Goal: Communication & Community: Answer question/provide support

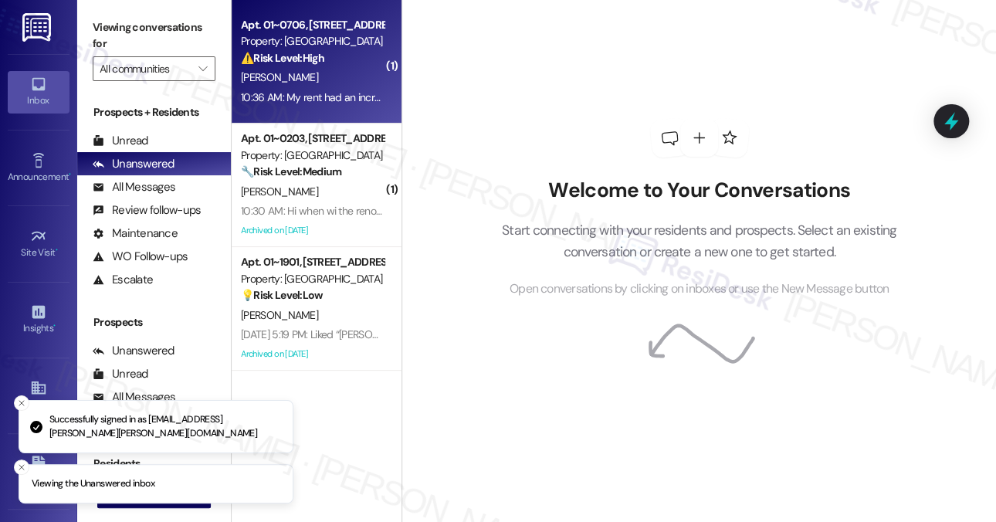
click at [331, 91] on div "10:36 AM: My rent had an increase like $150 a month but every day I woke up by …" at bounding box center [474, 97] width 466 height 14
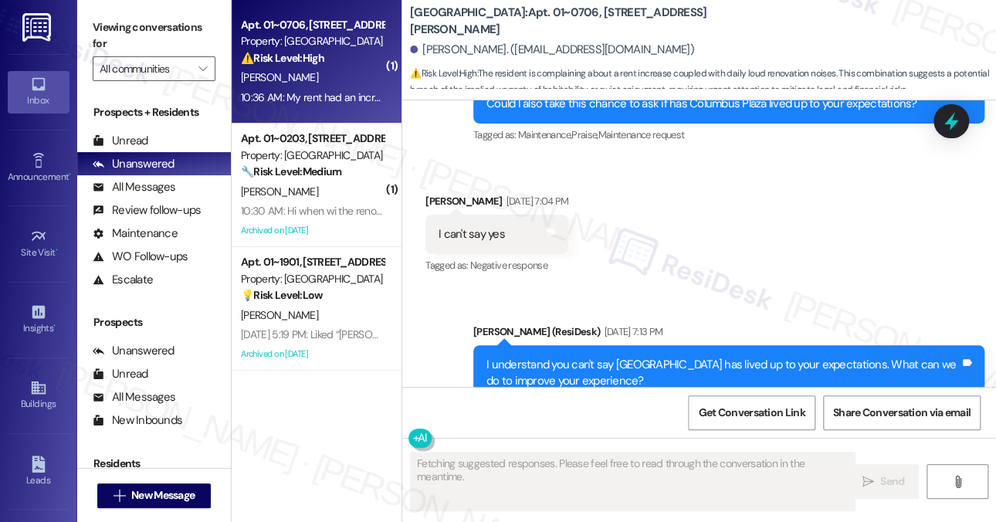
scroll to position [11325, 0]
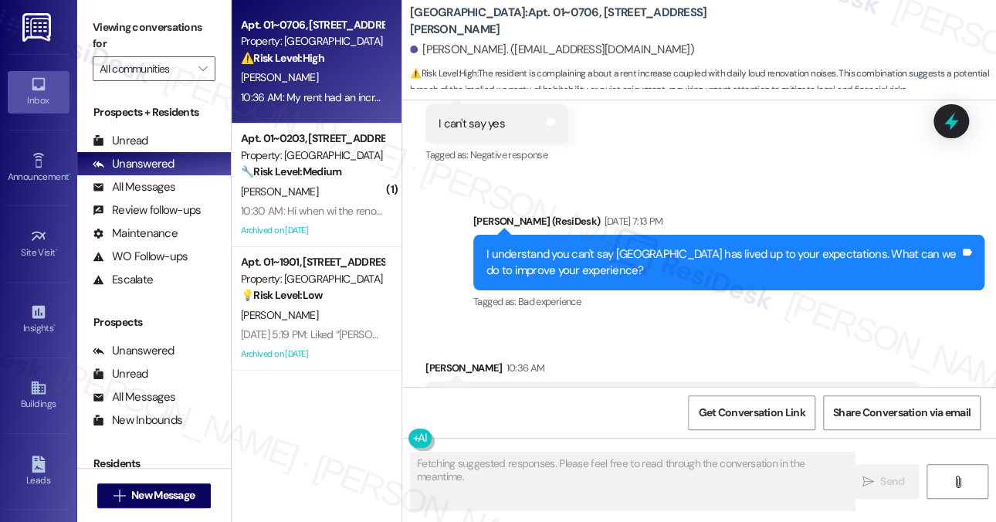
click at [587, 393] on div "My rent had an increase like $150 a month but every day I woke up by loud renov…" at bounding box center [667, 401] width 457 height 16
click at [701, 348] on div "Received via SMS [PERSON_NAME] 10:36 AM My rent had an increase like $150 a mon…" at bounding box center [673, 401] width 518 height 107
click at [686, 393] on div "My rent had an increase like $150 a month but every day I woke up by loud renov…" at bounding box center [667, 401] width 457 height 16
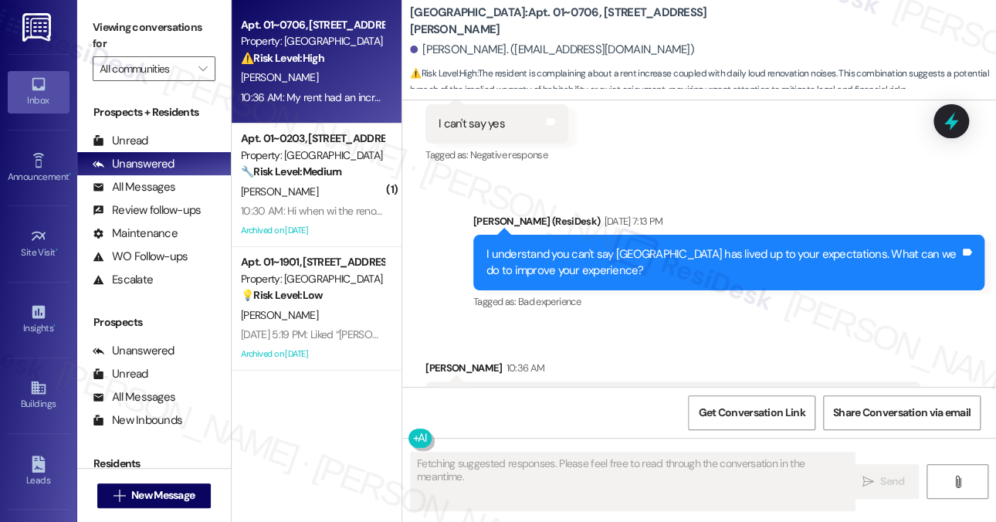
click at [686, 393] on div "My rent had an increase like $150 a month but every day I woke up by loud renov…" at bounding box center [667, 401] width 457 height 16
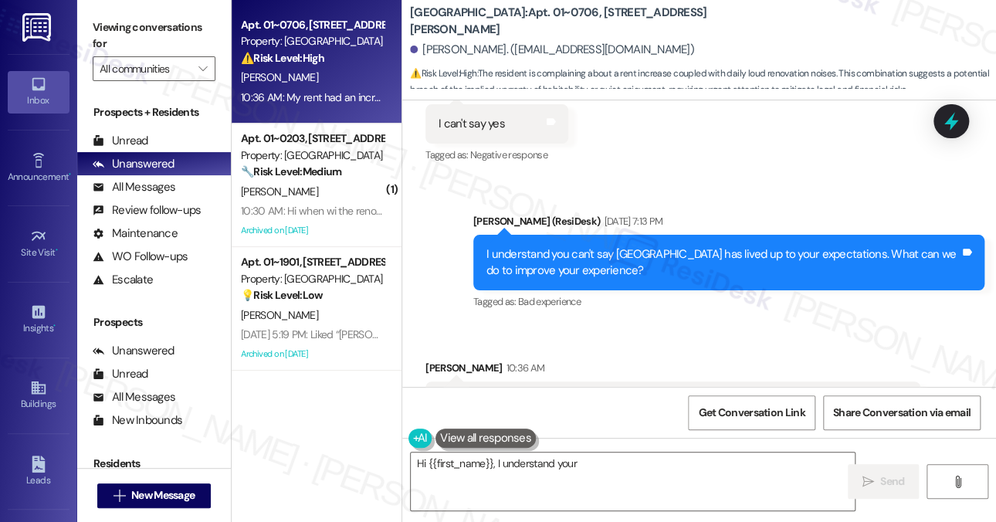
click at [724, 325] on div "Received via SMS [PERSON_NAME] 10:36 AM My rent had an increase like $150 a mon…" at bounding box center [699, 390] width 594 height 131
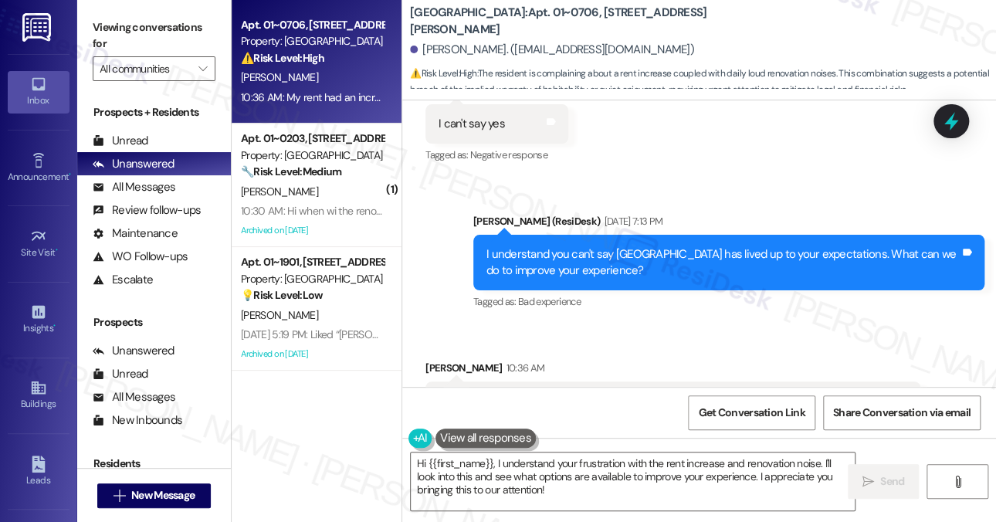
click at [692, 381] on div "My rent had an increase like $150 a month but every day I woke up by loud renov…" at bounding box center [672, 400] width 495 height 39
click at [649, 246] on div "I understand you can't say [GEOGRAPHIC_DATA] has lived up to your expectations.…" at bounding box center [722, 262] width 473 height 33
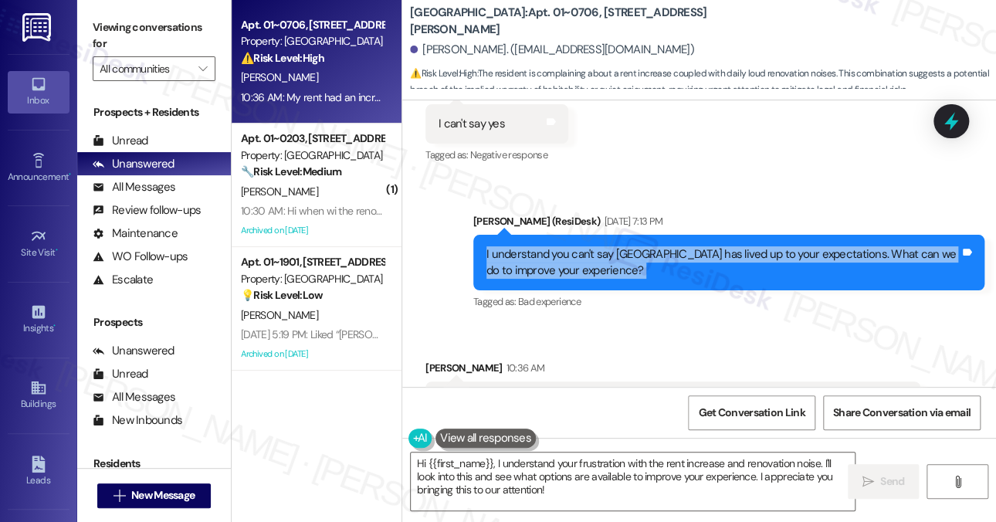
click at [649, 246] on div "I understand you can't say [GEOGRAPHIC_DATA] has lived up to your expectations.…" at bounding box center [722, 262] width 473 height 33
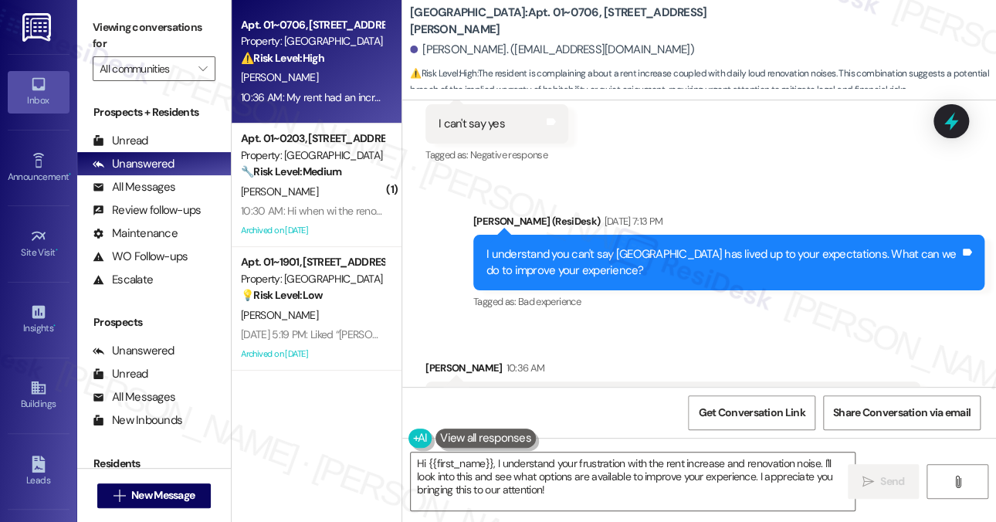
click at [619, 381] on div "My rent had an increase like $150 a month but every day I woke up by loud renov…" at bounding box center [672, 400] width 495 height 39
click at [697, 393] on div "My rent had an increase like $150 a month but every day I woke up by loud renov…" at bounding box center [667, 401] width 457 height 16
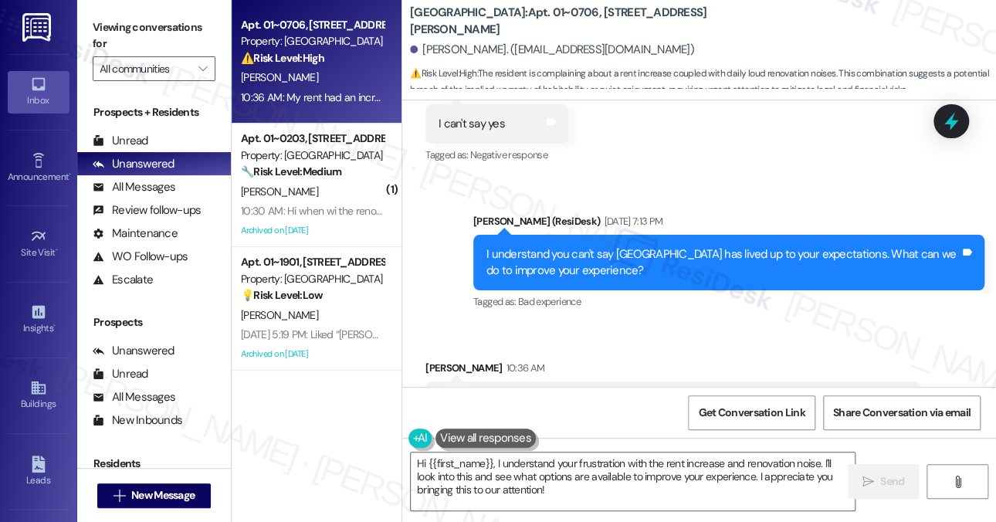
click at [697, 393] on div "My rent had an increase like $150 a month but every day I woke up by loud renov…" at bounding box center [667, 401] width 457 height 16
click at [686, 246] on div "I understand you can't say [GEOGRAPHIC_DATA] has lived up to your expectations.…" at bounding box center [722, 262] width 473 height 33
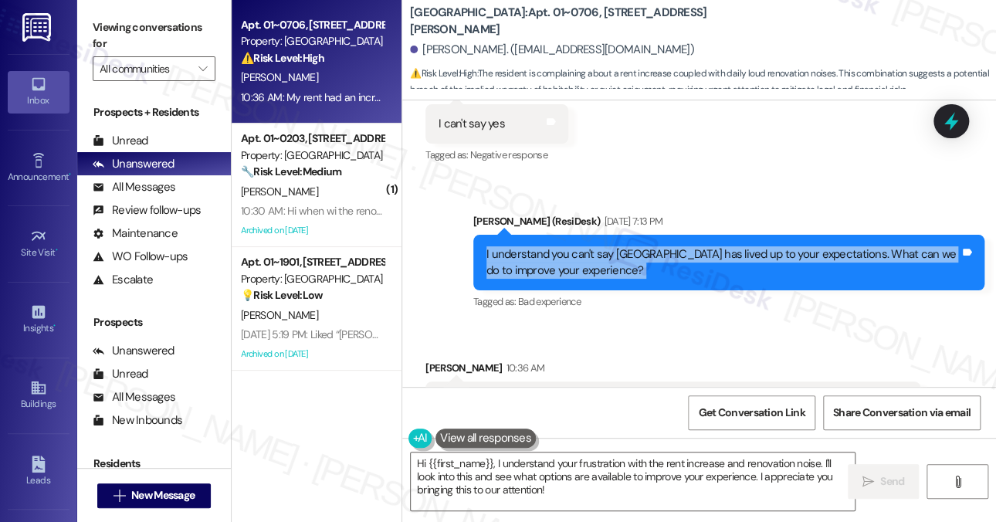
click at [686, 246] on div "I understand you can't say [GEOGRAPHIC_DATA] has lived up to your expectations.…" at bounding box center [722, 262] width 473 height 33
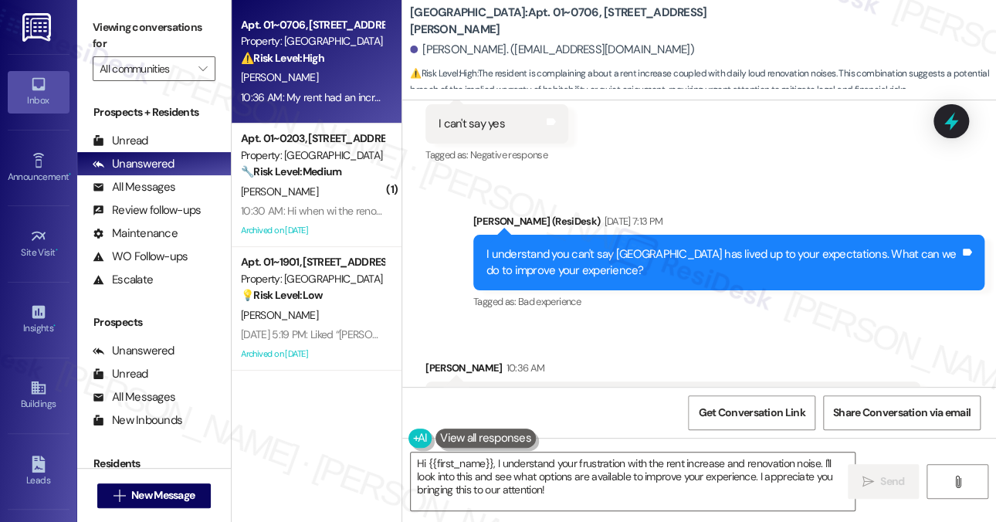
click at [513, 393] on div "My rent had an increase like $150 a month but every day I woke up by loud renov…" at bounding box center [667, 401] width 457 height 16
copy div "My rent had an increase like $150 a month but every day I woke up by loud renov…"
click at [122, 27] on label "Viewing conversations for" at bounding box center [154, 35] width 123 height 41
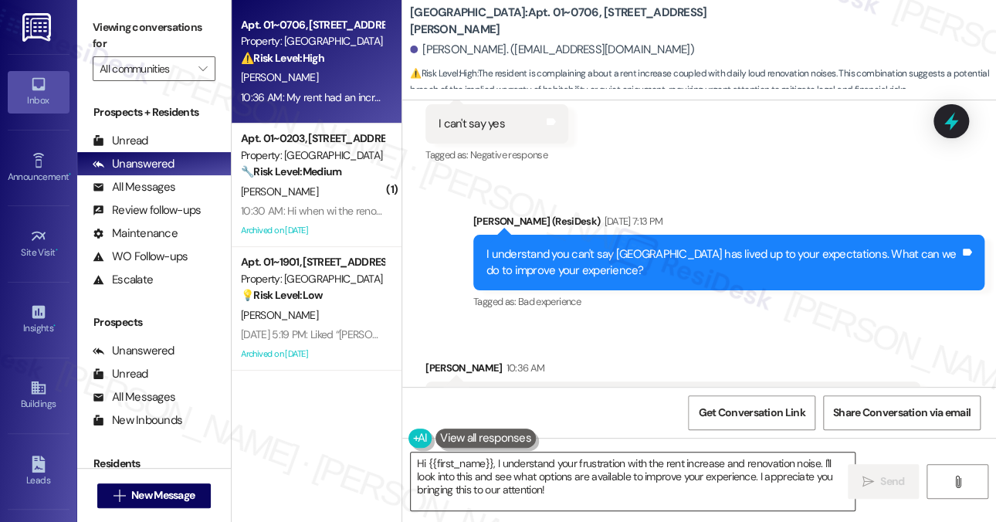
click at [553, 466] on textarea "Hi {{first_name}}, I understand your frustration with the rent increase and ren…" at bounding box center [633, 482] width 444 height 58
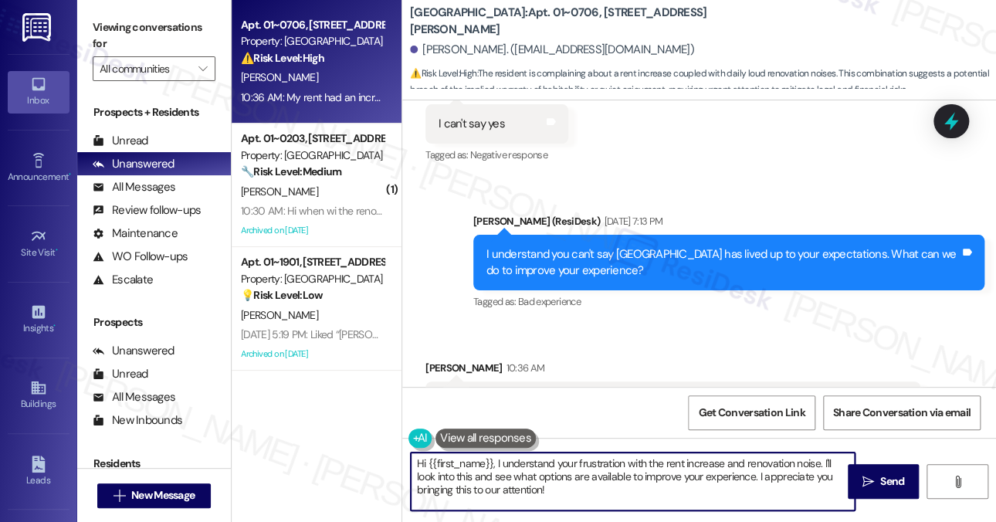
click at [568, 464] on textarea "Hi {{first_name}}, I understand your frustration with the rent increase and ren…" at bounding box center [633, 482] width 444 height 58
click at [611, 464] on textarea "Hi {{first_name}}, I understand your frustration with the rent increase and ren…" at bounding box center [633, 482] width 444 height 58
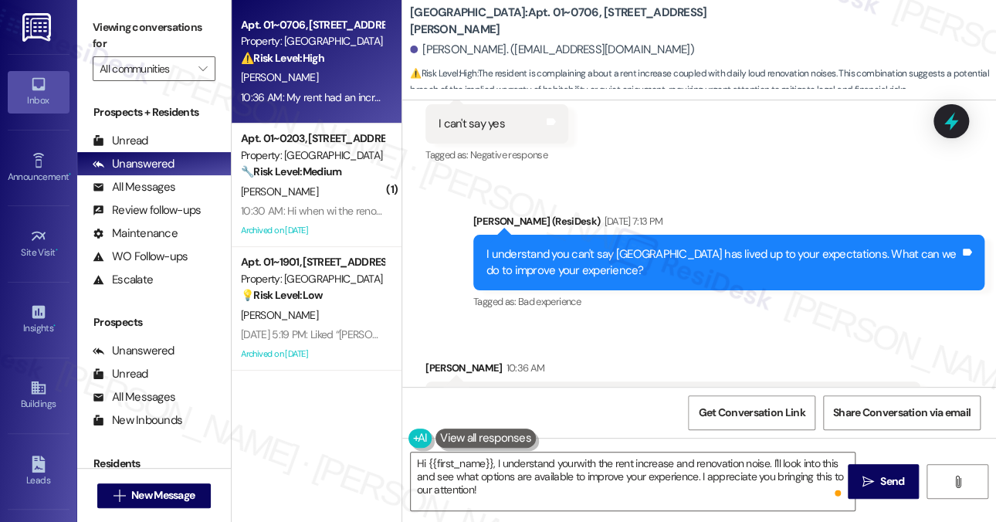
click at [164, 33] on label "Viewing conversations for" at bounding box center [154, 35] width 123 height 41
click at [167, 18] on label "Viewing conversations for" at bounding box center [154, 35] width 123 height 41
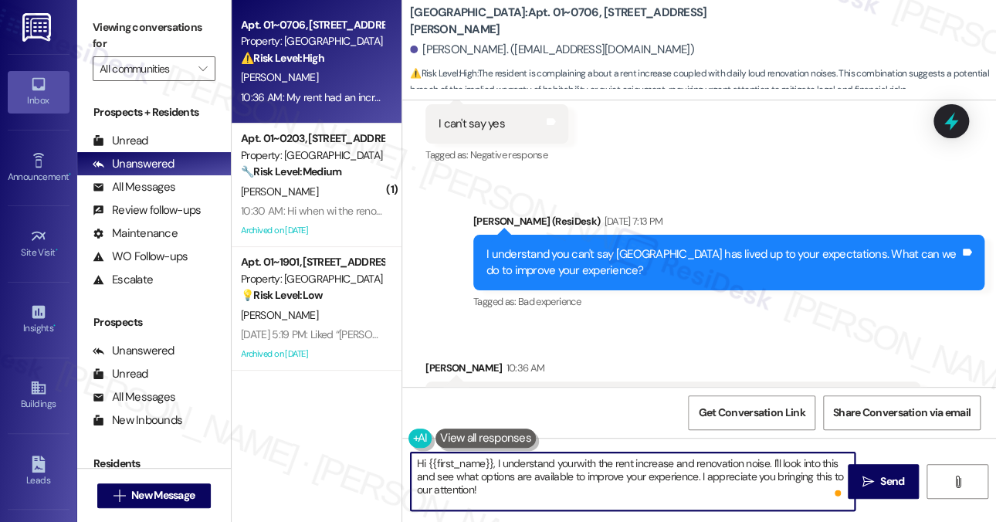
click at [572, 460] on textarea "Hi {{first_name}}, I understand yourwith the rent increase and renovation noise…" at bounding box center [633, 482] width 444 height 58
click at [575, 463] on textarea "Hi {{first_name}}, I understand yourwith the rent increase and renovation noise…" at bounding box center [633, 482] width 444 height 58
click at [449, 360] on div "[PERSON_NAME] 10:36 AM" at bounding box center [672, 371] width 495 height 22
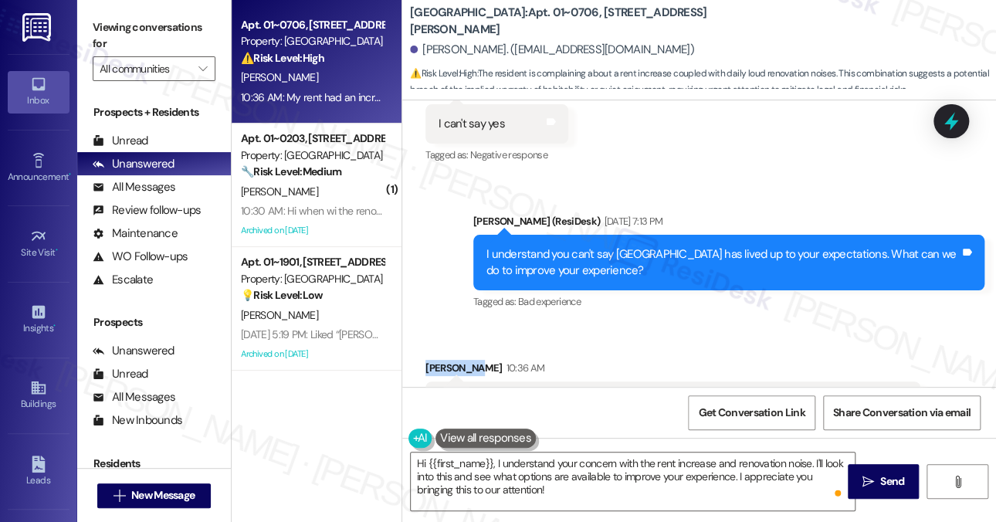
click at [449, 360] on div "[PERSON_NAME] 10:36 AM" at bounding box center [672, 371] width 495 height 22
click at [170, 18] on label "Viewing conversations for" at bounding box center [154, 35] width 123 height 41
click at [185, 37] on label "Viewing conversations for" at bounding box center [154, 35] width 123 height 41
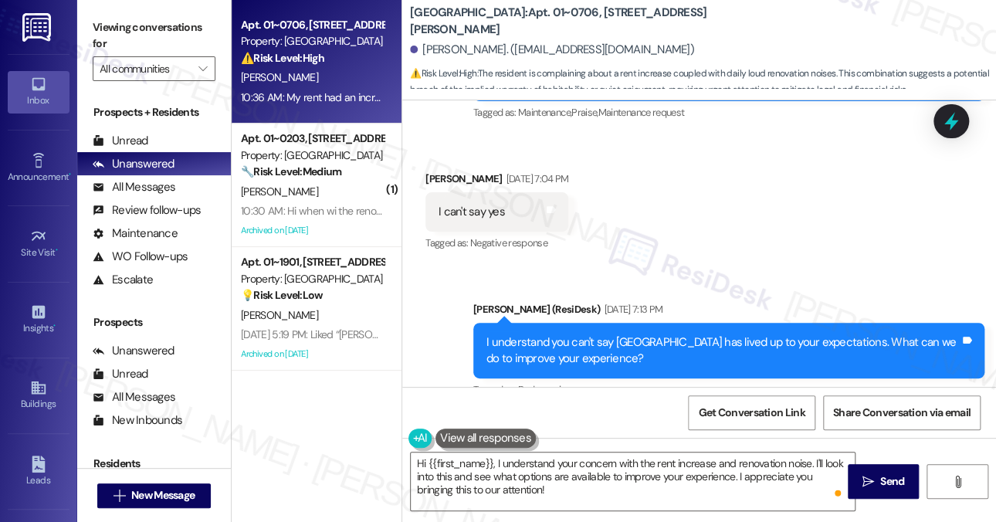
scroll to position [11171, 0]
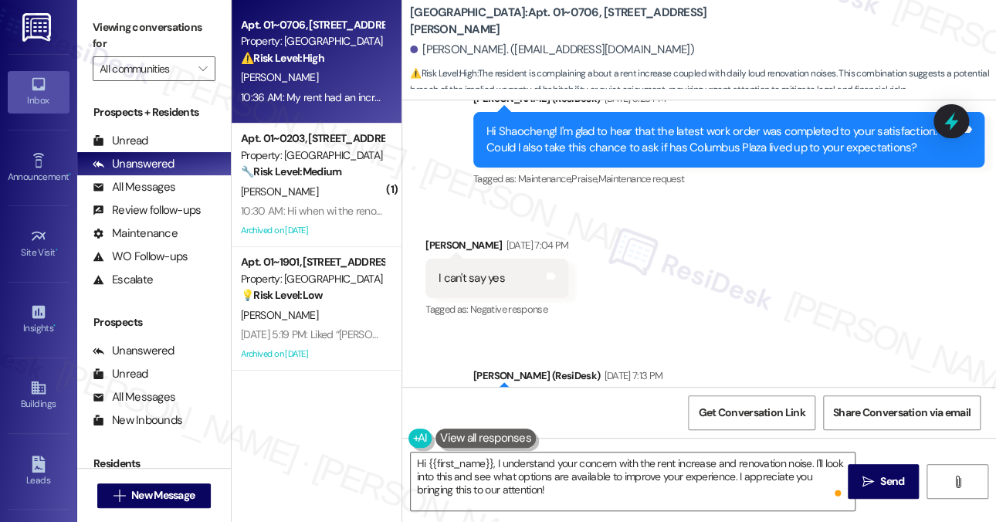
click at [633, 401] on div "I understand you can't say [GEOGRAPHIC_DATA] has lived up to your expectations.…" at bounding box center [722, 417] width 473 height 33
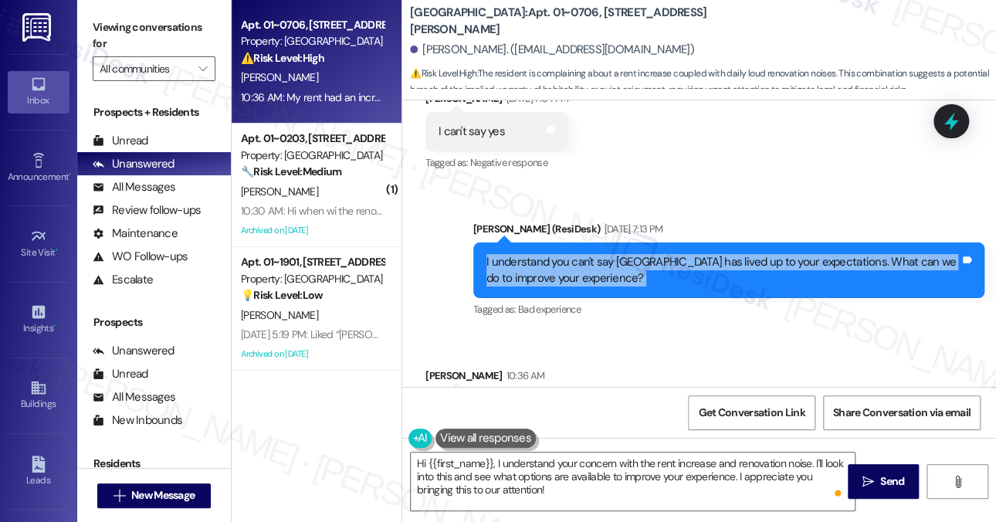
scroll to position [11326, 0]
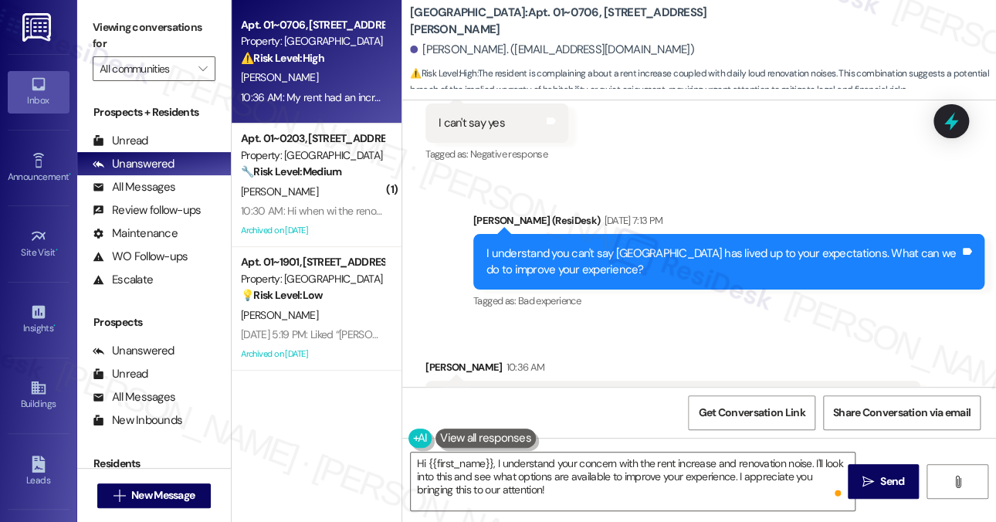
click at [533, 392] on div "My rent had an increase like $150 a month but every day I woke up by loud renov…" at bounding box center [667, 400] width 457 height 16
click at [571, 392] on div "My rent had an increase like $150 a month but every day I woke up by loud renov…" at bounding box center [667, 400] width 457 height 16
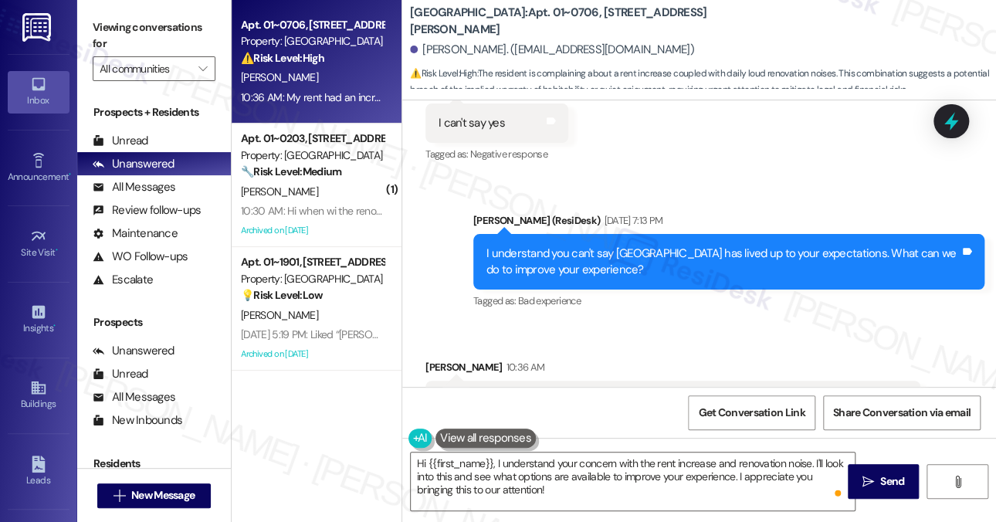
click at [571, 392] on div "My rent had an increase like $150 a month but every day I woke up by loud renov…" at bounding box center [667, 400] width 457 height 16
click at [656, 392] on div "My rent had an increase like $150 a month but every day I woke up by loud renov…" at bounding box center [667, 400] width 457 height 16
click at [645, 392] on div "My rent had an increase like $150 a month but every day I woke up by loud renov…" at bounding box center [667, 400] width 457 height 16
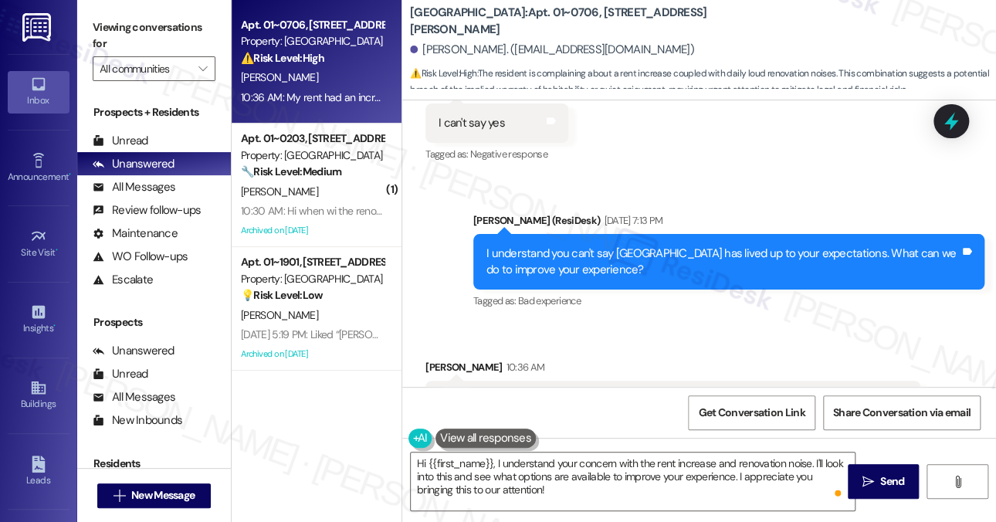
click at [645, 392] on div "My rent had an increase like $150 a month but every day I woke up by loud renov…" at bounding box center [667, 400] width 457 height 16
click at [568, 459] on textarea "Hi {{first_name}}, I understand your concern with the rent increase and renovat…" at bounding box center [633, 482] width 444 height 58
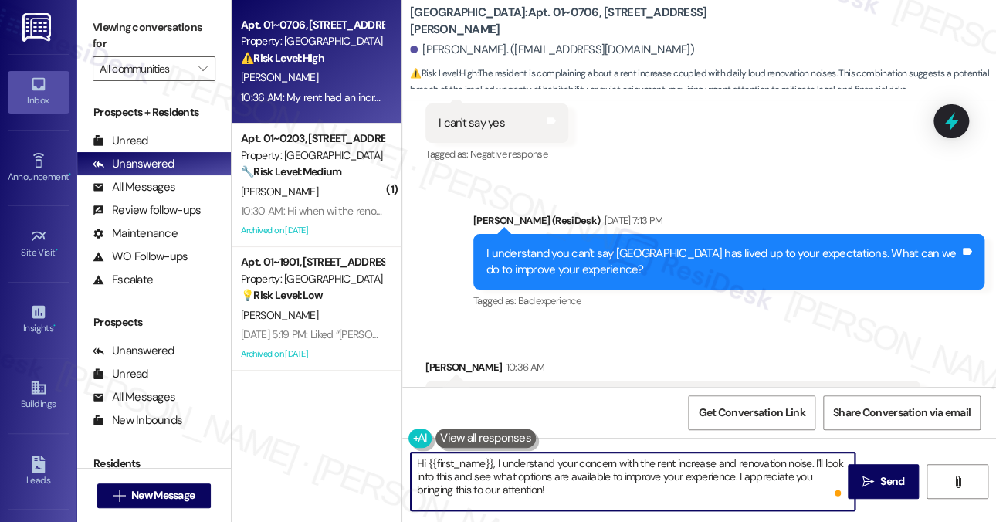
click at [567, 459] on textarea "Hi {{first_name}}, I understand your concern with the rent increase and renovat…" at bounding box center [633, 482] width 444 height 58
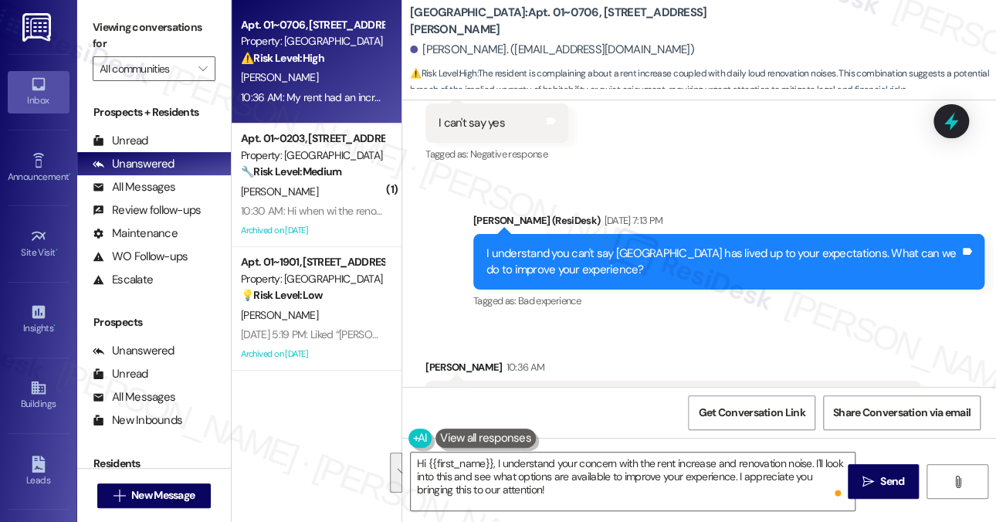
click at [568, 392] on div "My rent had an increase like $150 a month but every day I woke up by loud renov…" at bounding box center [667, 400] width 457 height 16
click at [583, 392] on div "My rent had an increase like $150 a month but every day I woke up by loud renov…" at bounding box center [667, 400] width 457 height 16
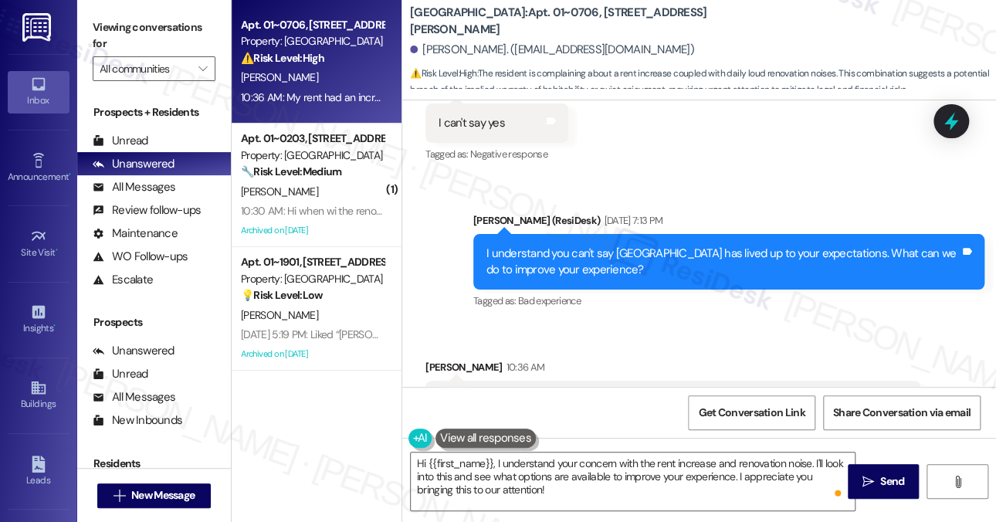
click at [583, 392] on div "My rent had an increase like $150 a month but every day I woke up by loud renov…" at bounding box center [667, 400] width 457 height 16
click at [619, 392] on div "My rent had an increase like $150 a month but every day I woke up by loud renov…" at bounding box center [667, 400] width 457 height 16
click at [634, 392] on div "My rent had an increase like $150 a month but every day I woke up by loud renov…" at bounding box center [667, 400] width 457 height 16
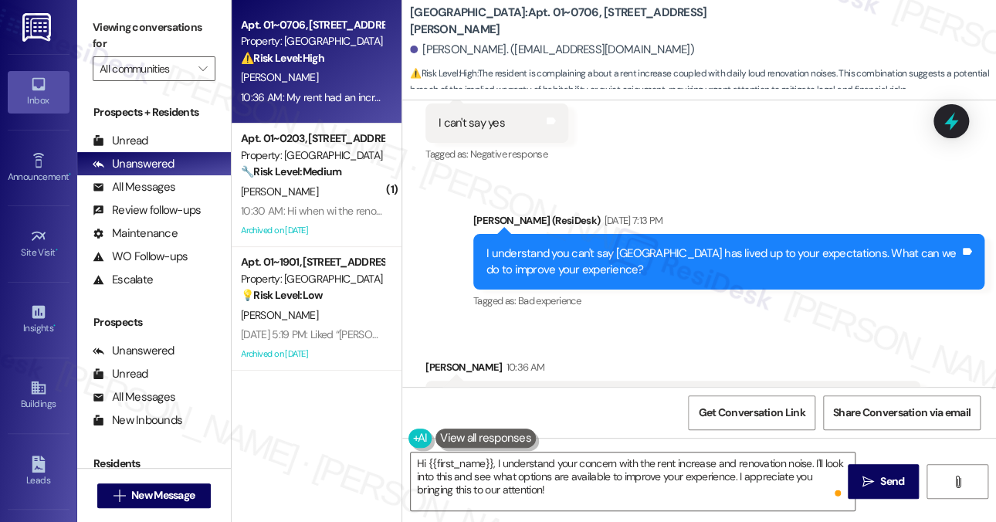
click at [634, 392] on div "My rent had an increase like $150 a month but every day I woke up by loud renov…" at bounding box center [667, 400] width 457 height 16
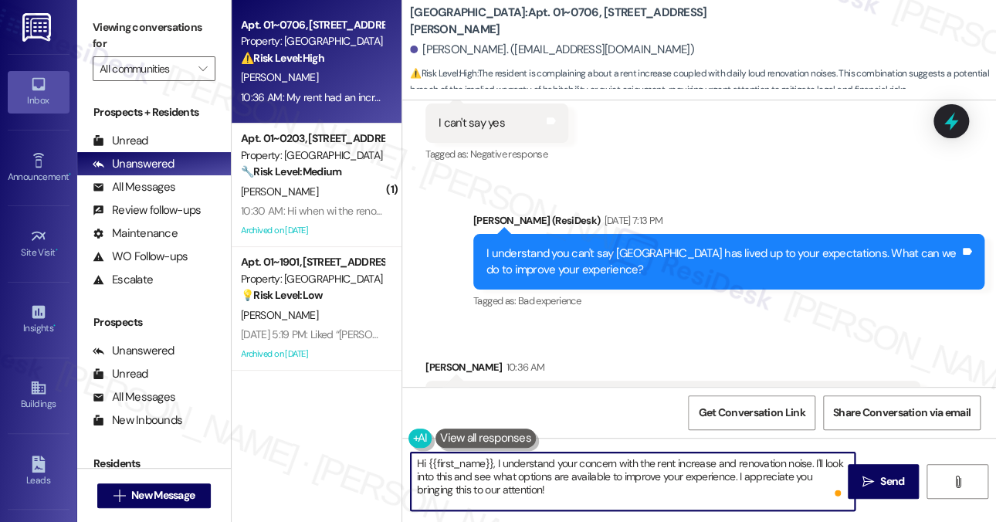
click at [581, 471] on textarea "Hi {{first_name}}, I understand your concern with the rent increase and renovat…" at bounding box center [633, 482] width 444 height 58
click at [615, 453] on textarea "Hi {{first_name}}, I understand your concern with the rent increase and renovat…" at bounding box center [633, 482] width 444 height 58
click at [612, 392] on div "My rent had an increase like $150 a month but every day I woke up by loud renov…" at bounding box center [667, 400] width 457 height 16
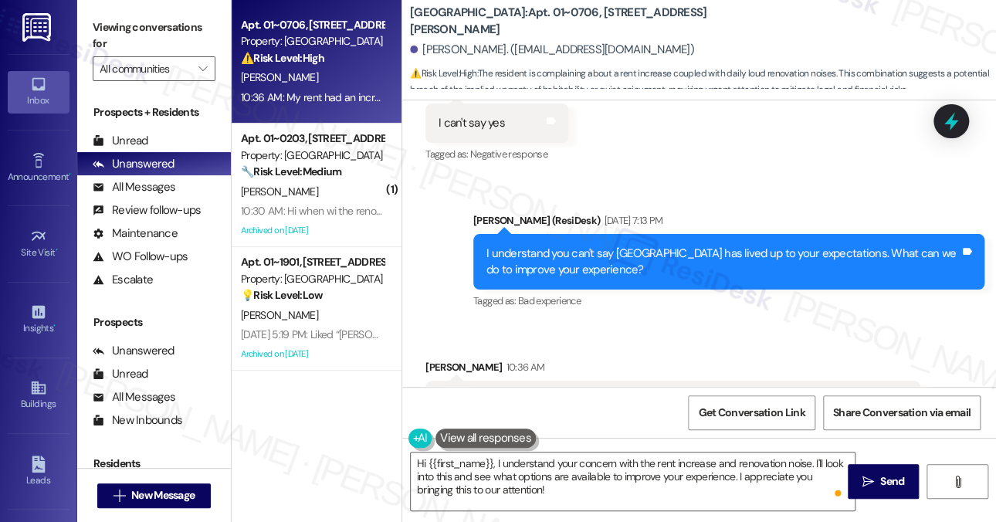
click at [612, 392] on div "My rent had an increase like $150 a month but every day I woke up by loud renov…" at bounding box center [667, 400] width 457 height 16
click at [645, 471] on textarea "Hi {{first_name}}, I understand your concern with the rent increase and renovat…" at bounding box center [633, 482] width 444 height 58
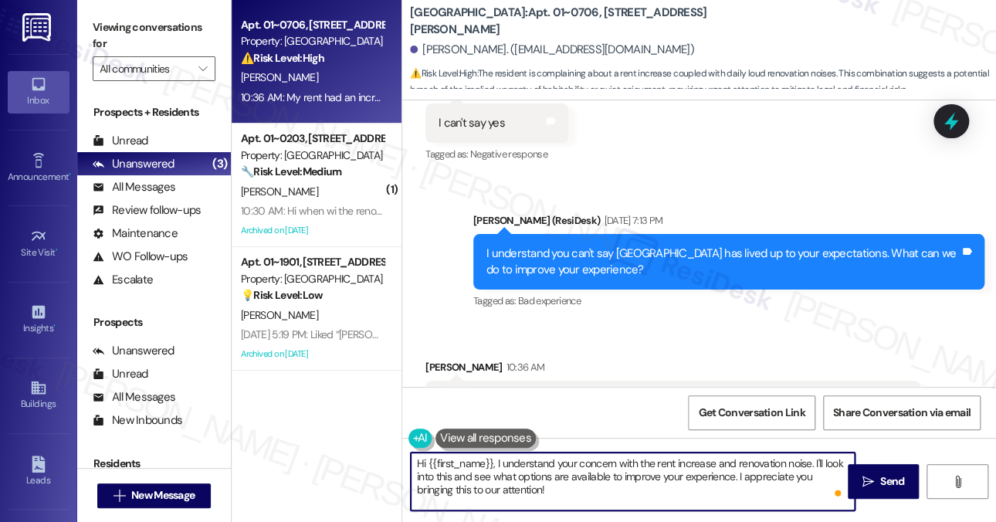
click at [645, 471] on textarea "Hi {{first_name}}, I understand your concern with the rent increase and renovat…" at bounding box center [633, 482] width 444 height 58
click at [819, 392] on div "My rent had an increase like $150 a month but every day I woke up by loud renov…" at bounding box center [667, 400] width 457 height 16
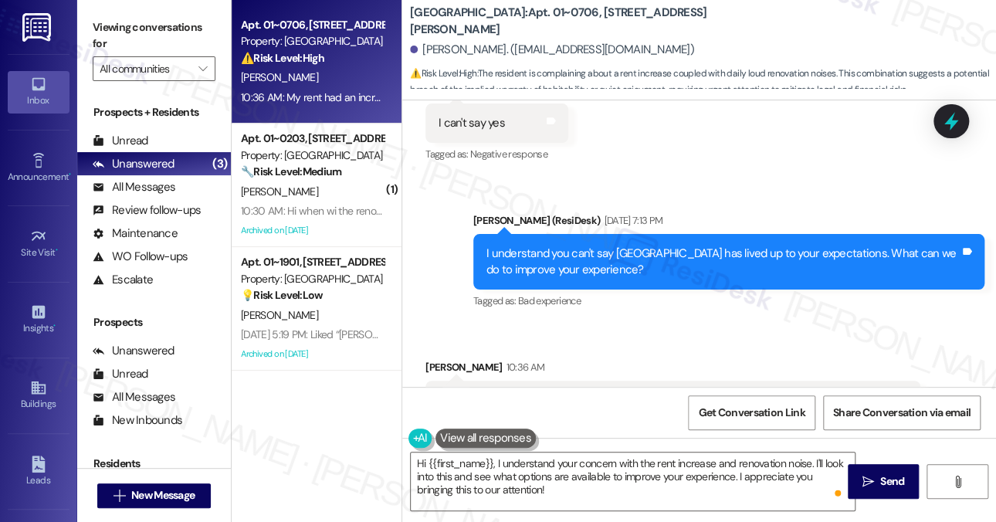
drag, startPoint x: 819, startPoint y: 330, endPoint x: 814, endPoint y: 351, distance: 22.1
click at [819, 392] on div "My rent had an increase like $150 a month but every day I woke up by loud renov…" at bounding box center [667, 400] width 457 height 16
click at [134, 24] on label "Viewing conversations for" at bounding box center [154, 35] width 123 height 41
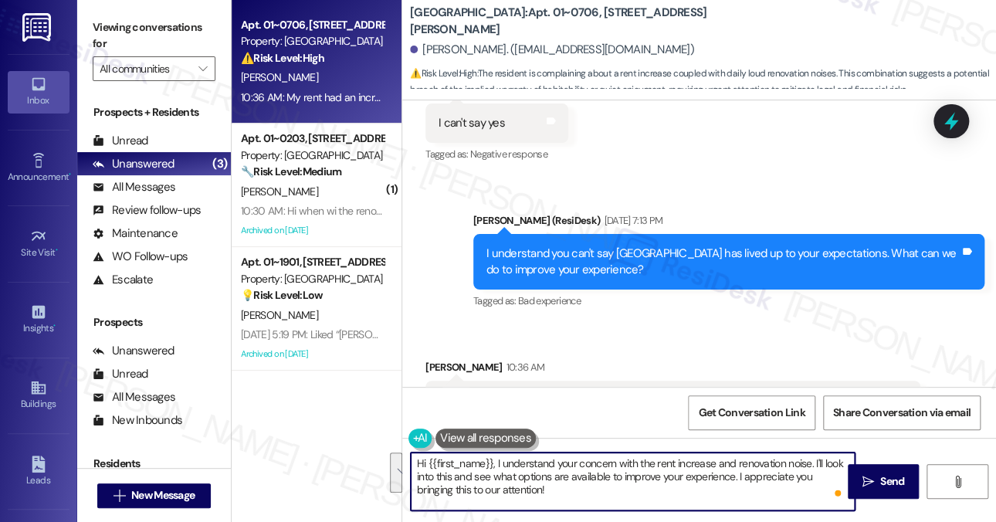
drag, startPoint x: 669, startPoint y: 497, endPoint x: 815, endPoint y: 457, distance: 151.9
click at [815, 457] on textarea "Hi {{first_name}}, I understand your concern with the rent increase and renovat…" at bounding box center [633, 482] width 444 height 58
paste textarea "Could you let me know what time of day the renovation noise usually starts and …"
click at [829, 466] on textarea "Hi {{first_name}}, I understand your concern with the rent increase and renovat…" at bounding box center [633, 482] width 444 height 58
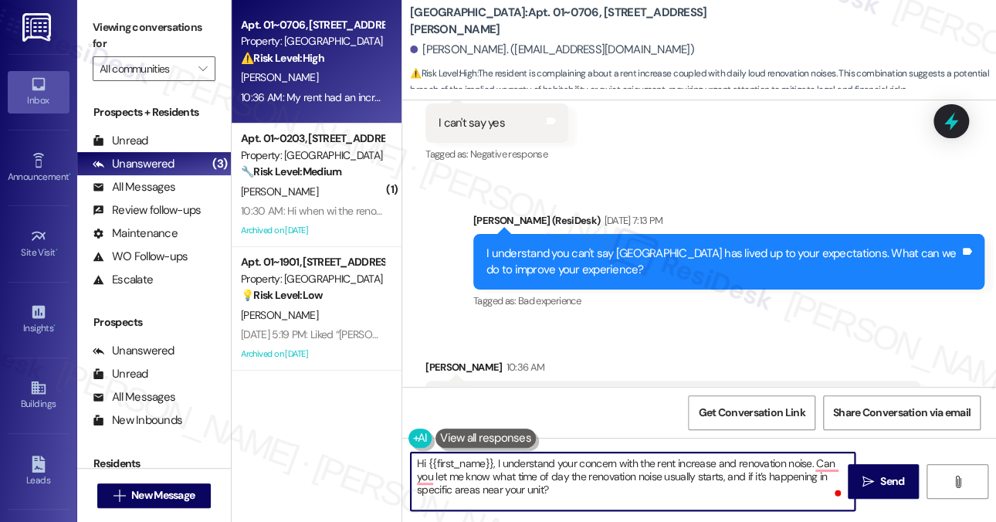
click at [563, 488] on textarea "Hi {{first_name}}, I understand your concern with the rent increase and renovat…" at bounding box center [633, 482] width 444 height 58
click at [495, 465] on textarea "Hi {{first_name}}, I understand your concern with the rent increase and renovat…" at bounding box center [633, 482] width 444 height 58
click at [588, 463] on textarea "Hi {{first_name}}, thanks for the feedback. I understand your concern with the …" at bounding box center [633, 482] width 444 height 58
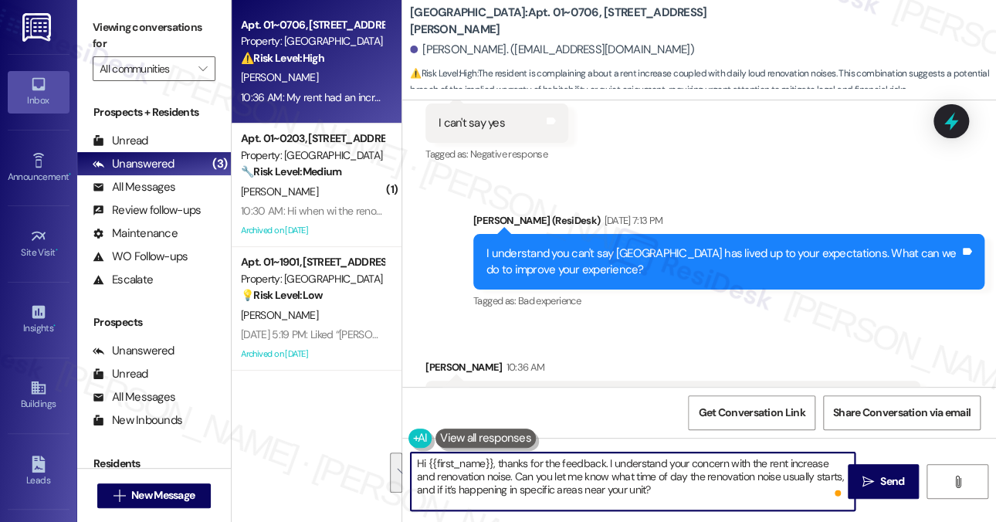
click at [677, 461] on textarea "Hi {{first_name}}, thanks for the feedback. I understand your concern with the …" at bounding box center [633, 482] width 444 height 58
click at [726, 459] on textarea "Hi {{first_name}}, thanks for the feedback. I understand your concern with the …" at bounding box center [633, 482] width 444 height 58
click at [670, 477] on textarea "Hi {{first_name}}, thanks for the feedback. I understand your concern with the …" at bounding box center [633, 482] width 444 height 58
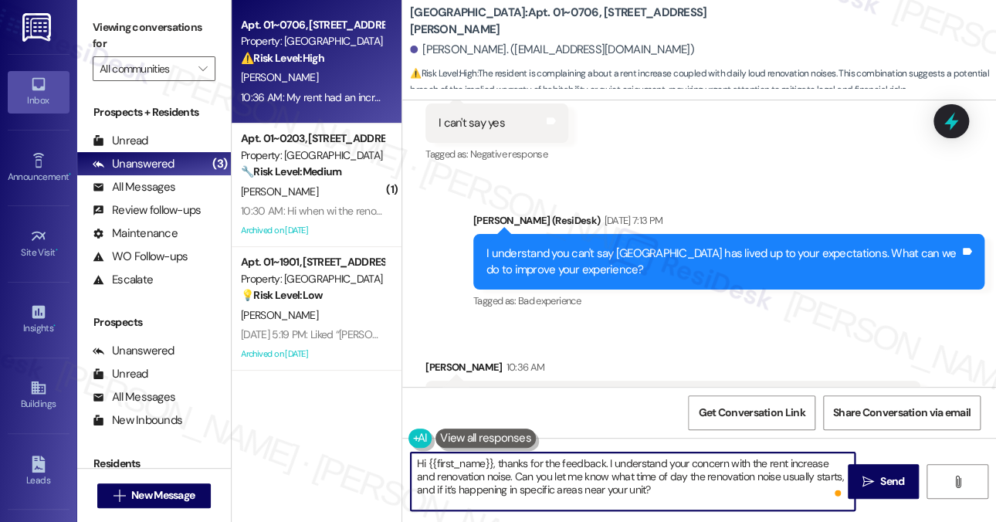
click at [568, 463] on textarea "Hi {{first_name}}, thanks for the feedback. I understand your concern with the …" at bounding box center [633, 482] width 444 height 58
click at [558, 480] on textarea "Hi {{first_name}}, thanks for the feedback. I understand your concern with the …" at bounding box center [633, 482] width 444 height 58
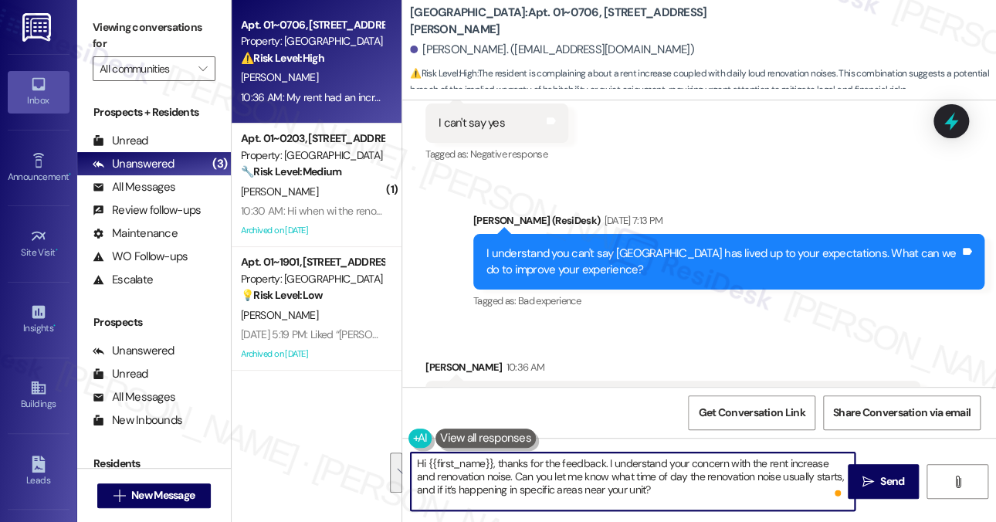
click at [717, 500] on textarea "Hi {{first_name}}, thanks for the feedback. I understand your concern with the …" at bounding box center [633, 482] width 444 height 58
click at [714, 477] on textarea "Hi {{first_name}}, thanks for the feedback. I understand your concern with the …" at bounding box center [633, 482] width 444 height 58
click at [718, 484] on textarea "Hi {{first_name}}, thanks for the feedback. I understand your concern with the …" at bounding box center [633, 482] width 444 height 58
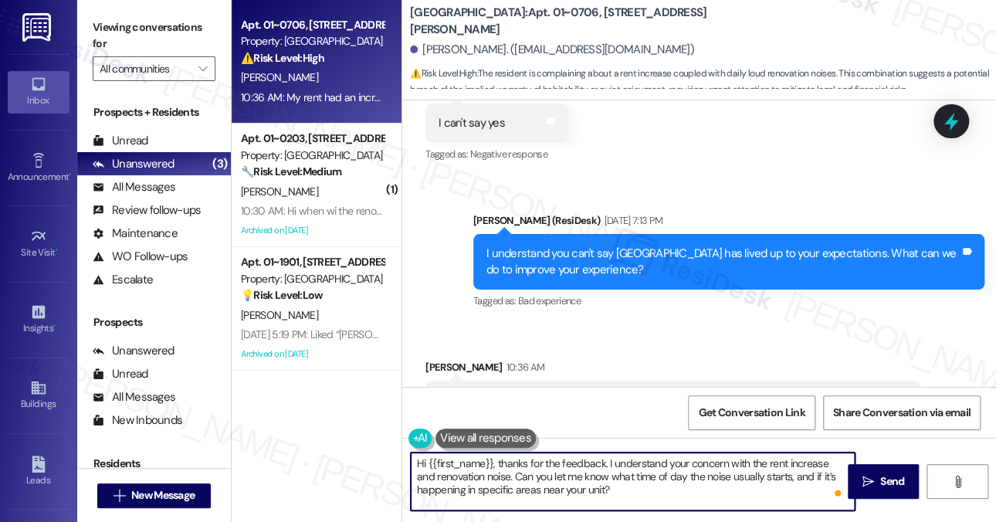
click at [718, 484] on textarea "Hi {{first_name}}, thanks for the feedback. I understand your concern with the …" at bounding box center [633, 482] width 444 height 58
click at [672, 489] on textarea "Hi {{first_name}}, thanks for the feedback. I understand your concern with the …" at bounding box center [633, 482] width 444 height 58
click at [642, 486] on textarea "Hi {{first_name}}, thanks for the feedback. I understand your concern with the …" at bounding box center [633, 482] width 444 height 58
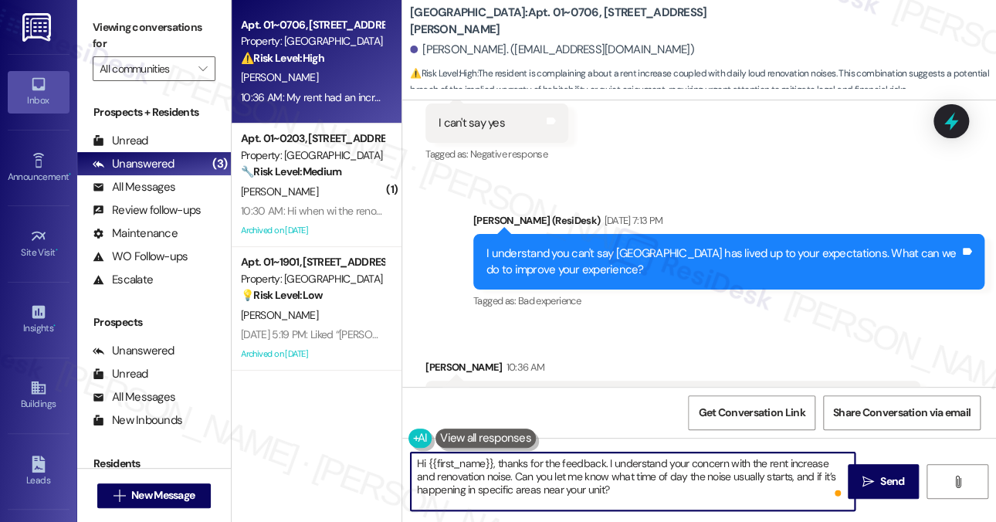
click at [639, 472] on textarea "Hi {{first_name}}, thanks for the feedback. I understand your concern with the …" at bounding box center [633, 482] width 444 height 58
click at [649, 485] on textarea "Hi {{first_name}}, thanks for the feedback. I understand your concern with the …" at bounding box center [633, 482] width 444 height 58
click at [638, 482] on textarea "Hi {{first_name}}, thanks for the feedback. I understand your concern with the …" at bounding box center [633, 482] width 444 height 58
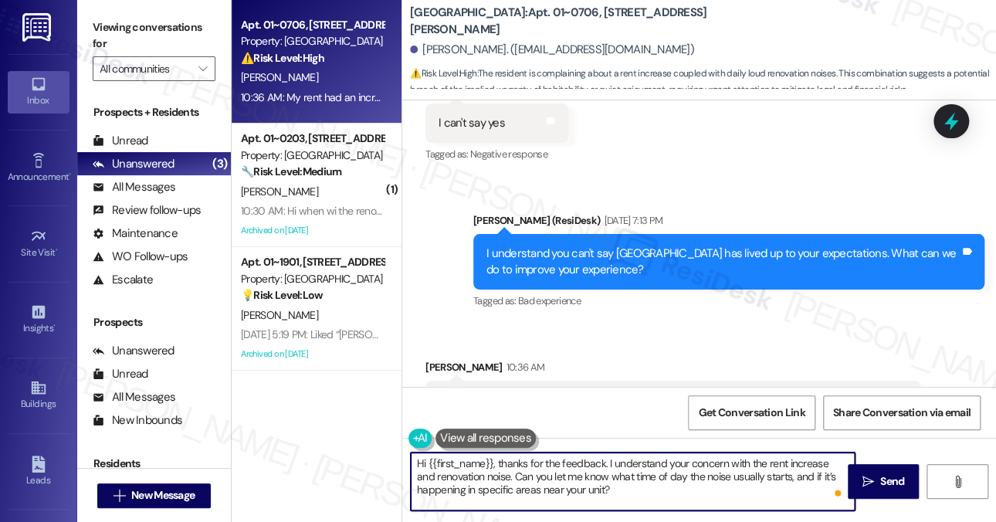
click at [638, 482] on textarea "Hi {{first_name}}, thanks for the feedback. I understand your concern with the …" at bounding box center [633, 482] width 444 height 58
click at [655, 488] on textarea "Hi {{first_name}}, thanks for the feedback. I understand your concern with the …" at bounding box center [633, 482] width 444 height 58
type textarea "Hi {{first_name}}, thanks for the feedback. I understand your concern with the …"
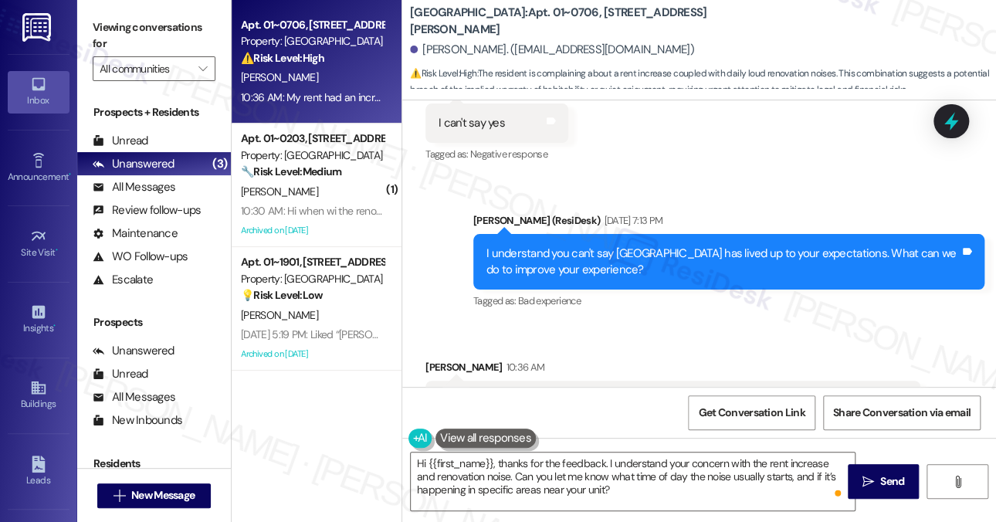
click at [637, 347] on div "Received via SMS [PERSON_NAME] 10:36 AM My rent had an increase like $150 a mon…" at bounding box center [673, 400] width 518 height 107
click at [519, 459] on textarea "Hi {{first_name}}, thanks for the feedback. I understand your concern with the …" at bounding box center [633, 482] width 444 height 58
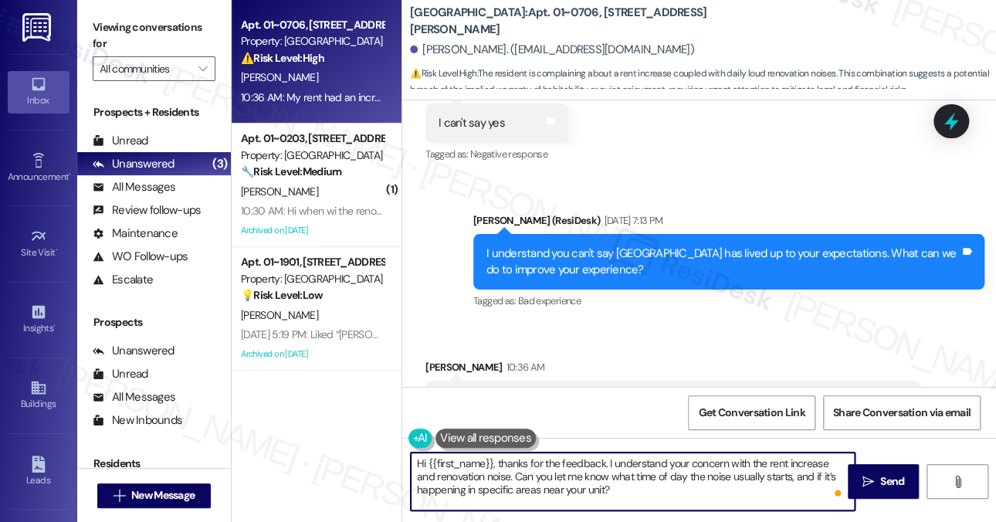
click at [519, 459] on textarea "Hi {{first_name}}, thanks for the feedback. I understand your concern with the …" at bounding box center [633, 482] width 444 height 58
click at [634, 463] on textarea "Hi {{first_name}}, thanks for the feedback. I understand your concern with the …" at bounding box center [633, 482] width 444 height 58
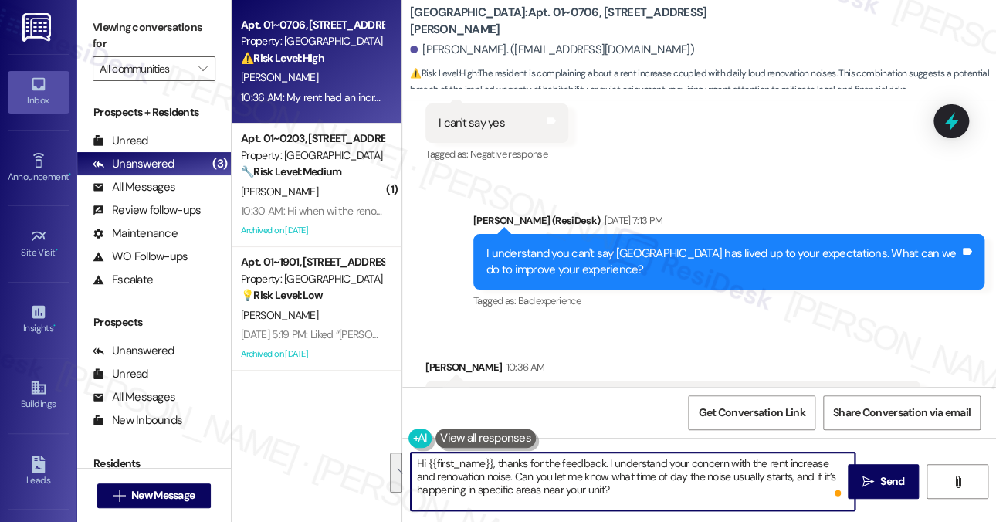
click at [637, 487] on textarea "Hi {{first_name}}, thanks for the feedback. I understand your concern with the …" at bounding box center [633, 482] width 444 height 58
click at [740, 478] on textarea "Hi {{first_name}}, thanks for the feedback. I understand your concern with the …" at bounding box center [633, 482] width 444 height 58
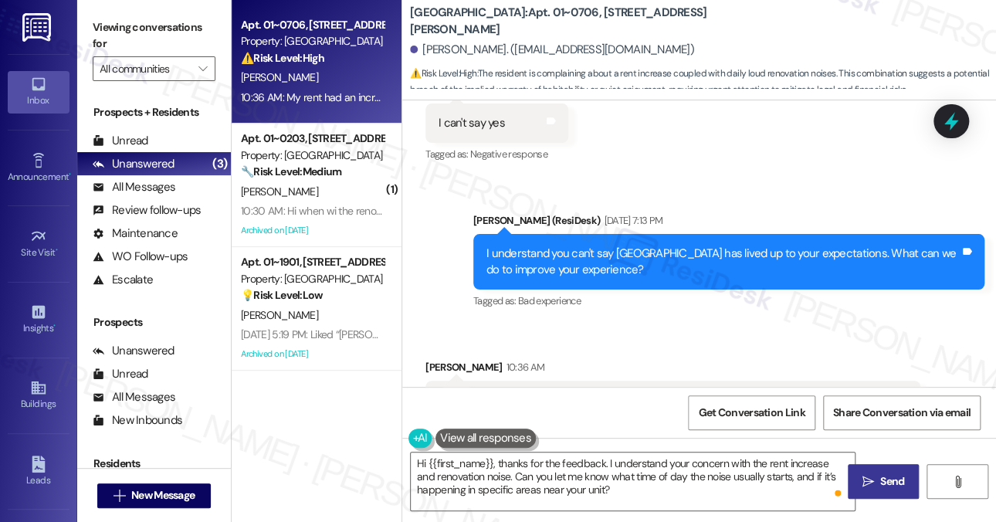
click at [887, 472] on button " Send" at bounding box center [883, 481] width 71 height 35
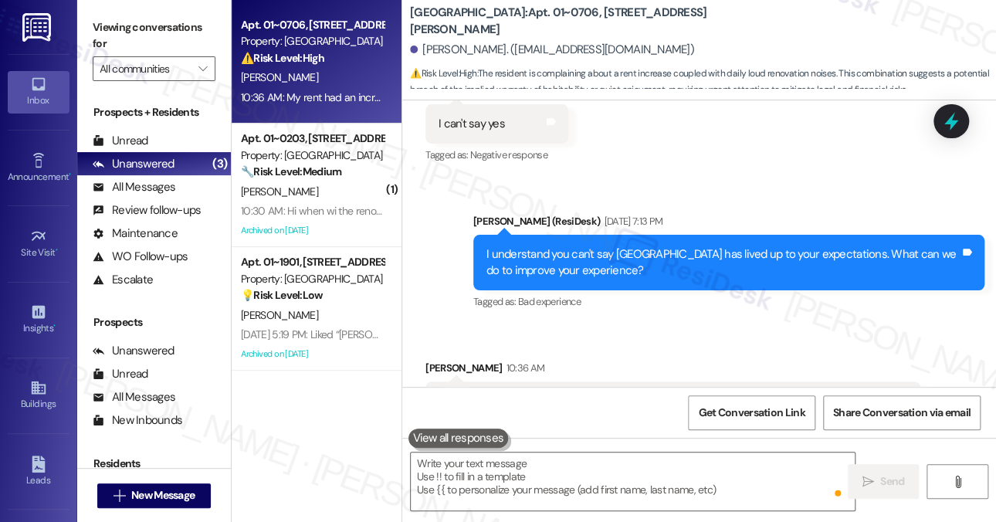
scroll to position [11467, 0]
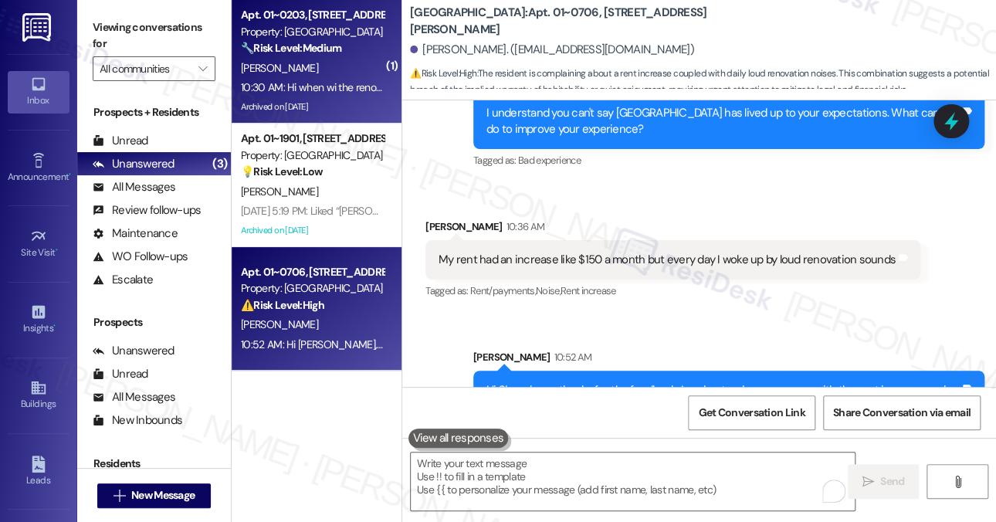
click at [327, 85] on div "10:30 AM: Hi when wi the renovations around my unit be complete 10:30 AM: Hi wh…" at bounding box center [389, 87] width 297 height 14
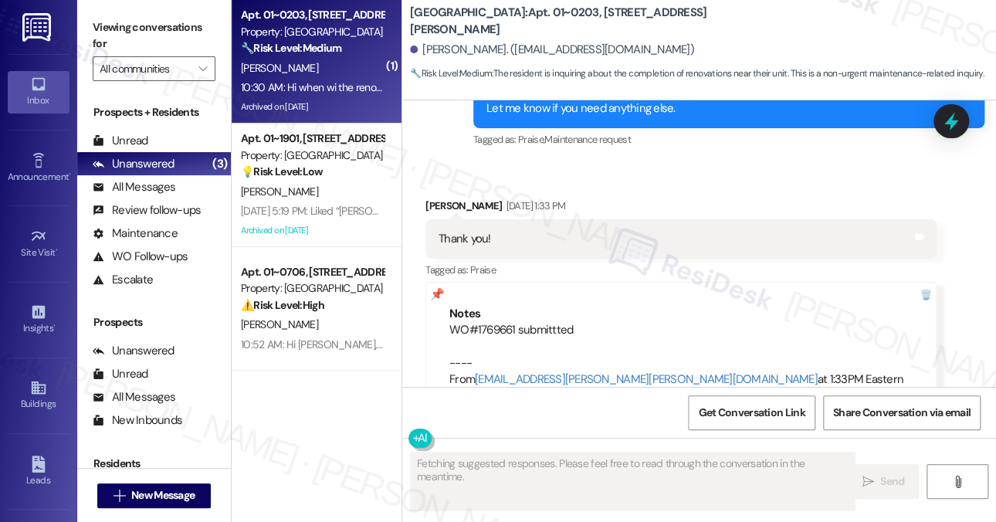
scroll to position [23207, 0]
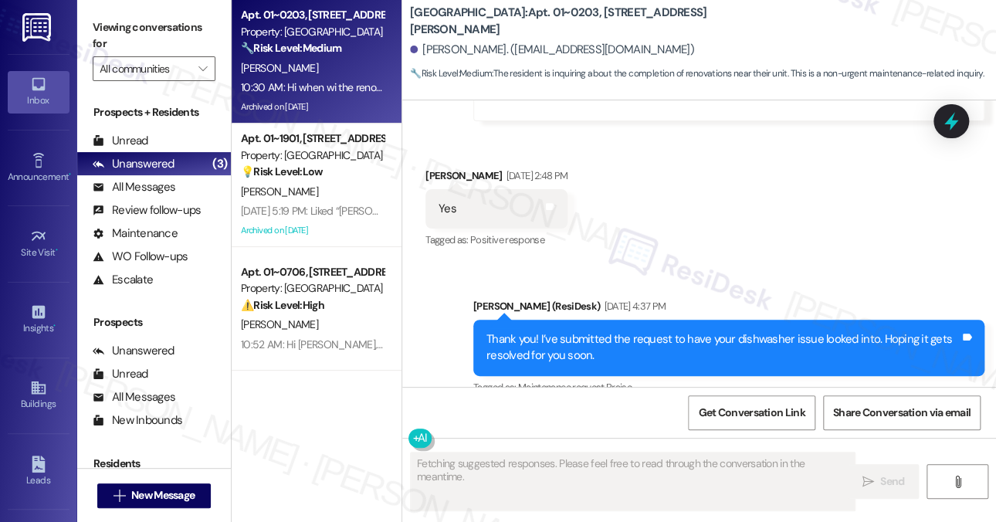
click at [590, 466] on div "Hi when wi the renovations around my unit be complete Tags and notes" at bounding box center [581, 485] width 313 height 39
click at [667, 331] on div "Thank you! I’ve submitted the request to have your dishwasher issue looked into…" at bounding box center [722, 347] width 473 height 33
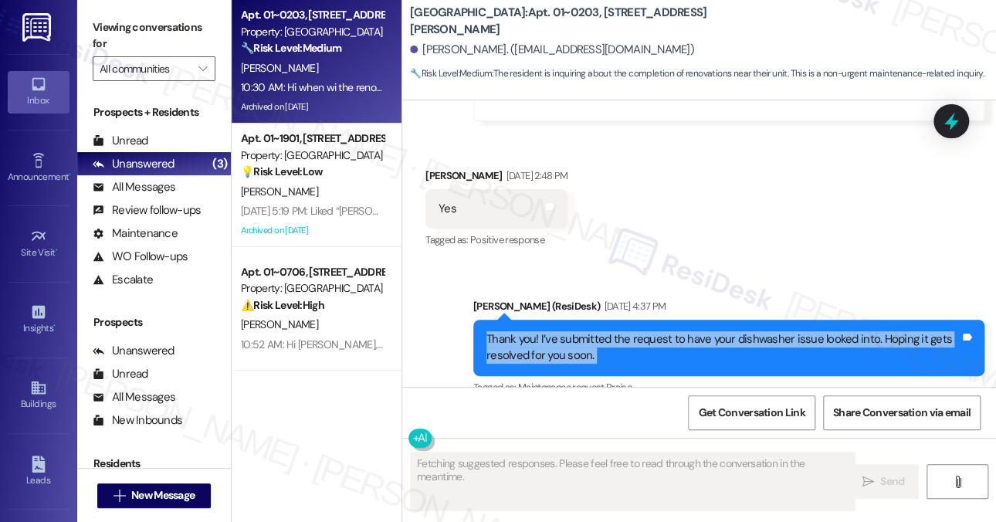
click at [667, 331] on div "Thank you! I’ve submitted the request to have your dishwasher issue looked into…" at bounding box center [722, 347] width 473 height 33
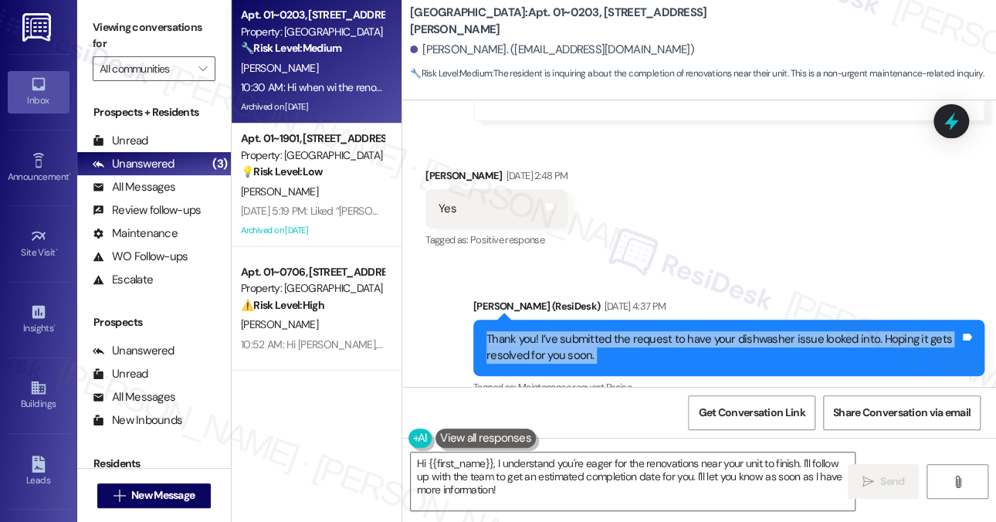
click at [554, 331] on div "Thank you! I’ve submitted the request to have your dishwasher issue looked into…" at bounding box center [722, 347] width 473 height 33
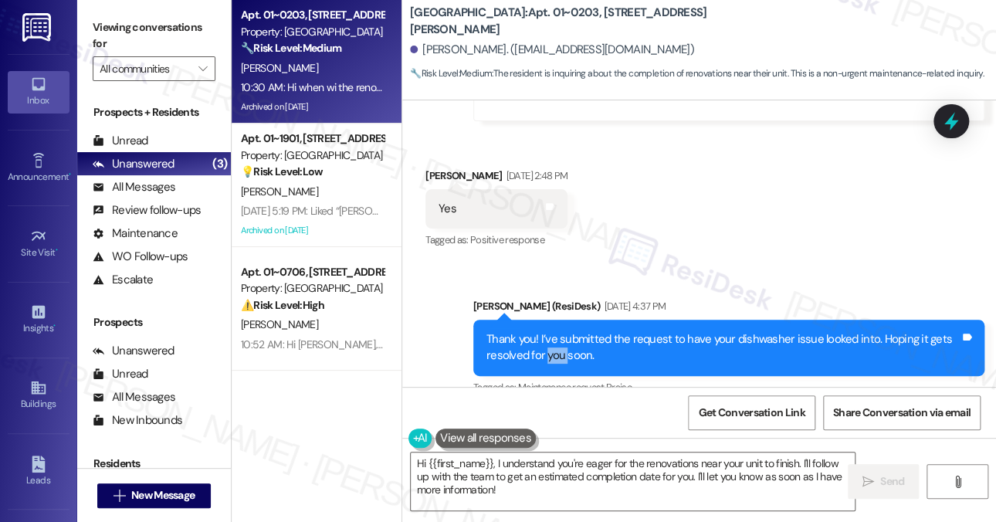
click at [554, 331] on div "Thank you! I’ve submitted the request to have your dishwasher issue looked into…" at bounding box center [722, 347] width 473 height 33
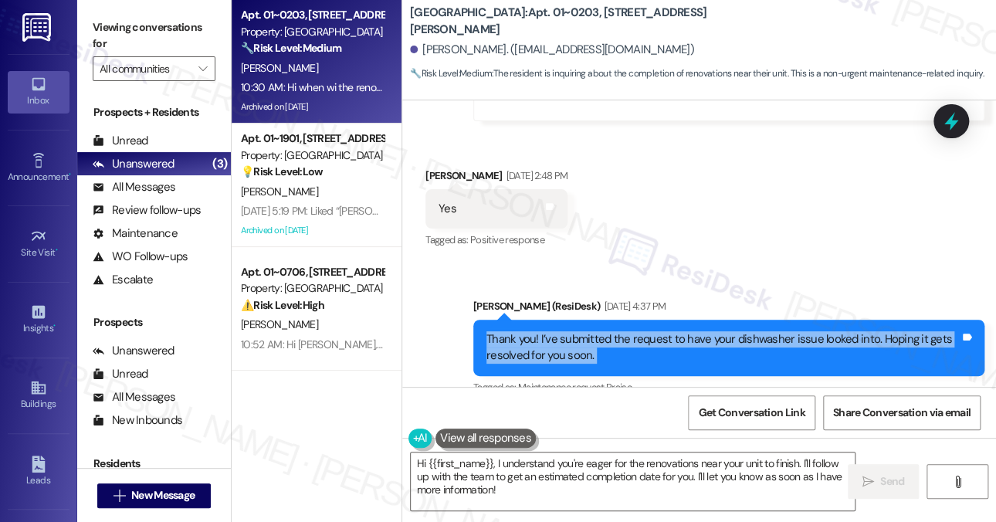
click at [554, 331] on div "Thank you! I’ve submitted the request to have your dishwasher issue looked into…" at bounding box center [722, 347] width 473 height 33
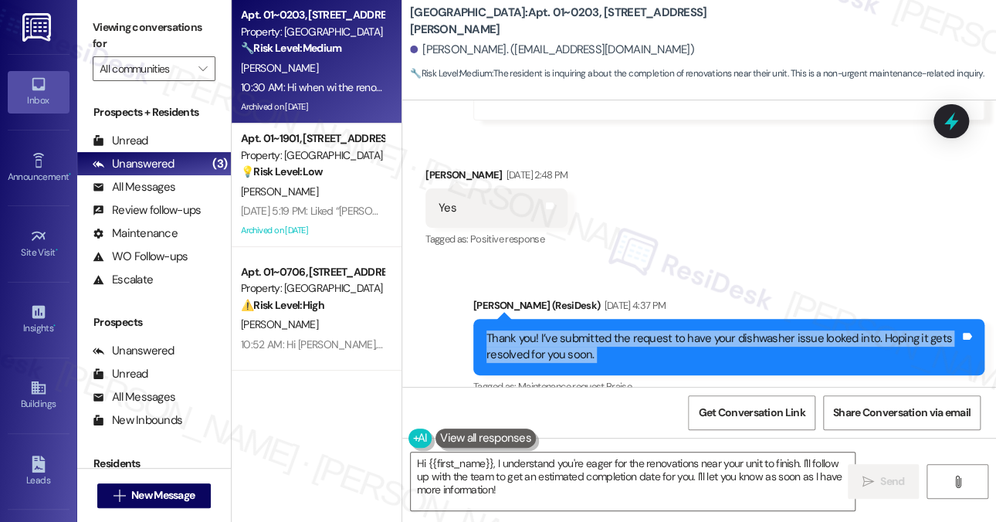
click at [540, 331] on div "Thank you! I’ve submitted the request to have your dishwasher issue looked into…" at bounding box center [722, 347] width 473 height 33
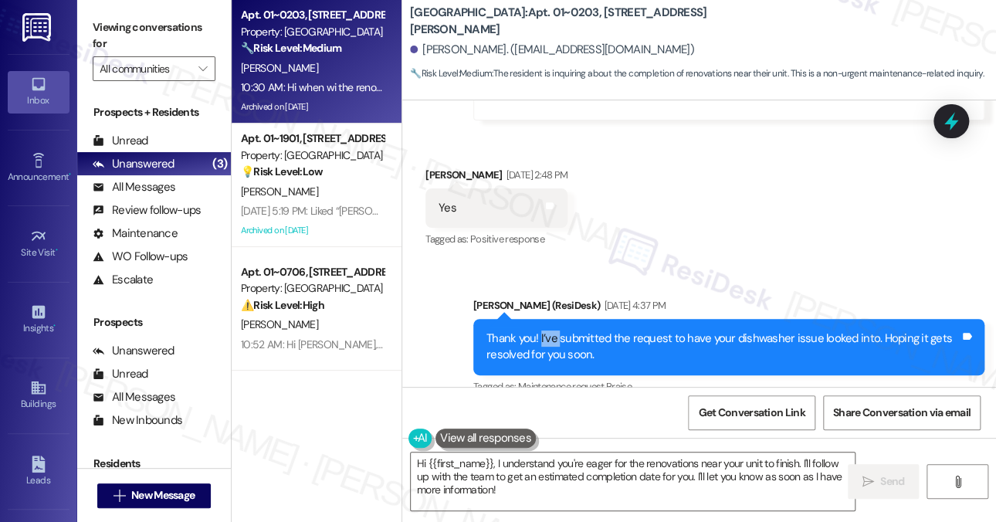
click at [540, 331] on div "Thank you! I’ve submitted the request to have your dishwasher issue looked into…" at bounding box center [722, 347] width 473 height 33
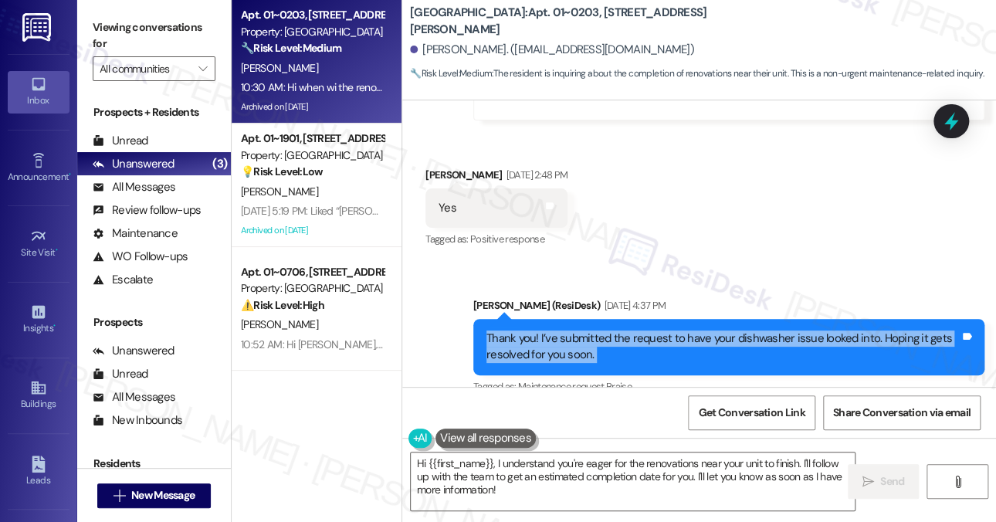
click at [540, 331] on div "Thank you! I’ve submitted the request to have your dishwasher issue looked into…" at bounding box center [722, 347] width 473 height 33
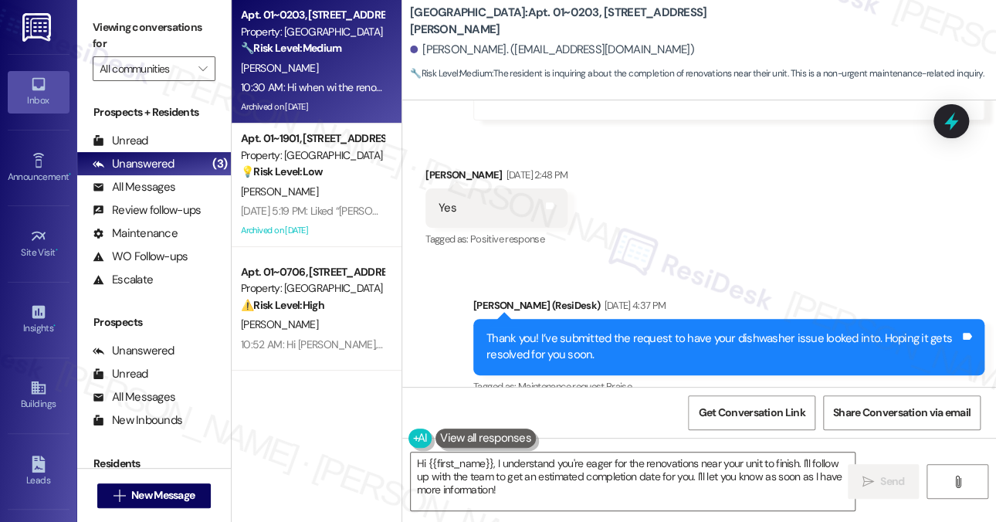
click at [584, 466] on div "Hi when wi the renovations around my unit be complete Tags and notes" at bounding box center [581, 485] width 313 height 39
click at [680, 409] on div "Received via SMS [PERSON_NAME] 10:30 AM Hi when wi the renovations around my un…" at bounding box center [699, 474] width 594 height 131
click at [607, 477] on div "Hi when wi the renovations around my unit be complete" at bounding box center [576, 485] width 275 height 16
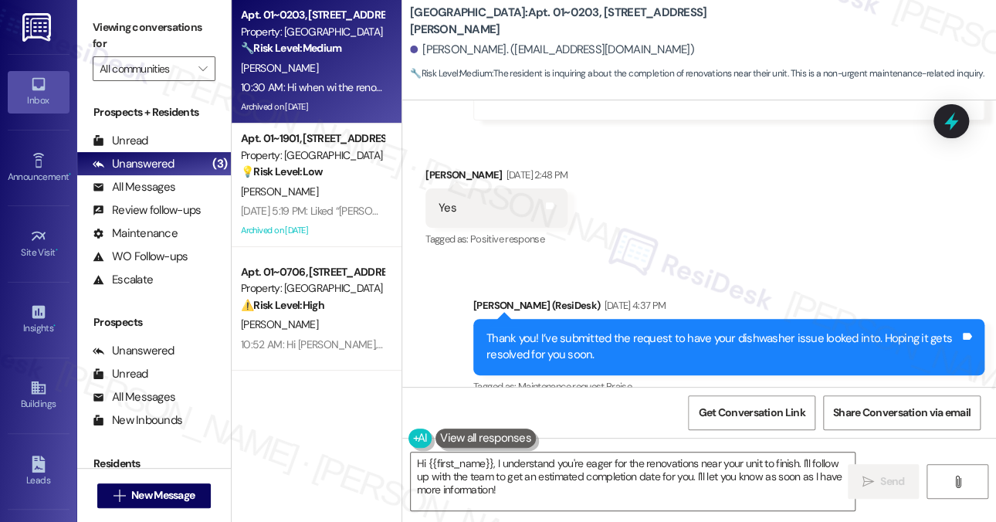
click at [607, 477] on div "Hi when wi the renovations around my unit be complete" at bounding box center [576, 485] width 275 height 16
click at [517, 466] on div "Hi when wi the renovations around my unit be complete Tags and notes" at bounding box center [581, 485] width 313 height 39
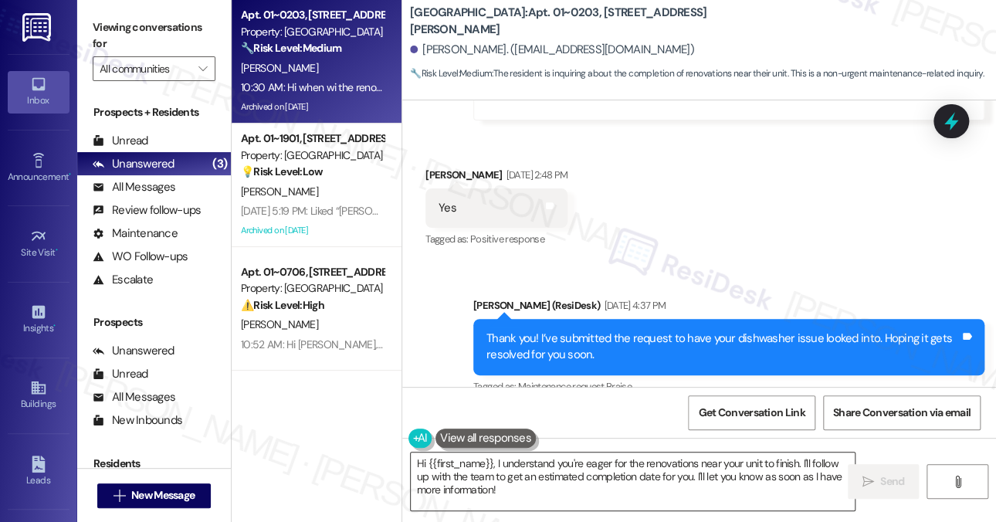
click at [594, 470] on textarea "Hi {{first_name}}, I understand you're eager for the renovations near your unit…" at bounding box center [633, 482] width 444 height 58
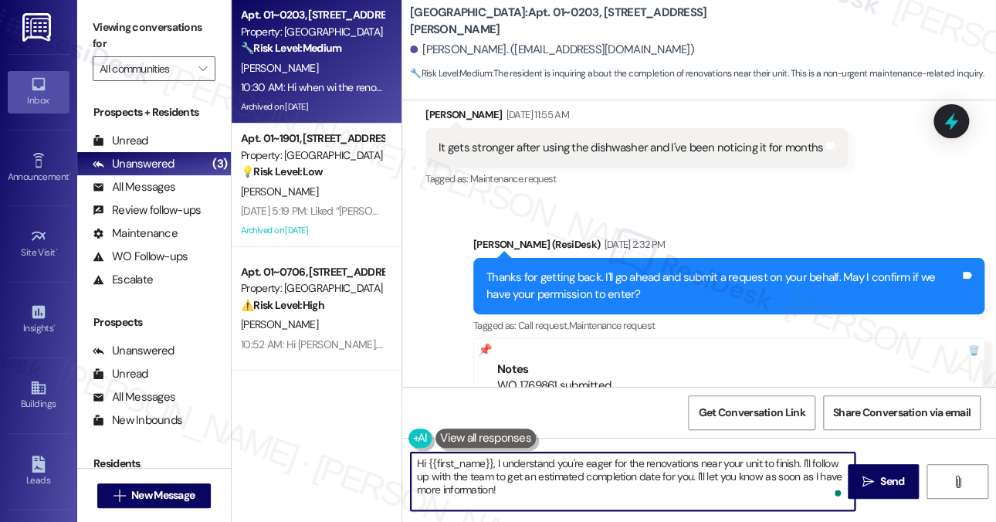
scroll to position [22822, 0]
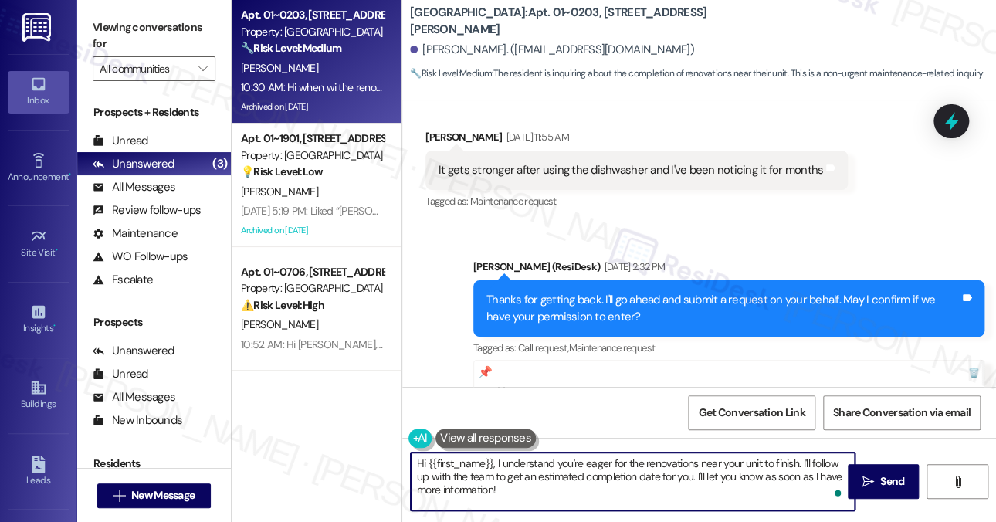
click at [575, 292] on div "Thanks for getting back. I'll go ahead and submit a request on your behalf. May…" at bounding box center [722, 308] width 473 height 33
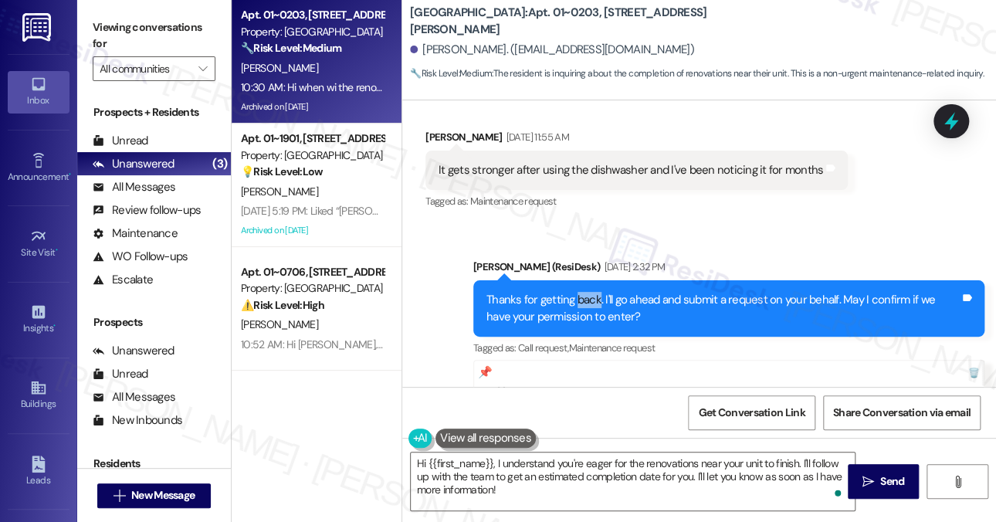
click at [575, 292] on div "Thanks for getting back. I'll go ahead and submit a request on your behalf. May…" at bounding box center [722, 308] width 473 height 33
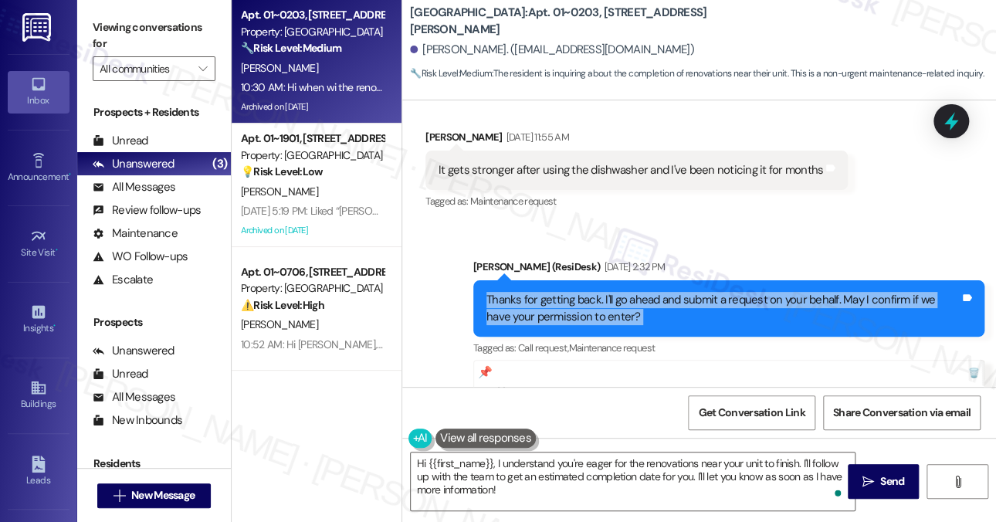
click at [575, 292] on div "Thanks for getting back. I'll go ahead and submit a request on your behalf. May…" at bounding box center [722, 308] width 473 height 33
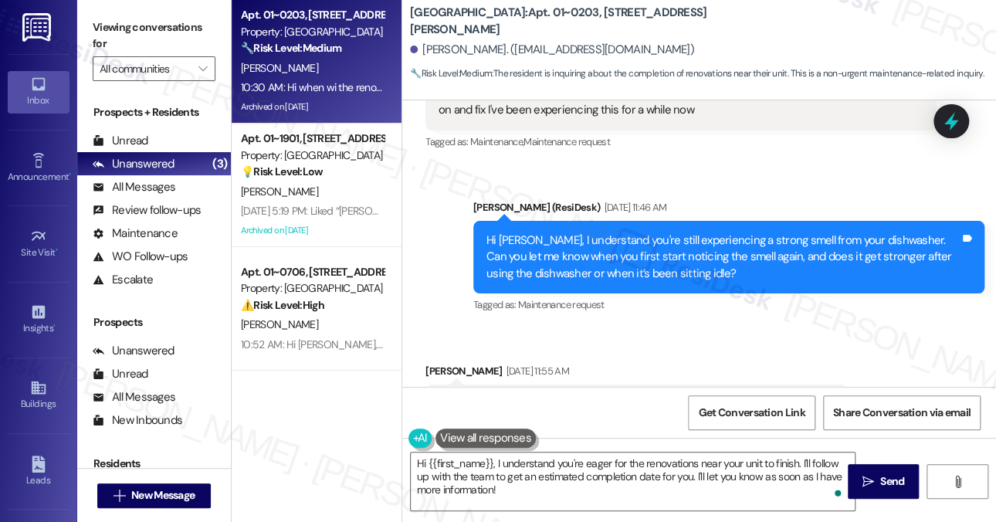
scroll to position [22513, 0]
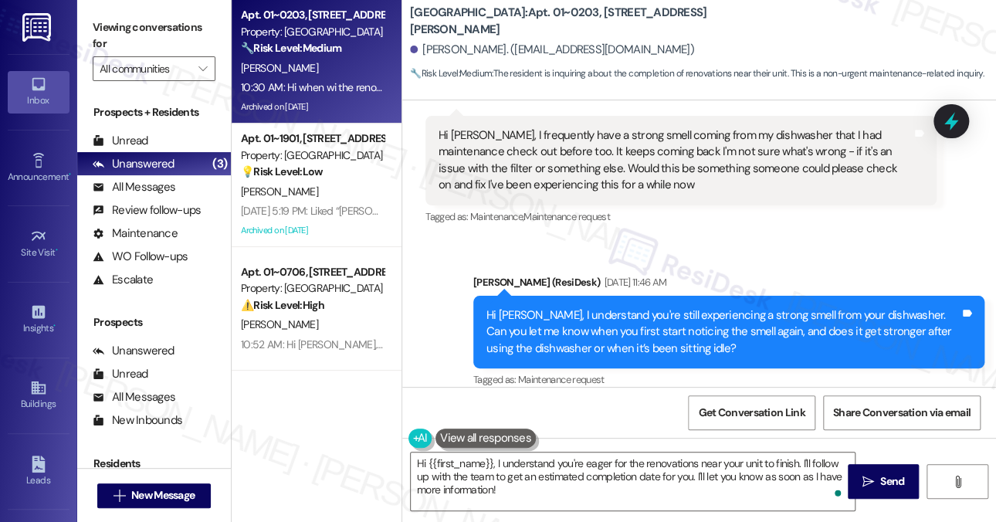
drag, startPoint x: 512, startPoint y: 319, endPoint x: 739, endPoint y: 324, distance: 227.1
click at [739, 471] on div "It gets stronger after using the dishwasher and I've been noticing it for months" at bounding box center [631, 479] width 385 height 16
click at [738, 471] on div "It gets stronger after using the dishwasher and I've been noticing it for months" at bounding box center [631, 479] width 385 height 16
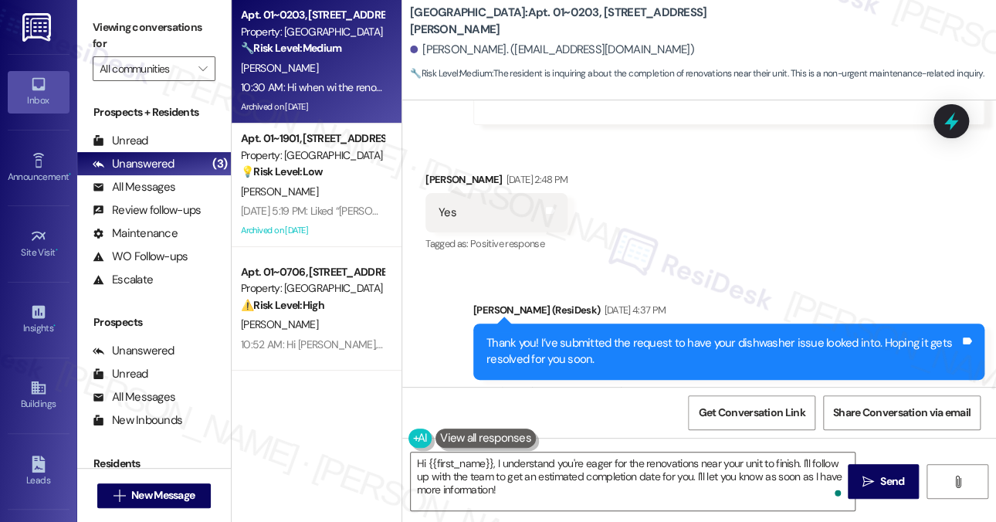
scroll to position [23208, 0]
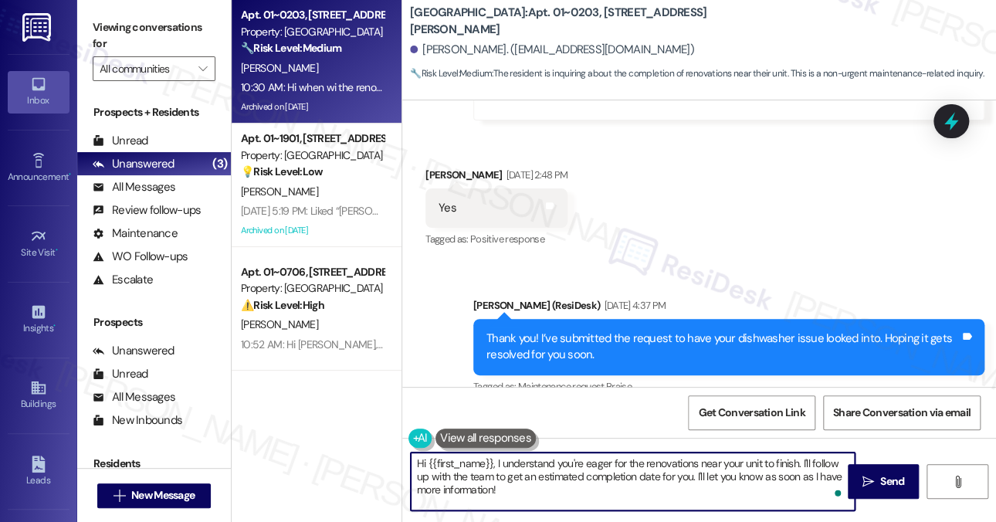
drag, startPoint x: 554, startPoint y: 490, endPoint x: 544, endPoint y: 483, distance: 12.2
click at [544, 483] on textarea "Hi {{first_name}}, I understand you're eager for the renovations near your unit…" at bounding box center [633, 482] width 444 height 58
click at [627, 481] on textarea "Hi {{first_name}}, I understand you're eager for the renovations near your unit…" at bounding box center [633, 482] width 444 height 58
drag, startPoint x: 497, startPoint y: 492, endPoint x: 488, endPoint y: 492, distance: 9.3
click at [488, 492] on textarea "Hi {{first_name}}, I understand you're eager for the renovations near your unit…" at bounding box center [633, 482] width 444 height 58
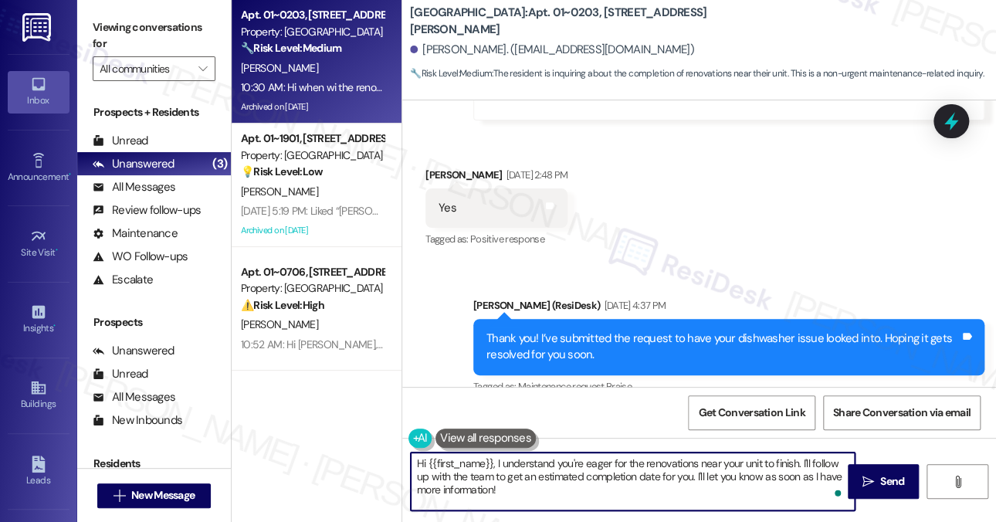
click at [470, 487] on textarea "Hi {{first_name}}, I understand you're eager for the renovations near your unit…" at bounding box center [633, 482] width 444 height 58
type textarea "Hi {{first_name}}, I understand you're eager for the renovations near your unit…"
click at [483, 477] on div "Hi when wi the renovations around my unit be complete" at bounding box center [576, 485] width 275 height 16
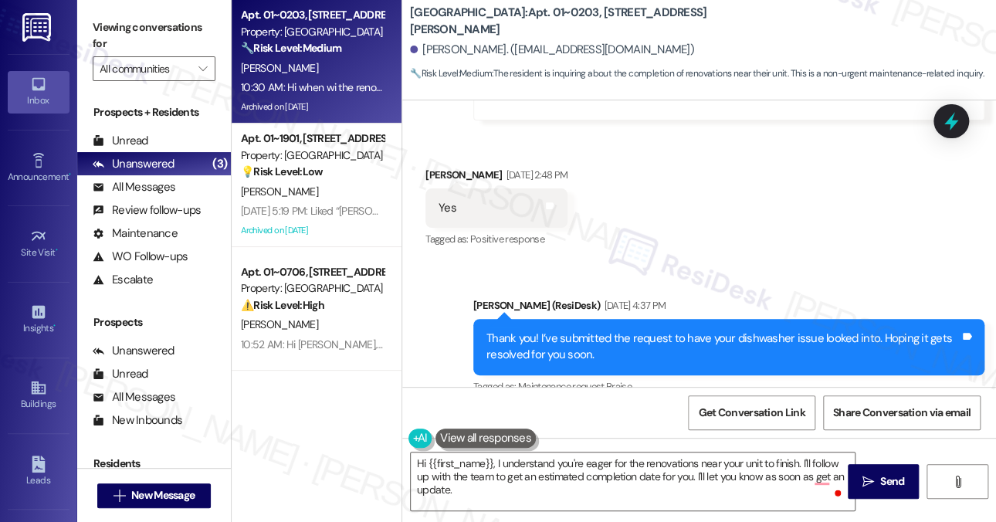
click at [483, 477] on div "Hi when wi the renovations around my unit be complete" at bounding box center [576, 485] width 275 height 16
click at [570, 477] on div "Hi when wi the renovations around my unit be complete" at bounding box center [576, 485] width 275 height 16
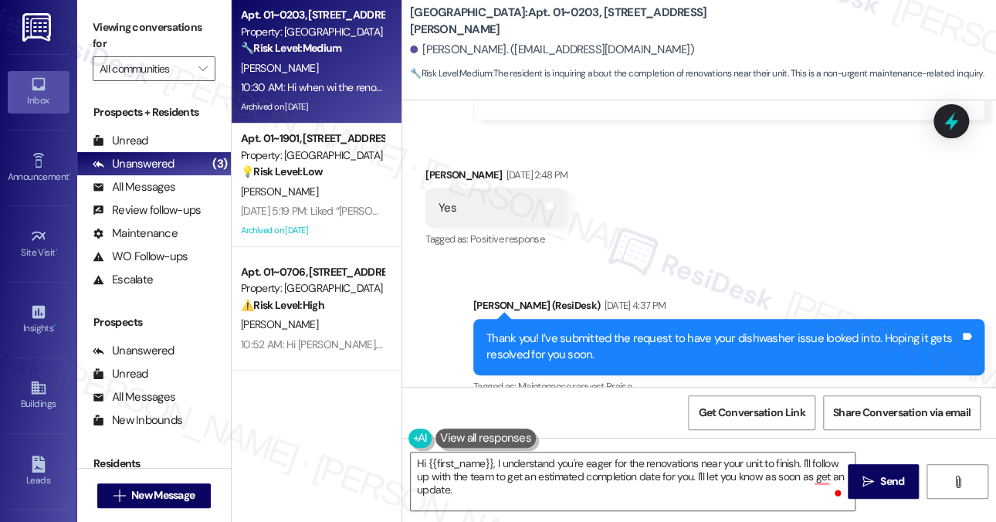
click at [164, 24] on label "Viewing conversations for" at bounding box center [154, 35] width 123 height 41
click at [541, 462] on textarea "Hi {{first_name}}, I understand you're eager for the renovations near your unit…" at bounding box center [633, 482] width 444 height 58
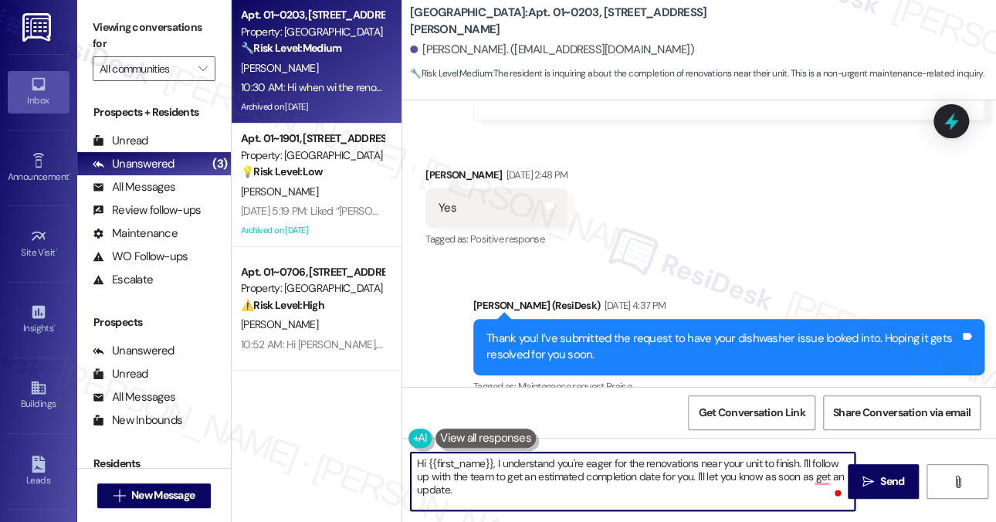
click at [541, 462] on textarea "Hi {{first_name}}, I understand you're eager for the renovations near your unit…" at bounding box center [633, 482] width 444 height 58
click at [595, 466] on textarea "Hi {{first_name}}, I understand you're eager for the renovations near your unit…" at bounding box center [633, 482] width 444 height 58
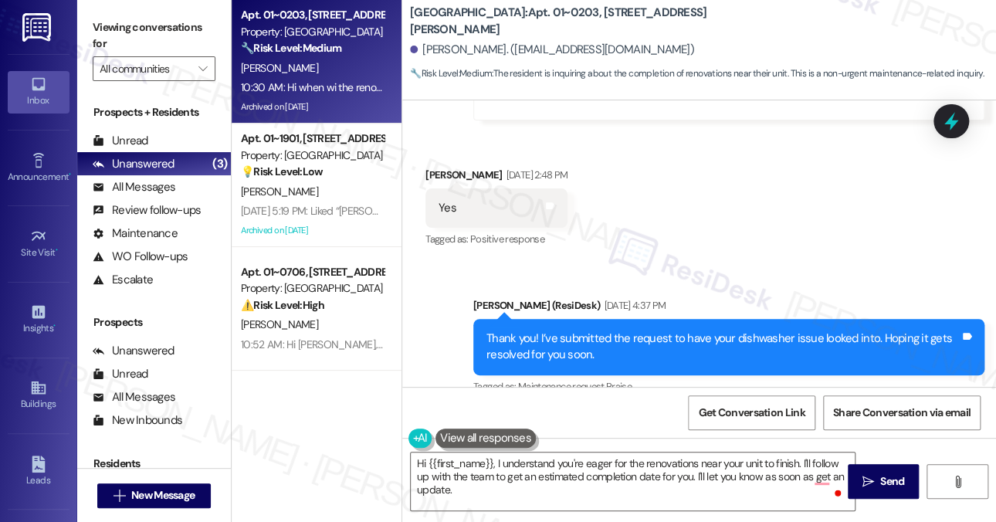
click at [145, 27] on label "Viewing conversations for" at bounding box center [154, 35] width 123 height 41
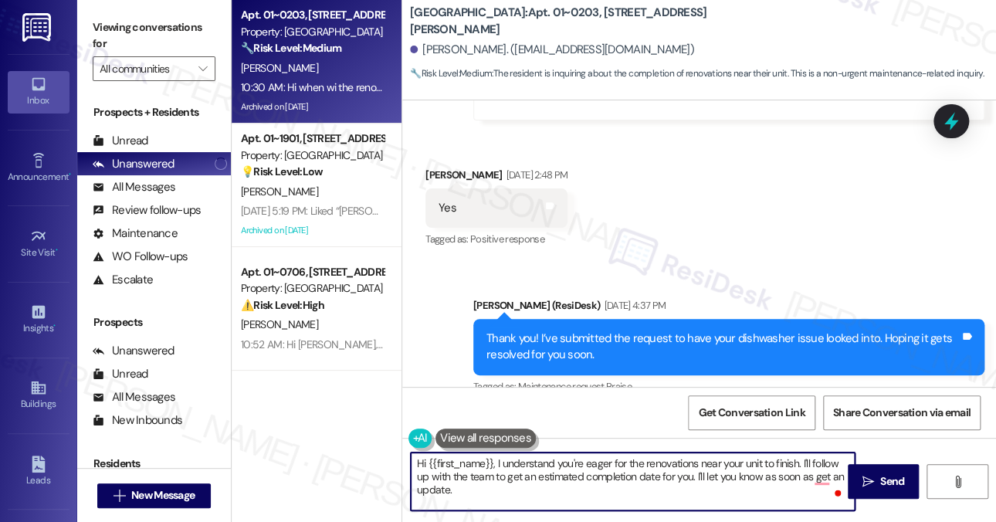
drag, startPoint x: 529, startPoint y: 487, endPoint x: 500, endPoint y: 412, distance: 80.2
click at [529, 487] on textarea "Hi {{first_name}}, I understand you're eager for the renovations near your unit…" at bounding box center [633, 482] width 444 height 58
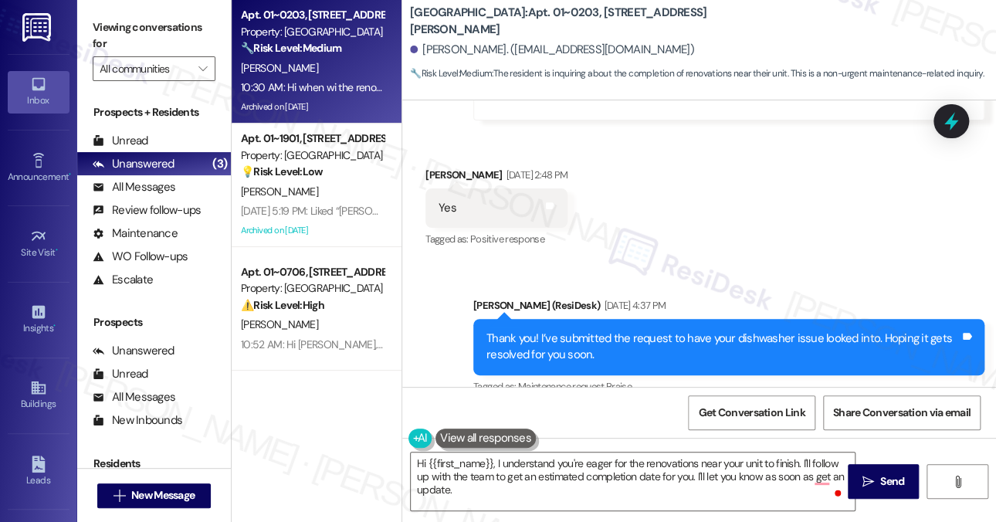
click at [478, 466] on div "Hi when wi the renovations around my unit be complete Tags and notes" at bounding box center [581, 485] width 313 height 39
copy div "Hi when wi the renovations around my unit be complete Tags and notes"
click at [184, 12] on div "Viewing conversations for All communities " at bounding box center [154, 48] width 154 height 97
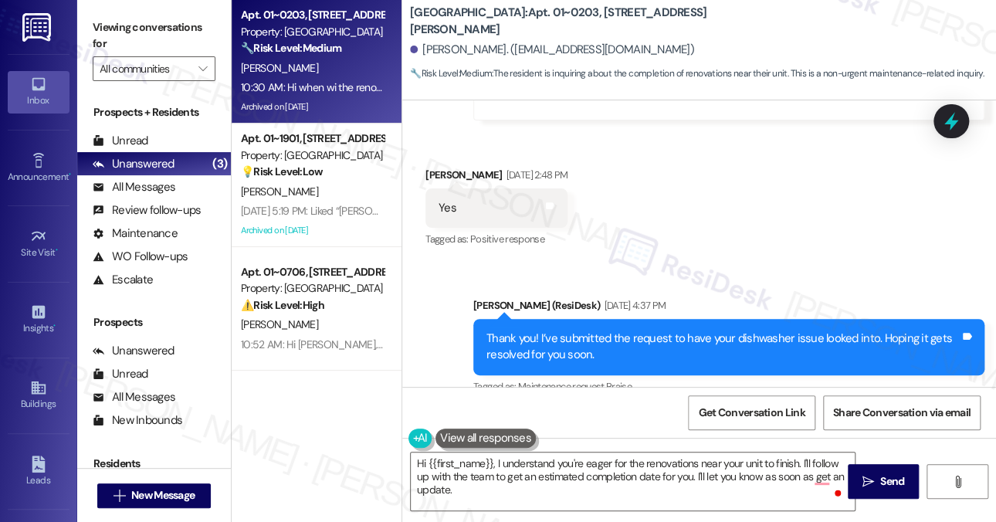
click at [545, 477] on div "Hi when wi the renovations around my unit be complete" at bounding box center [576, 485] width 275 height 16
click at [176, 49] on label "Viewing conversations for" at bounding box center [154, 35] width 123 height 41
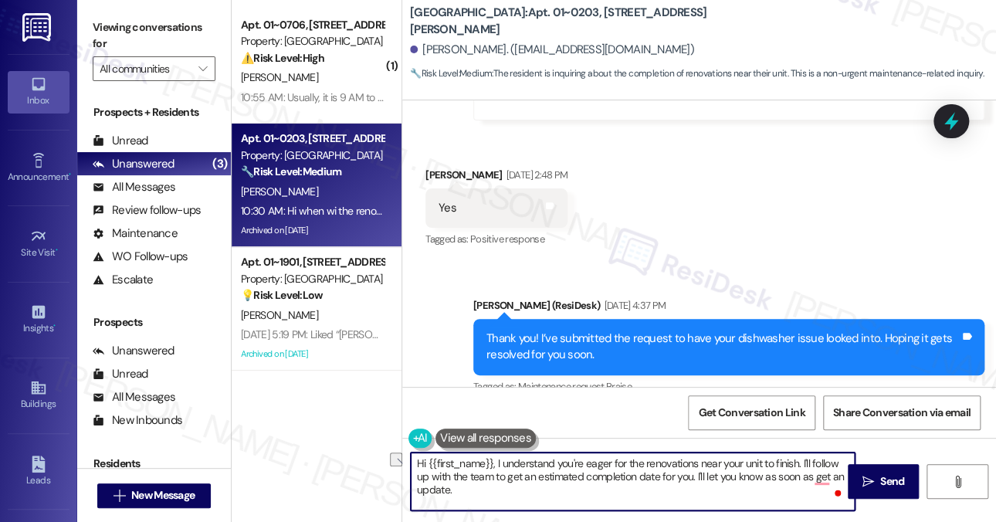
drag, startPoint x: 571, startPoint y: 462, endPoint x: 707, endPoint y: 463, distance: 135.9
click at [707, 463] on textarea "Hi {{first_name}}, I understand you're eager for the renovations near your unit…" at bounding box center [633, 482] width 444 height 58
click at [517, 263] on div "Sent via SMS [PERSON_NAME] (ResiDesk) [DATE] 4:37 PM Thank you! I’ve submitted …" at bounding box center [699, 336] width 594 height 147
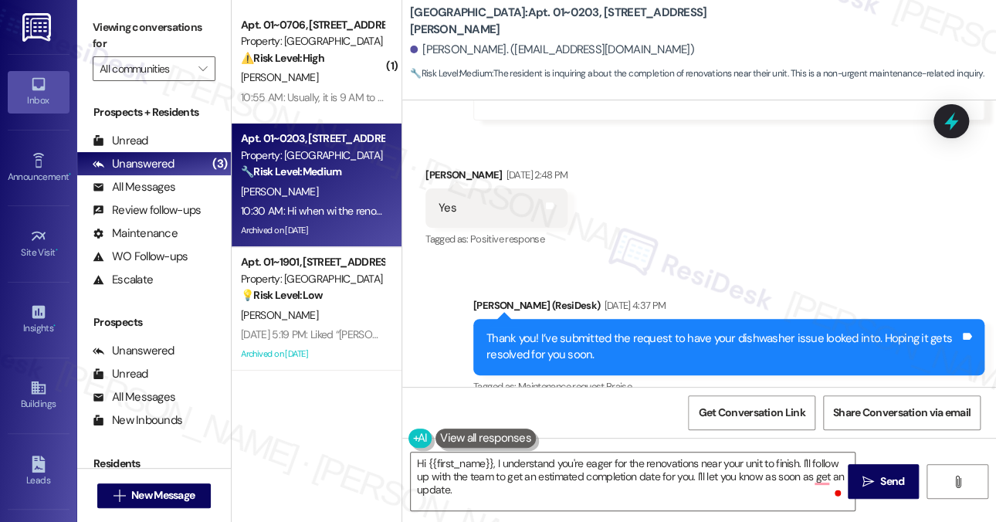
click at [595, 477] on div "Hi when wi the renovations around my unit be complete" at bounding box center [576, 485] width 275 height 16
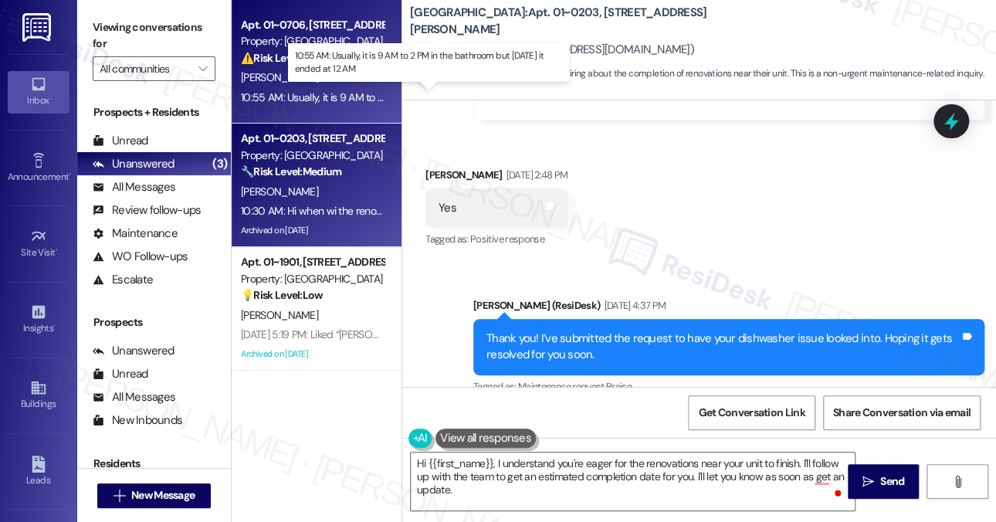
click at [344, 96] on div "10:55 AM: Usually, it is 9 AM to 2 PM in the bathroom but [DATE] it ended at 12…" at bounding box center [422, 97] width 362 height 14
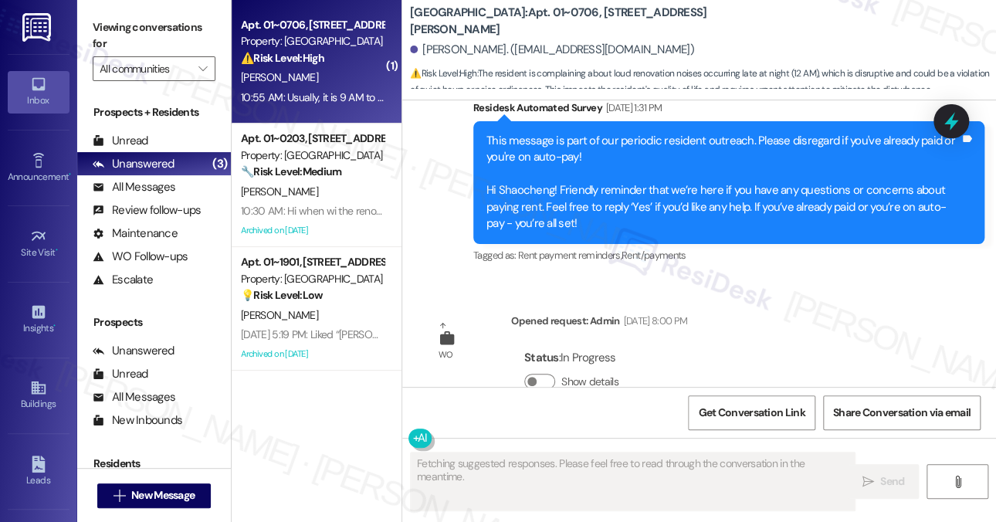
scroll to position [11619, 0]
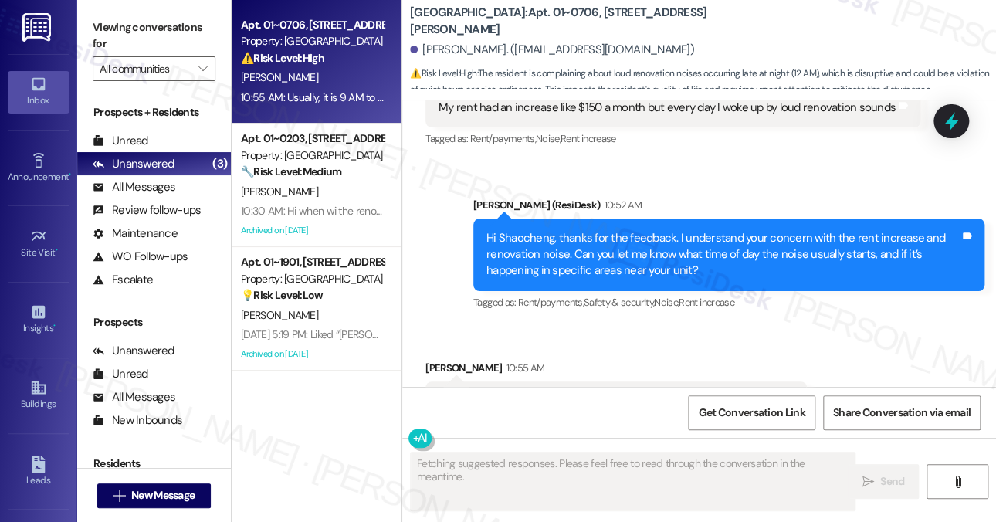
click at [564, 393] on div "Usually, it is 9 AM to 2 PM in the bathroom but [DATE] it ended at 12 AM" at bounding box center [611, 401] width 344 height 16
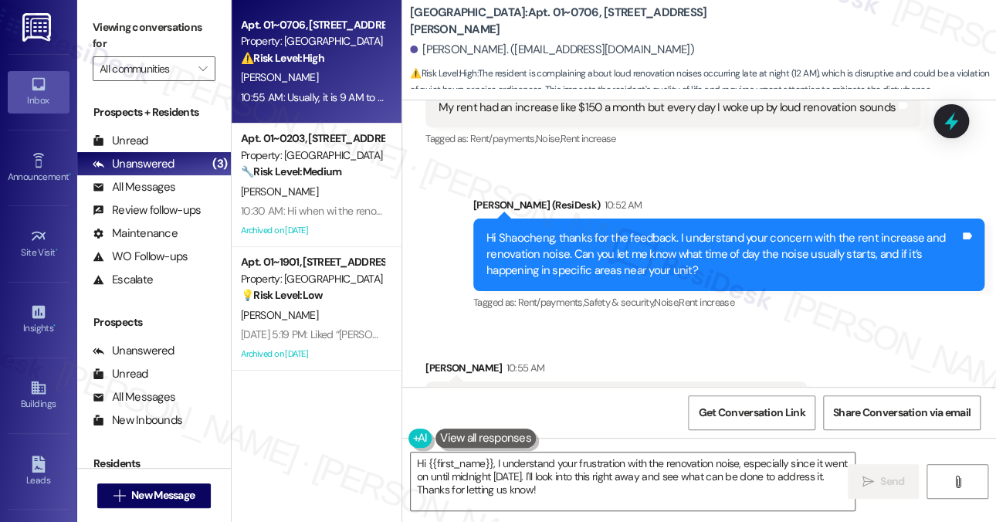
scroll to position [11620, 0]
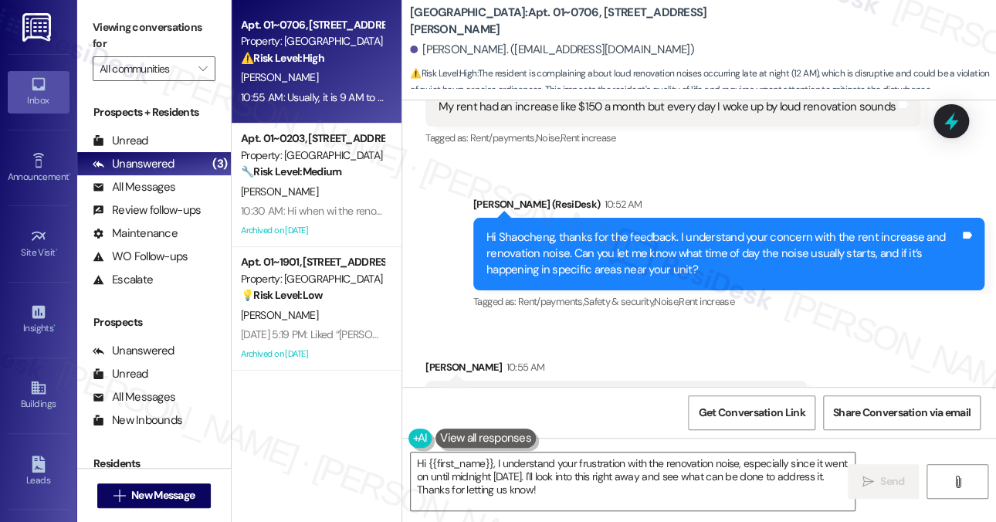
click at [638, 392] on div "Usually, it is 9 AM to 2 PM in the bathroom but [DATE] it ended at 12 AM" at bounding box center [611, 400] width 344 height 16
click at [643, 229] on div "Hi Shaocheng, thanks for the feedback. I understand your concern with the rent …" at bounding box center [722, 253] width 473 height 49
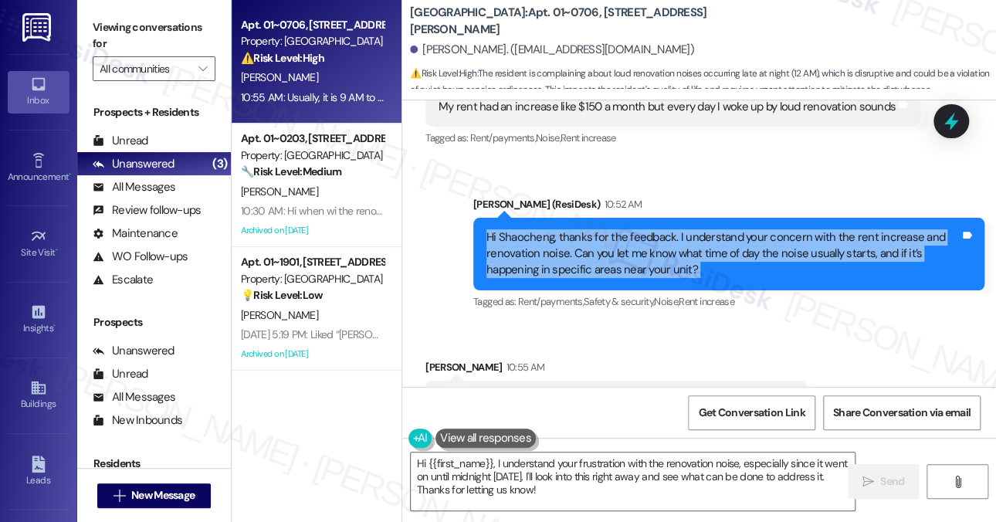
click at [643, 229] on div "Hi Shaocheng, thanks for the feedback. I understand your concern with the rent …" at bounding box center [722, 253] width 473 height 49
copy div "Hi Shaocheng, thanks for the feedback. I understand your concern with the rent …"
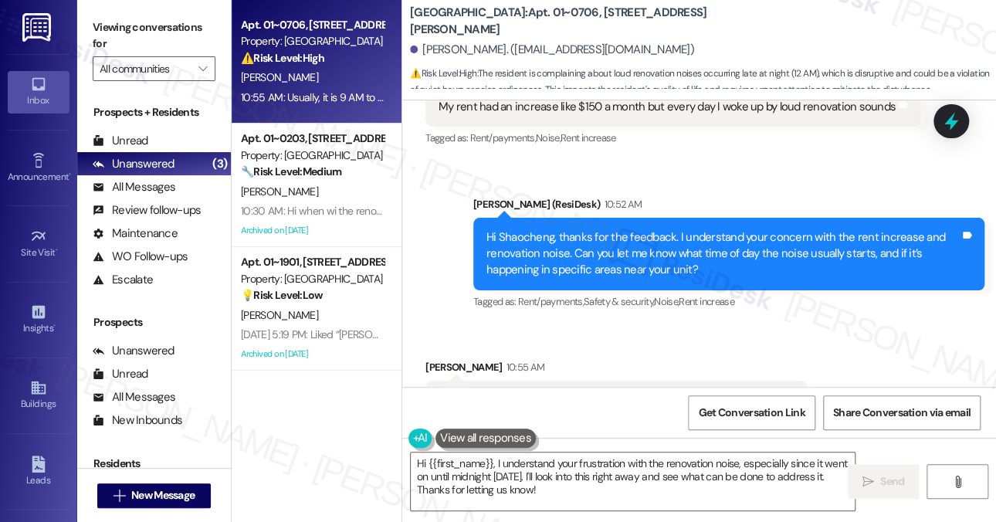
click at [172, 24] on label "Viewing conversations for" at bounding box center [154, 35] width 123 height 41
click at [496, 392] on div "Usually, it is 9 AM to 2 PM in the bathroom but [DATE] it ended at 12 AM" at bounding box center [611, 400] width 344 height 16
drag, startPoint x: 496, startPoint y: 327, endPoint x: 487, endPoint y: 326, distance: 8.5
click at [495, 392] on div "Usually, it is 9 AM to 2 PM in the bathroom but [DATE] it ended at 12 AM" at bounding box center [611, 400] width 344 height 16
click at [487, 392] on div "Usually, it is 9 AM to 2 PM in the bathroom but [DATE] it ended at 12 AM" at bounding box center [611, 400] width 344 height 16
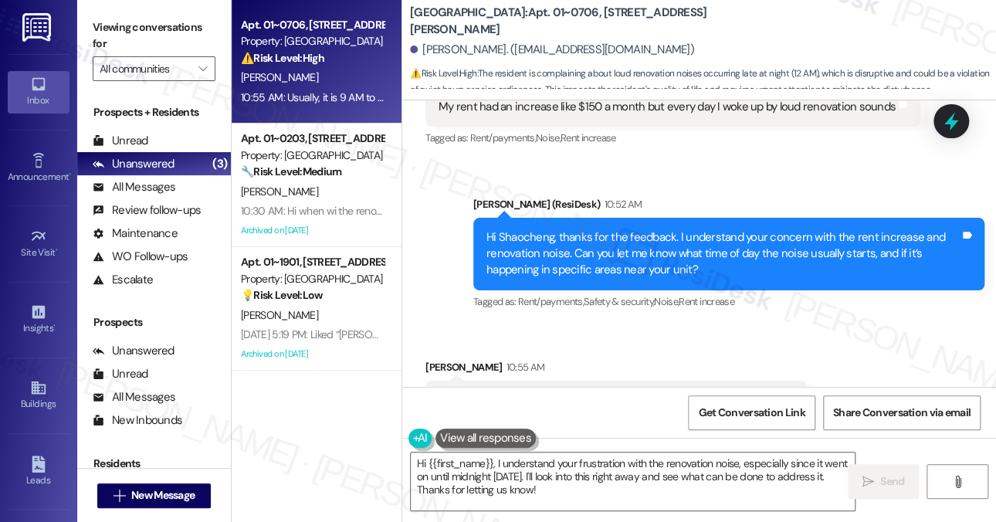
click at [487, 392] on div "Usually, it is 9 AM to 2 PM in the bathroom but [DATE] it ended at 12 AM" at bounding box center [611, 400] width 344 height 16
copy div "Usually, it is 9 AM to 2 PM in the bathroom but [DATE] it ended at 12 AM Tags a…"
click at [175, 21] on label "Viewing conversations for" at bounding box center [154, 35] width 123 height 41
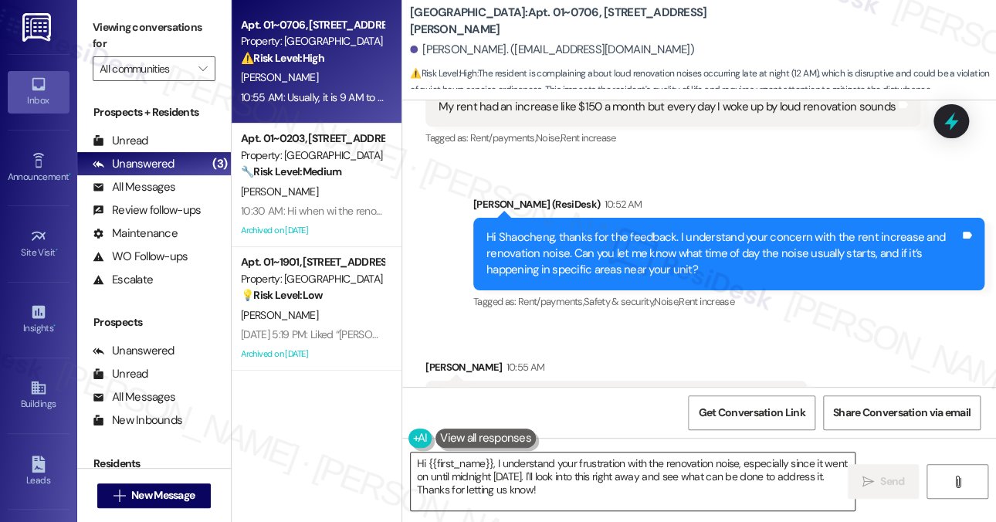
click at [527, 480] on textarea "Hi {{first_name}}, I understand your frustration with the renovation noise, esp…" at bounding box center [633, 482] width 444 height 58
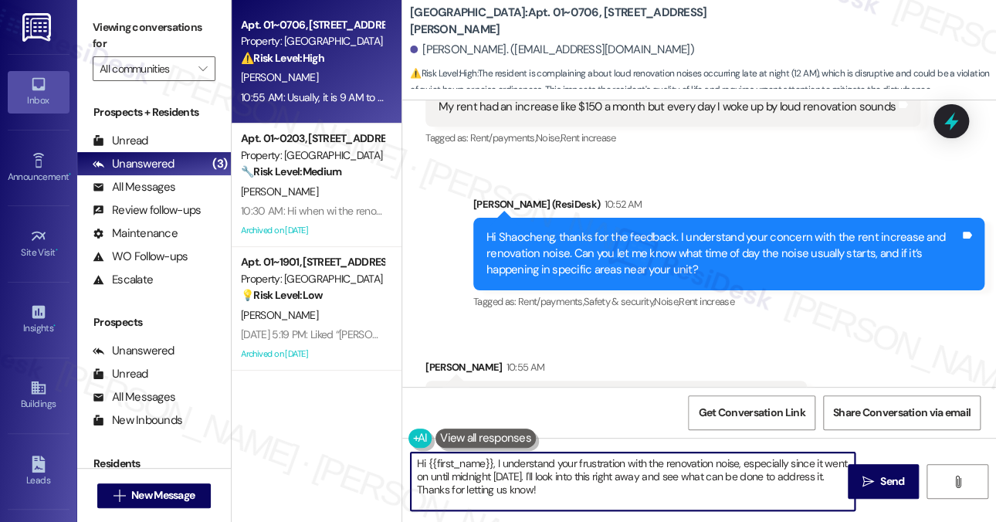
click at [527, 480] on textarea "Hi {{first_name}}, I understand your frustration with the renovation noise, esp…" at bounding box center [633, 482] width 444 height 58
click at [551, 479] on textarea "Hi {{first_name}}, I understand your frustration with the renovation noise, esp…" at bounding box center [633, 482] width 444 height 58
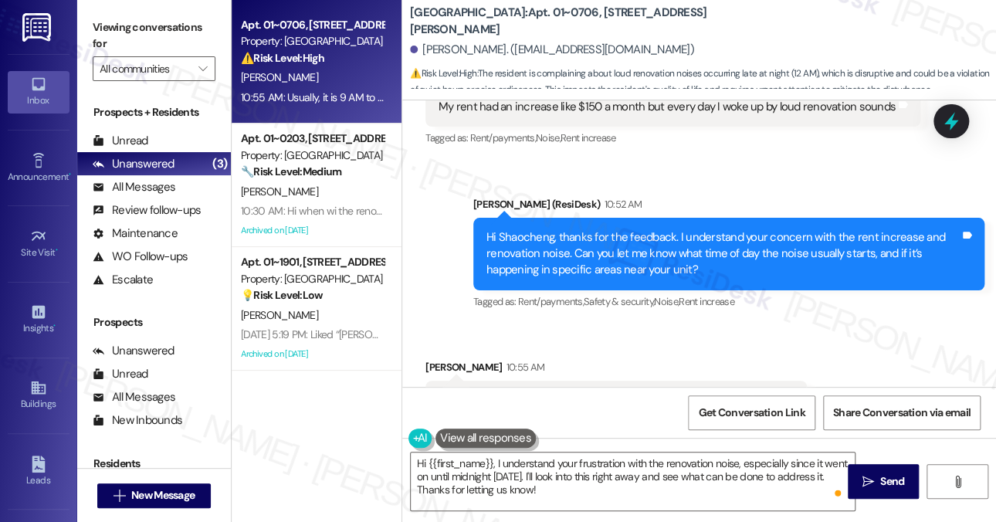
drag, startPoint x: 513, startPoint y: 331, endPoint x: 627, endPoint y: 331, distance: 114.3
click at [627, 392] on div "Usually, it is 9 AM to 2 PM in the bathroom but [DATE] it ended at 12 AM" at bounding box center [611, 400] width 344 height 16
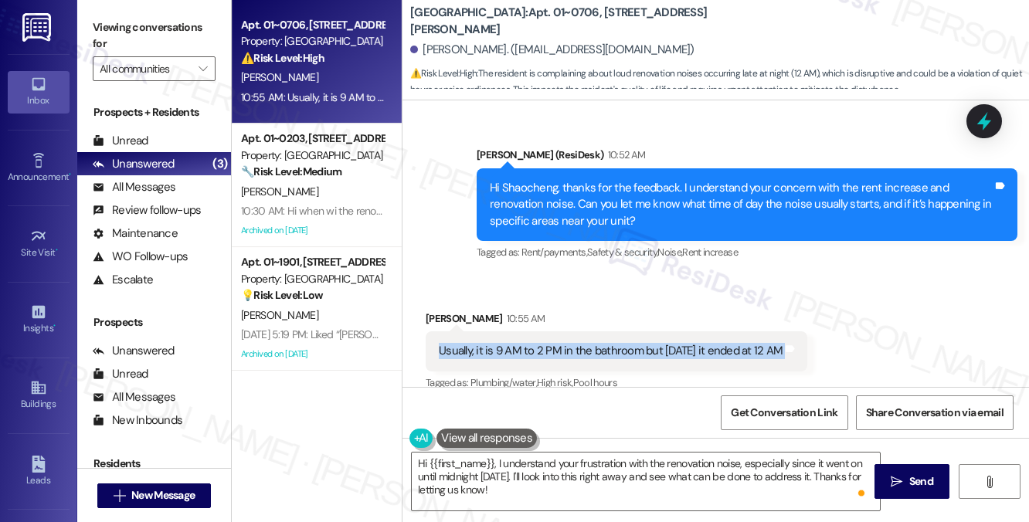
scroll to position [11570, 0]
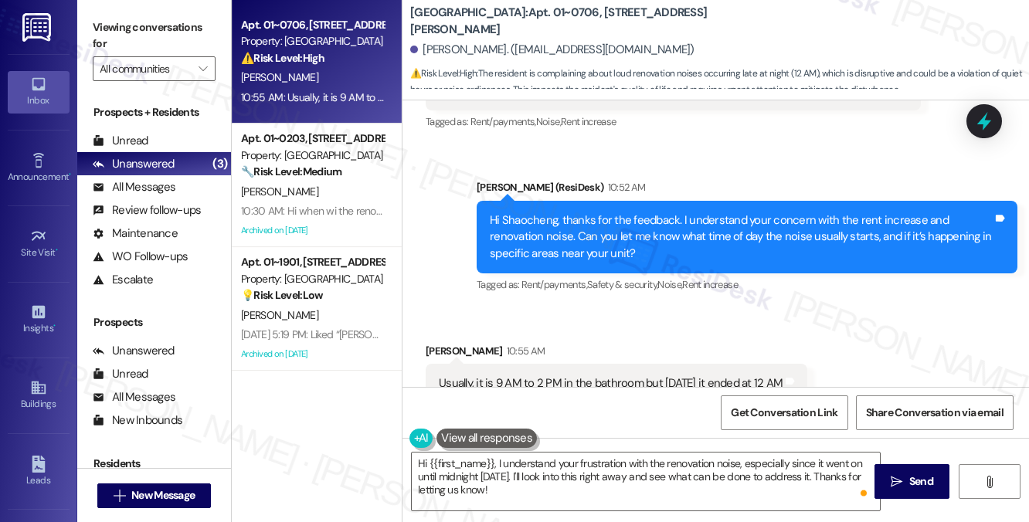
click at [177, 37] on label "Viewing conversations for" at bounding box center [154, 35] width 123 height 41
click at [438, 22] on b "[GEOGRAPHIC_DATA]: Apt. 01~0706, [STREET_ADDRESS][PERSON_NAME]" at bounding box center [564, 21] width 309 height 33
copy b "Columbus"
click at [181, 30] on label "Viewing conversations for" at bounding box center [154, 35] width 123 height 41
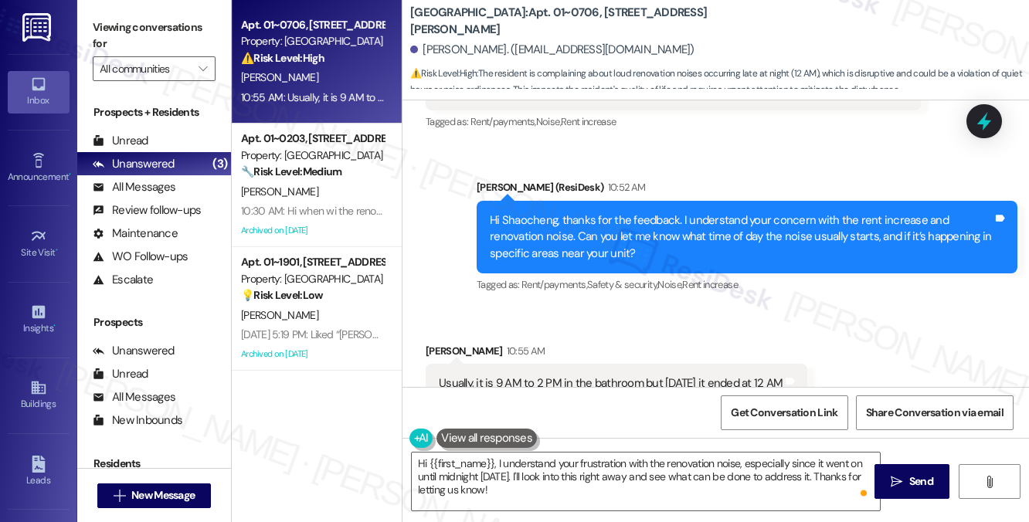
click at [451, 23] on b "[GEOGRAPHIC_DATA]: Apt. 01~0706, [STREET_ADDRESS][PERSON_NAME]" at bounding box center [564, 21] width 309 height 33
copy b "Columbus"
click at [617, 375] on div "Usually, it is 9 AM to 2 PM in the bathroom but [DATE] it ended at 12 AM" at bounding box center [611, 383] width 344 height 16
click at [615, 375] on div "Usually, it is 9 AM to 2 PM in the bathroom but [DATE] it ended at 12 AM" at bounding box center [611, 383] width 344 height 16
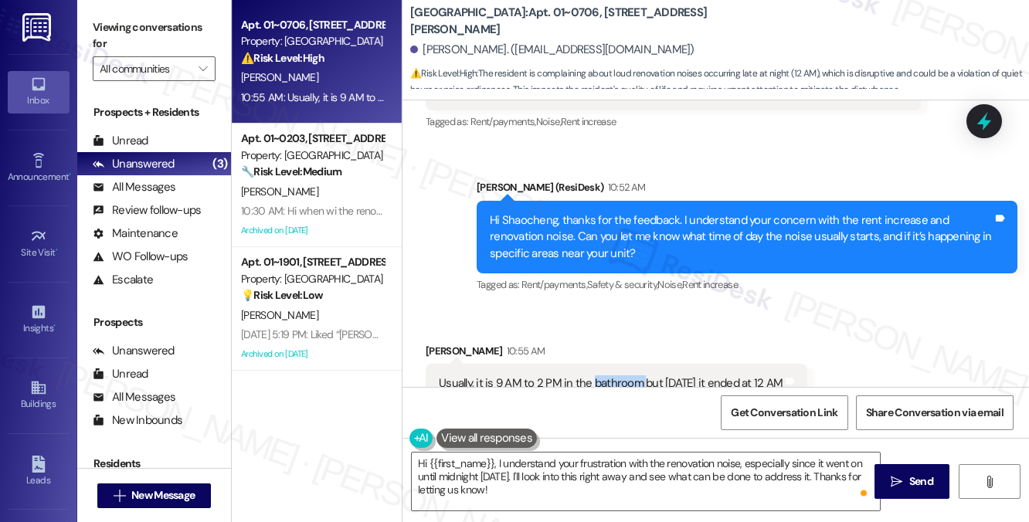
click at [615, 375] on div "Usually, it is 9 AM to 2 PM in the bathroom but [DATE] it ended at 12 AM" at bounding box center [611, 383] width 344 height 16
click at [513, 487] on textarea "Hi {{first_name}}, I understand your frustration with the renovation noise, esp…" at bounding box center [646, 482] width 468 height 58
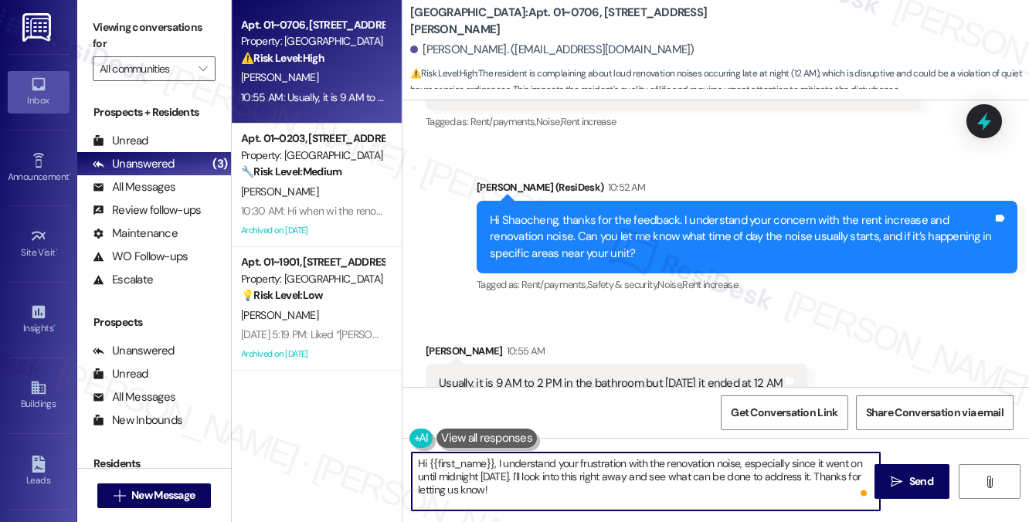
drag, startPoint x: 568, startPoint y: 471, endPoint x: 592, endPoint y: 488, distance: 29.4
click at [590, 488] on textarea "Hi {{first_name}}, I understand your frustration with the renovation noise, esp…" at bounding box center [646, 482] width 468 height 58
click at [596, 459] on textarea "Hi {{first_name}}, I understand your frustration with the renovation noise, esp…" at bounding box center [646, 482] width 468 height 58
click at [605, 493] on textarea "Hi {{first_name}}, I understand your frustration with the renovation noise, esp…" at bounding box center [646, 482] width 468 height 58
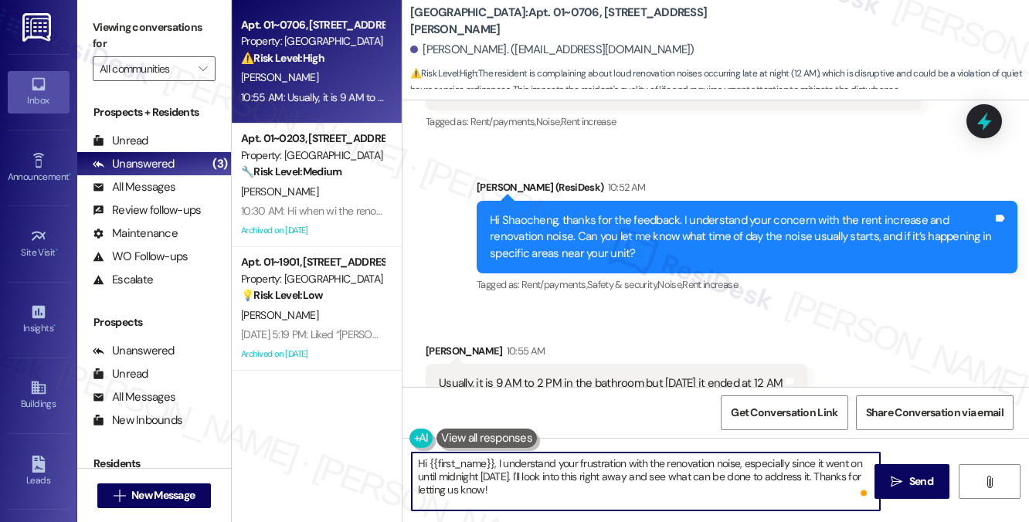
click at [605, 493] on textarea "Hi {{first_name}}, I understand your frustration with the renovation noise, esp…" at bounding box center [646, 482] width 468 height 58
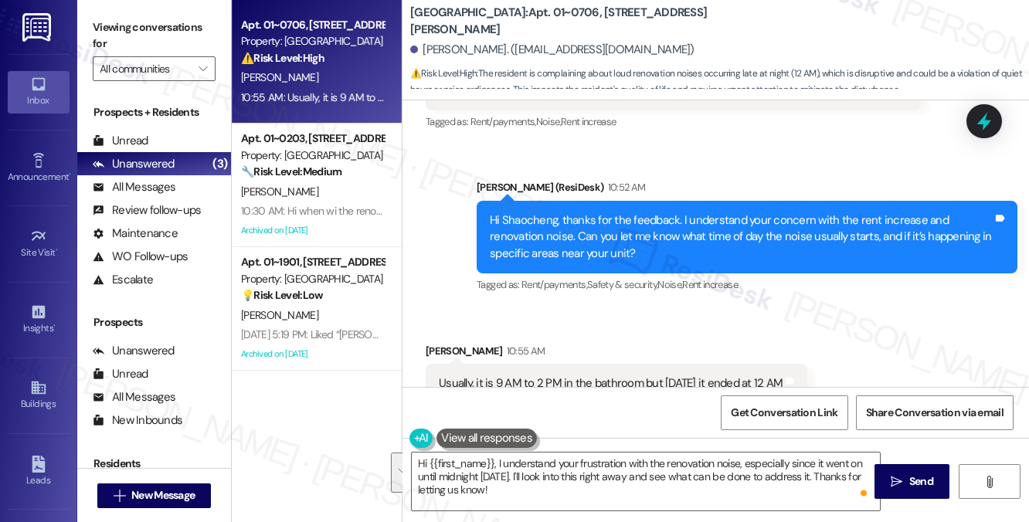
click at [182, 30] on label "Viewing conversations for" at bounding box center [154, 35] width 123 height 41
click at [127, 22] on label "Viewing conversations for" at bounding box center [154, 35] width 123 height 41
click at [144, 43] on label "Viewing conversations for" at bounding box center [154, 35] width 123 height 41
click at [714, 212] on div "Hi Shaocheng, thanks for the feedback. I understand your concern with the rent …" at bounding box center [741, 236] width 503 height 49
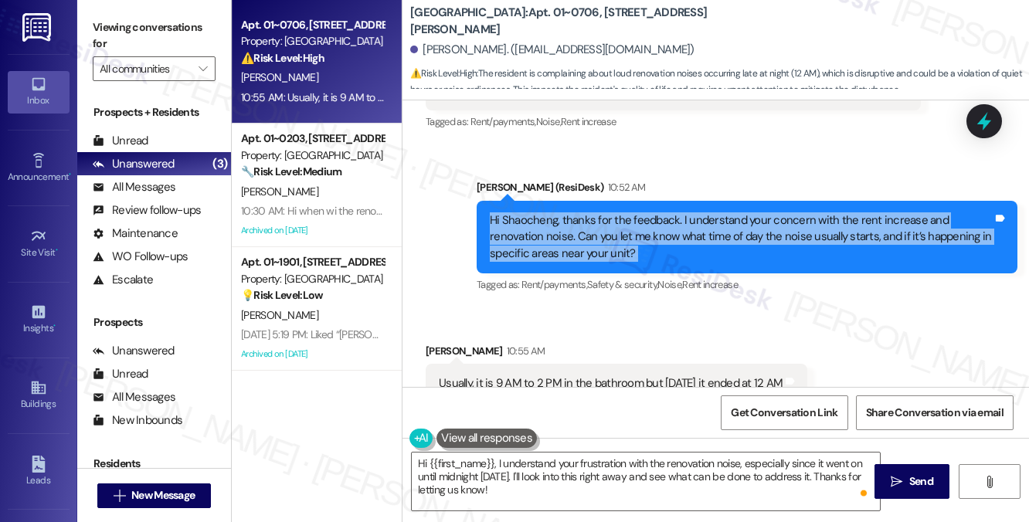
click at [713, 212] on div "Hi Shaocheng, thanks for the feedback. I understand your concern with the rent …" at bounding box center [741, 236] width 503 height 49
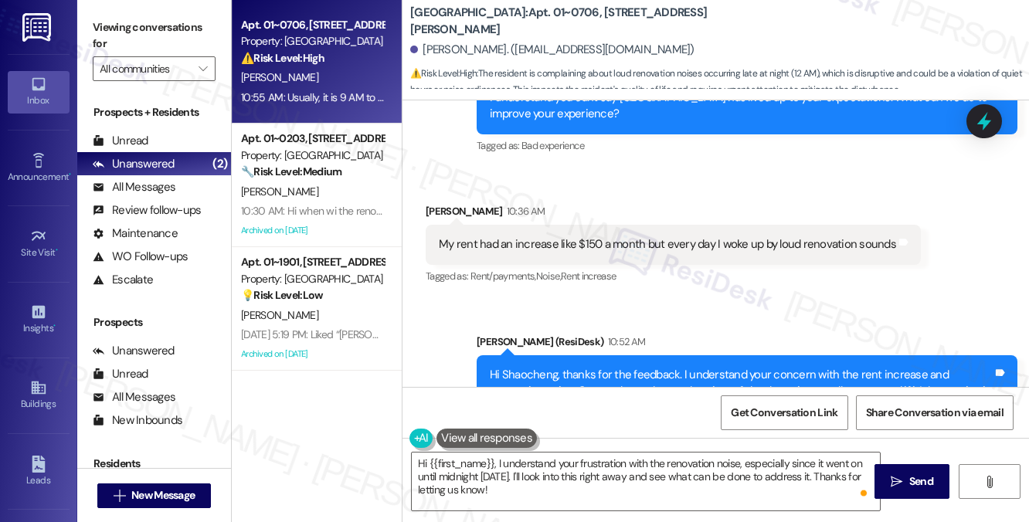
drag, startPoint x: 143, startPoint y: 32, endPoint x: 168, endPoint y: 32, distance: 24.7
click at [143, 32] on label "Viewing conversations for" at bounding box center [154, 35] width 123 height 41
drag, startPoint x: 562, startPoint y: 19, endPoint x: 572, endPoint y: 19, distance: 10.0
click at [572, 19] on b "[GEOGRAPHIC_DATA]: Apt. 01~0706, [STREET_ADDRESS][PERSON_NAME]" at bounding box center [564, 21] width 309 height 33
click at [187, 36] on label "Viewing conversations for" at bounding box center [154, 35] width 123 height 41
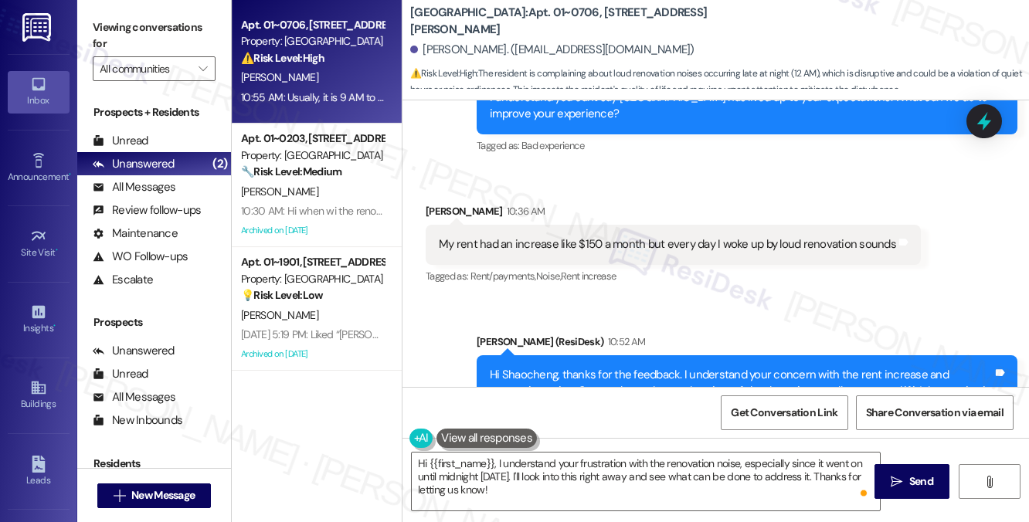
click at [164, 4] on div "Viewing conversations for All communities " at bounding box center [154, 48] width 154 height 97
click at [162, 26] on label "Viewing conversations for" at bounding box center [154, 35] width 123 height 41
drag, startPoint x: 538, startPoint y: 20, endPoint x: 549, endPoint y: 20, distance: 10.8
click at [549, 20] on b "[GEOGRAPHIC_DATA]: Apt. 01~0706, [STREET_ADDRESS][PERSON_NAME]" at bounding box center [564, 21] width 309 height 33
click at [147, 22] on label "Viewing conversations for" at bounding box center [154, 35] width 123 height 41
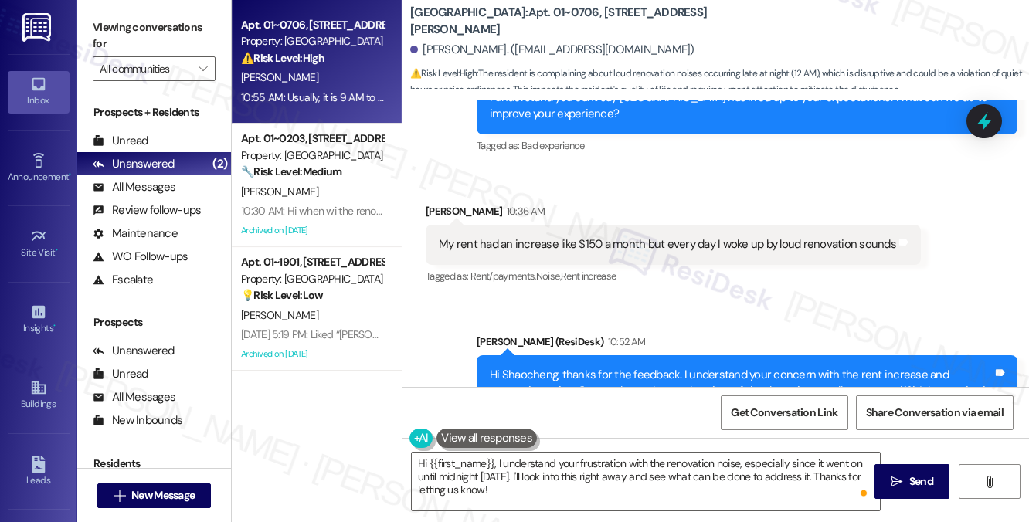
click at [553, 21] on b "[GEOGRAPHIC_DATA]: Apt. 01~0706, [STREET_ADDRESS][PERSON_NAME]" at bounding box center [564, 21] width 309 height 33
click at [173, 33] on label "Viewing conversations for" at bounding box center [154, 35] width 123 height 41
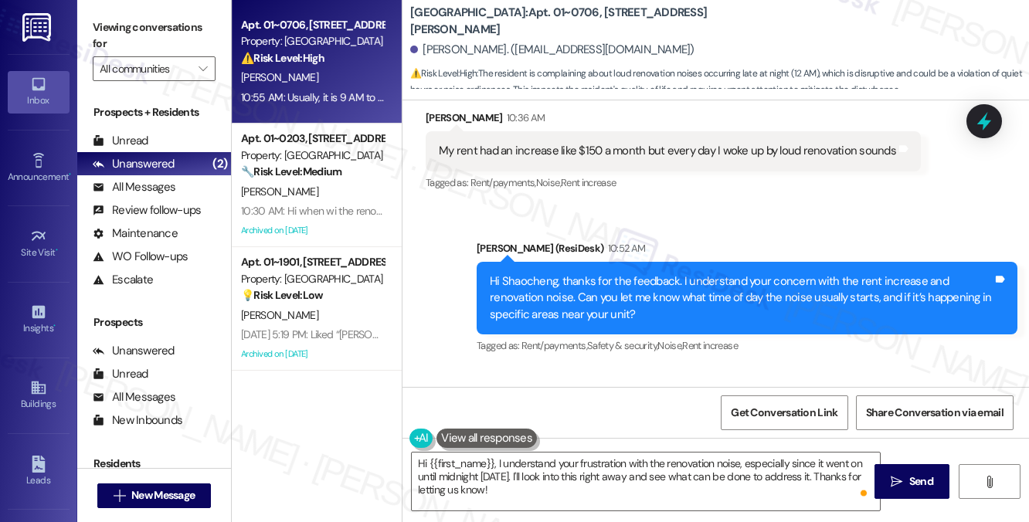
scroll to position [11570, 0]
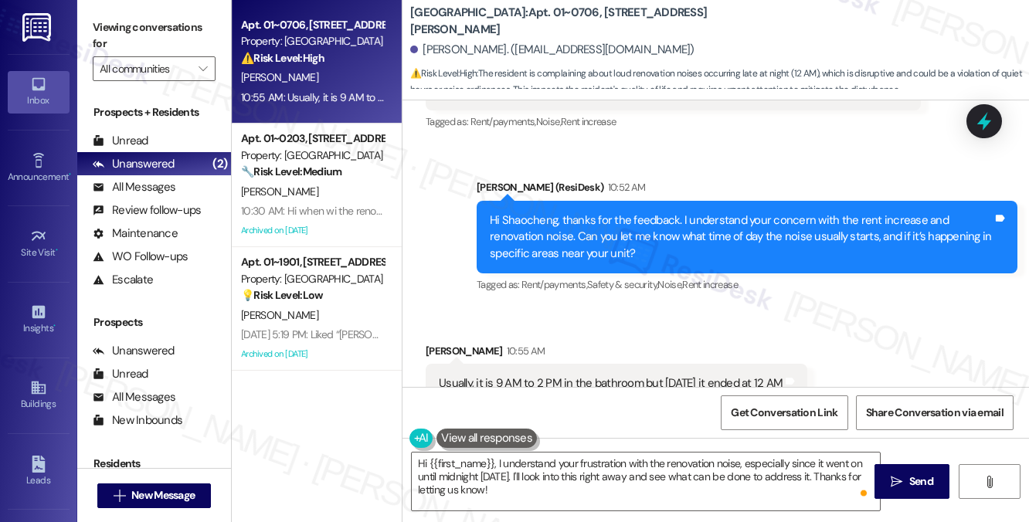
click at [564, 375] on div "Usually, it is 9 AM to 2 PM in the bathroom but [DATE] it ended at 12 AM" at bounding box center [611, 383] width 344 height 16
click at [595, 375] on div "Usually, it is 9 AM to 2 PM in the bathroom but [DATE] it ended at 12 AM" at bounding box center [611, 383] width 344 height 16
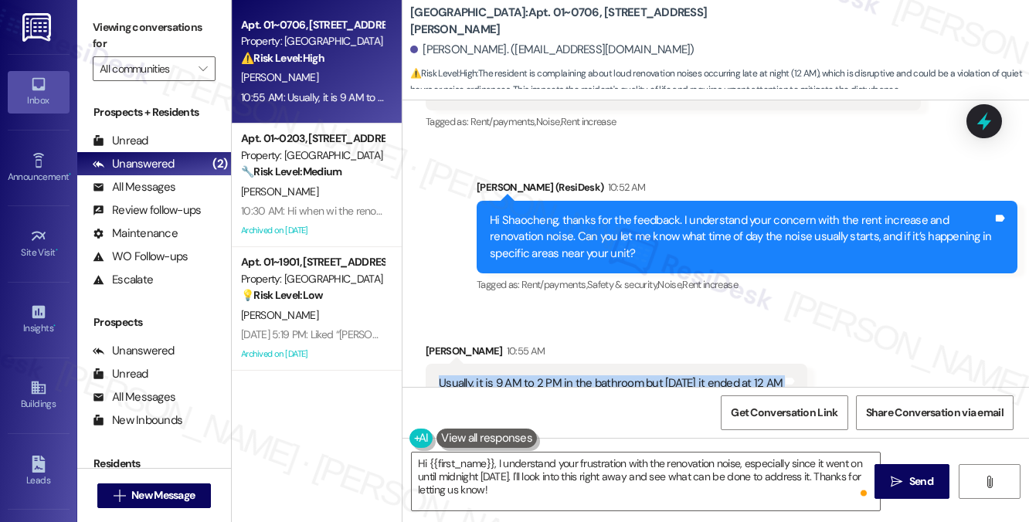
click at [595, 375] on div "Usually, it is 9 AM to 2 PM in the bathroom but [DATE] it ended at 12 AM" at bounding box center [611, 383] width 344 height 16
click at [136, 23] on label "Viewing conversations for" at bounding box center [154, 35] width 123 height 41
click at [559, 212] on div "Hi Shaocheng, thanks for the feedback. I understand your concern with the rent …" at bounding box center [741, 236] width 503 height 49
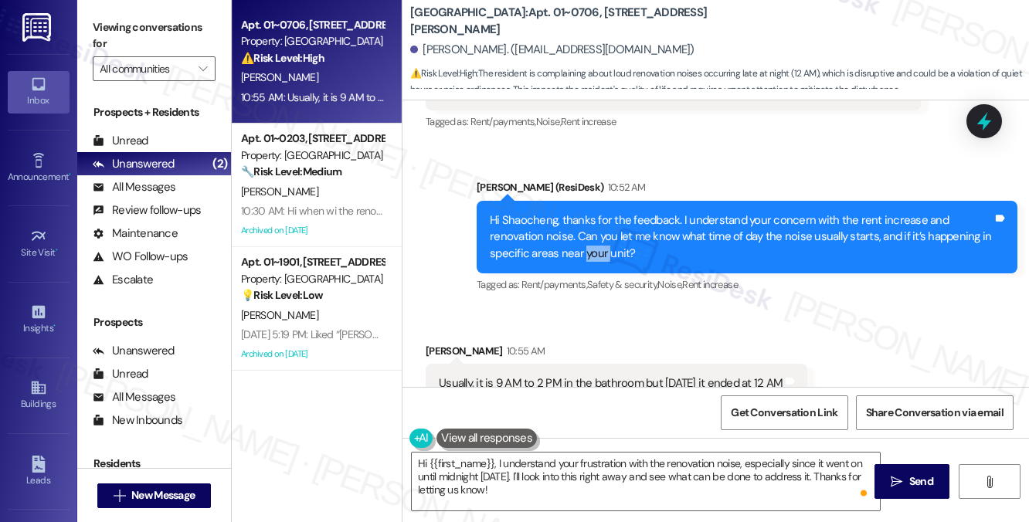
click at [559, 212] on div "Hi Shaocheng, thanks for the feedback. I understand your concern with the rent …" at bounding box center [741, 236] width 503 height 49
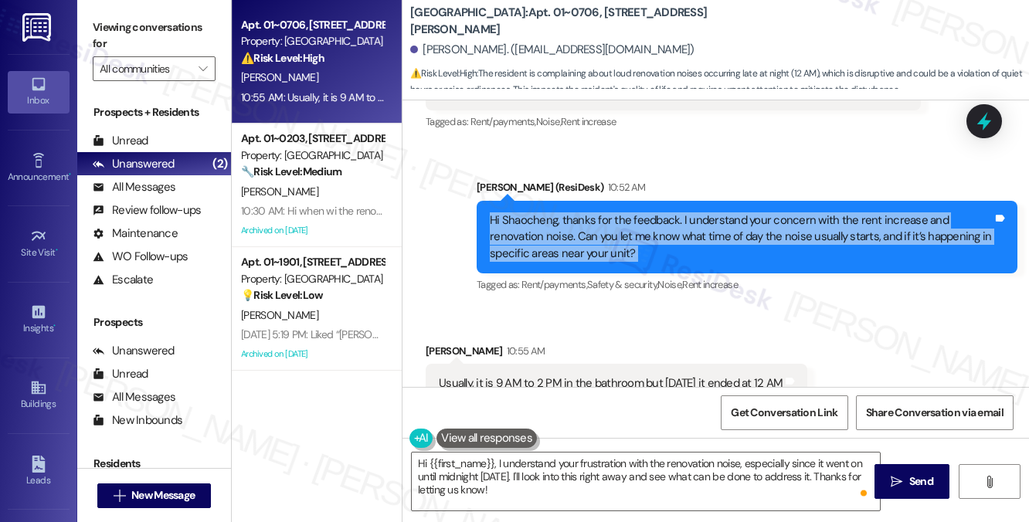
click at [559, 212] on div "Hi Shaocheng, thanks for the feedback. I understand your concern with the rent …" at bounding box center [741, 236] width 503 height 49
click at [612, 212] on div "Hi Shaocheng, thanks for the feedback. I understand your concern with the rent …" at bounding box center [741, 236] width 503 height 49
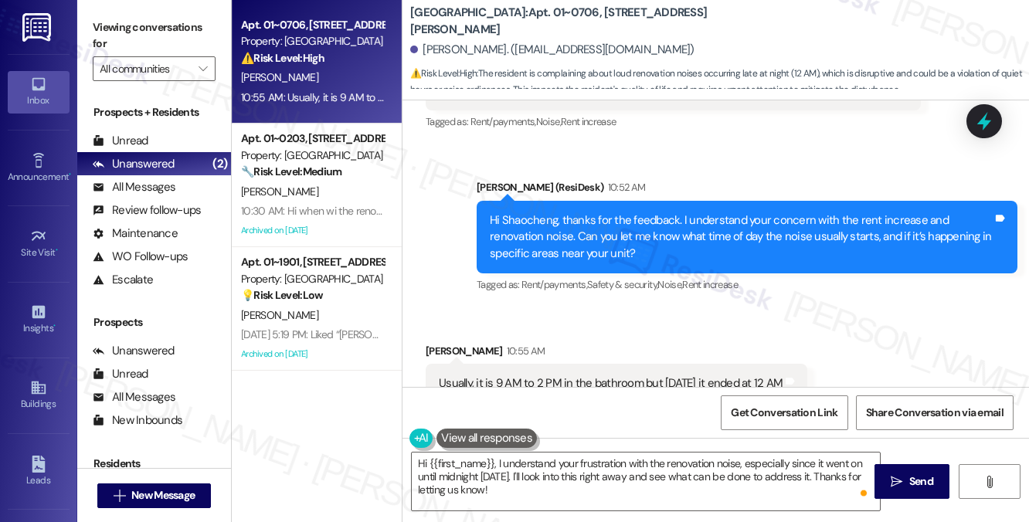
click at [612, 212] on div "Hi Shaocheng, thanks for the feedback. I understand your concern with the rent …" at bounding box center [741, 236] width 503 height 49
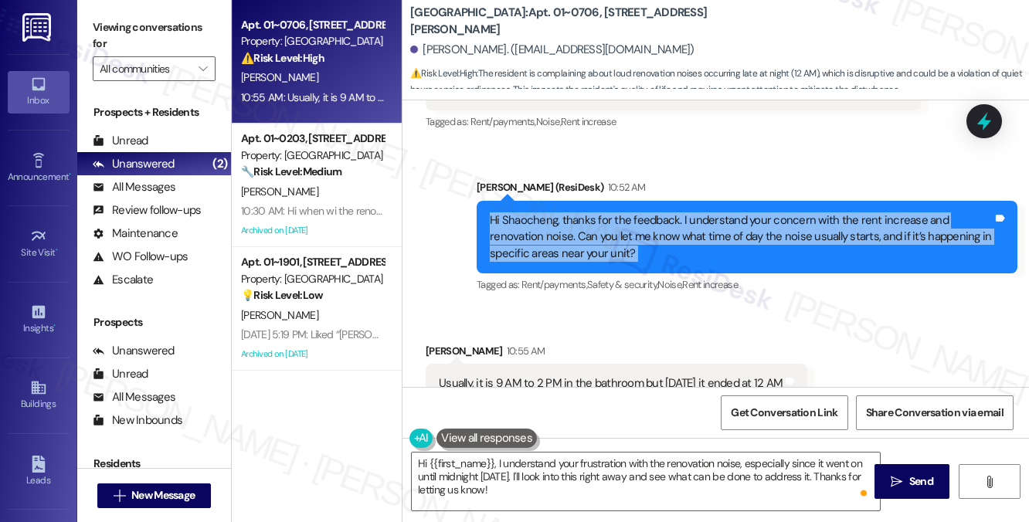
click at [612, 212] on div "Hi Shaocheng, thanks for the feedback. I understand your concern with the rent …" at bounding box center [741, 236] width 503 height 49
click at [683, 212] on div "Hi Shaocheng, thanks for the feedback. I understand your concern with the rent …" at bounding box center [741, 236] width 503 height 49
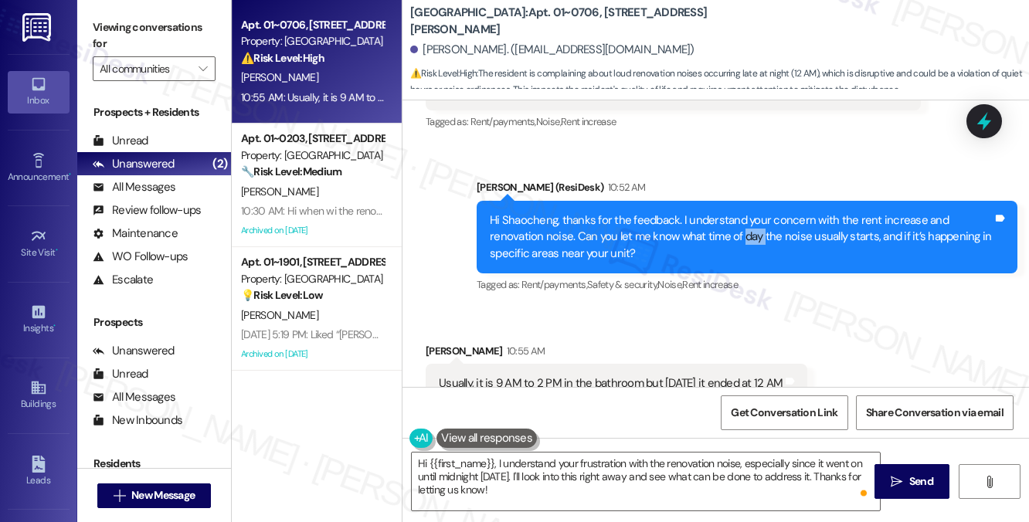
click at [683, 212] on div "Hi Shaocheng, thanks for the feedback. I understand your concern with the rent …" at bounding box center [741, 236] width 503 height 49
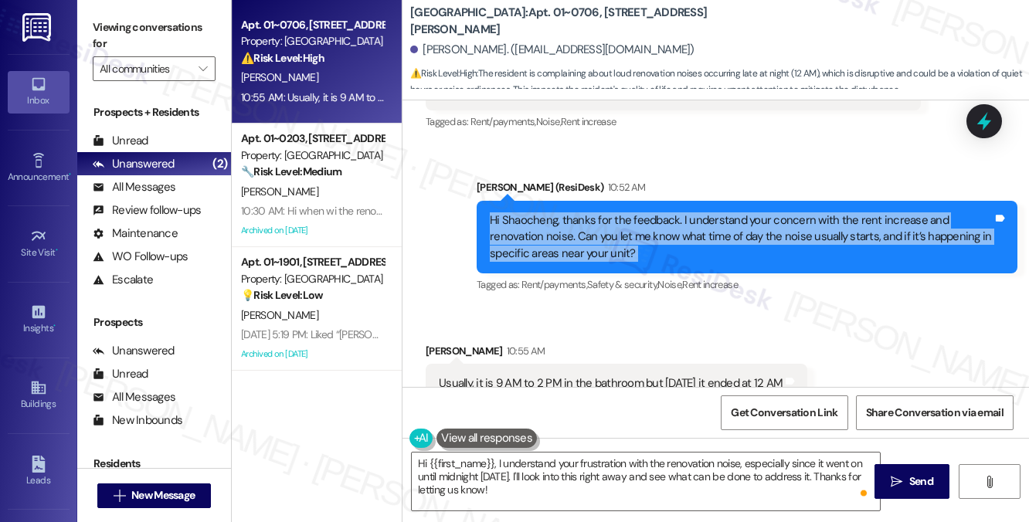
click at [683, 212] on div "Hi Shaocheng, thanks for the feedback. I understand your concern with the rent …" at bounding box center [741, 236] width 503 height 49
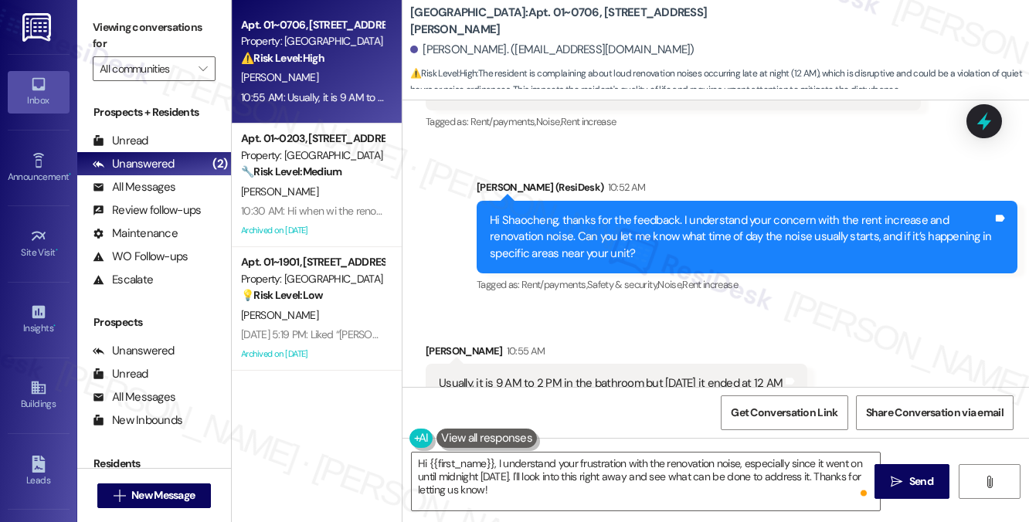
click at [614, 375] on div "Usually, it is 9 AM to 2 PM in the bathroom but [DATE] it ended at 12 AM" at bounding box center [611, 383] width 344 height 16
drag, startPoint x: 537, startPoint y: 24, endPoint x: 580, endPoint y: 24, distance: 42.5
click at [579, 23] on b "[GEOGRAPHIC_DATA]: Apt. 01~0706, [STREET_ADDRESS][PERSON_NAME]" at bounding box center [564, 21] width 309 height 33
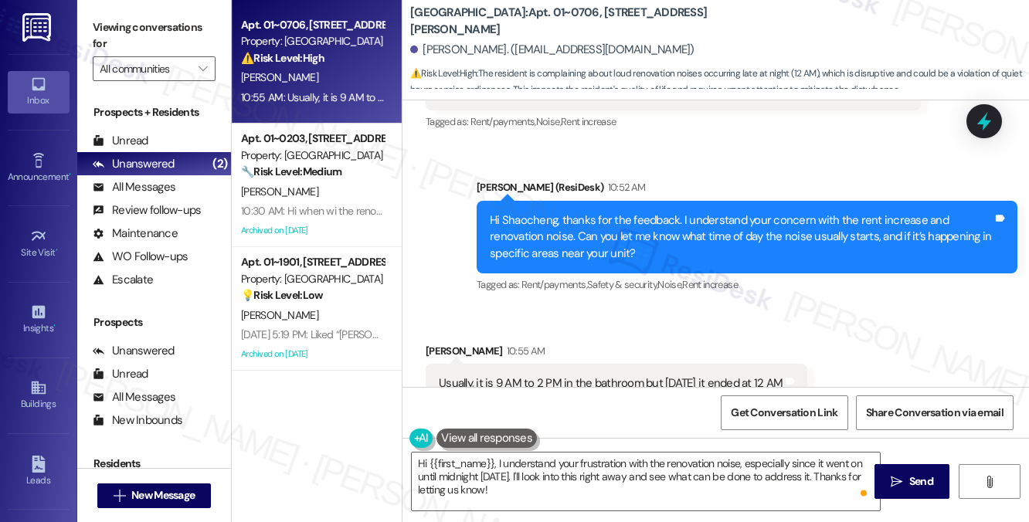
drag, startPoint x: 172, startPoint y: 35, endPoint x: 182, endPoint y: 36, distance: 10.2
click at [172, 35] on label "Viewing conversations for" at bounding box center [154, 35] width 123 height 41
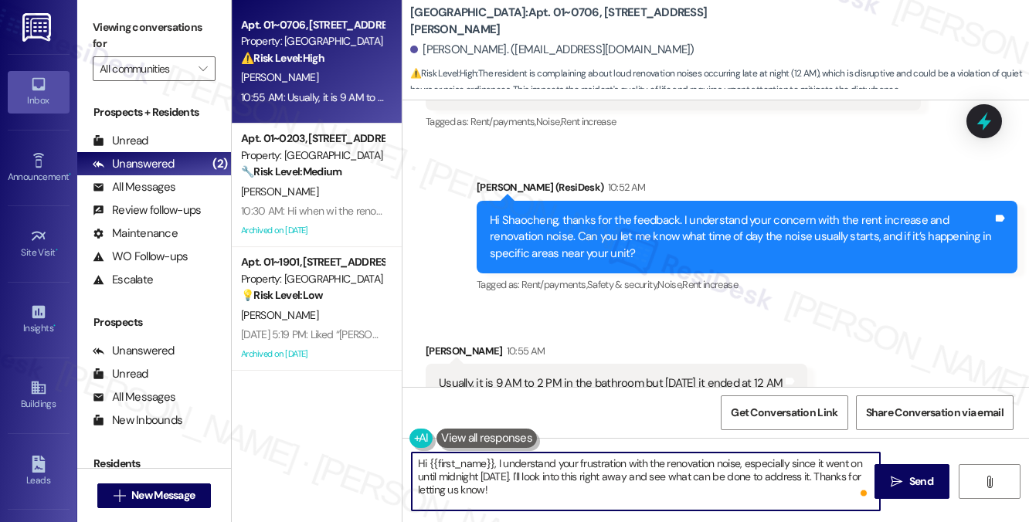
click at [559, 481] on textarea "Hi {{first_name}}, I understand your frustration with the renovation noise, esp…" at bounding box center [646, 482] width 468 height 58
drag, startPoint x: 574, startPoint y: 480, endPoint x: 491, endPoint y: 456, distance: 85.8
click at [491, 456] on textarea "Hi {{first_name}}, I understand your frustration with the renovation noise, esp…" at bounding box center [646, 482] width 468 height 58
click at [497, 460] on textarea "Hi {{first_name}}, I understand your frustration with the renovation noise, esp…" at bounding box center [646, 482] width 468 height 58
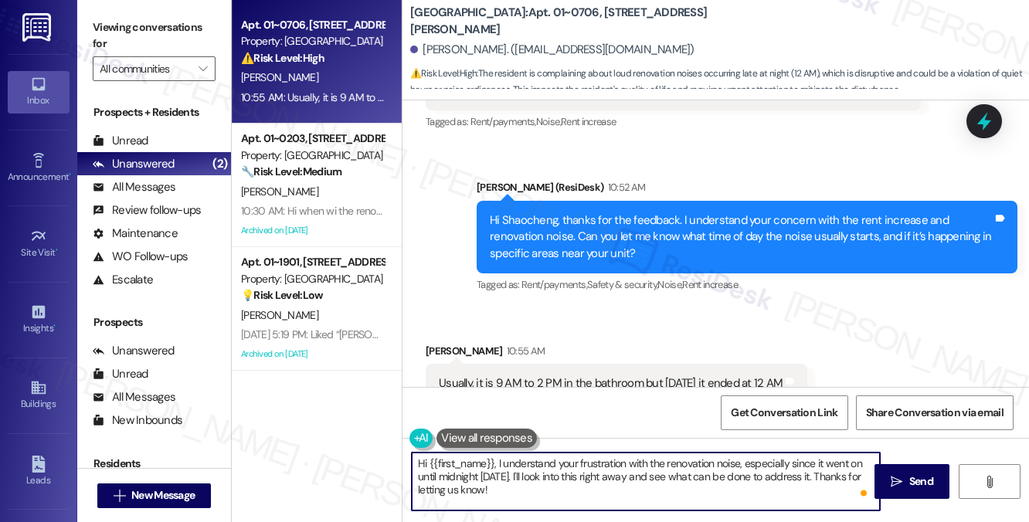
click at [497, 460] on textarea "Hi {{first_name}}, I understand your frustration with the renovation noise, esp…" at bounding box center [646, 482] width 468 height 58
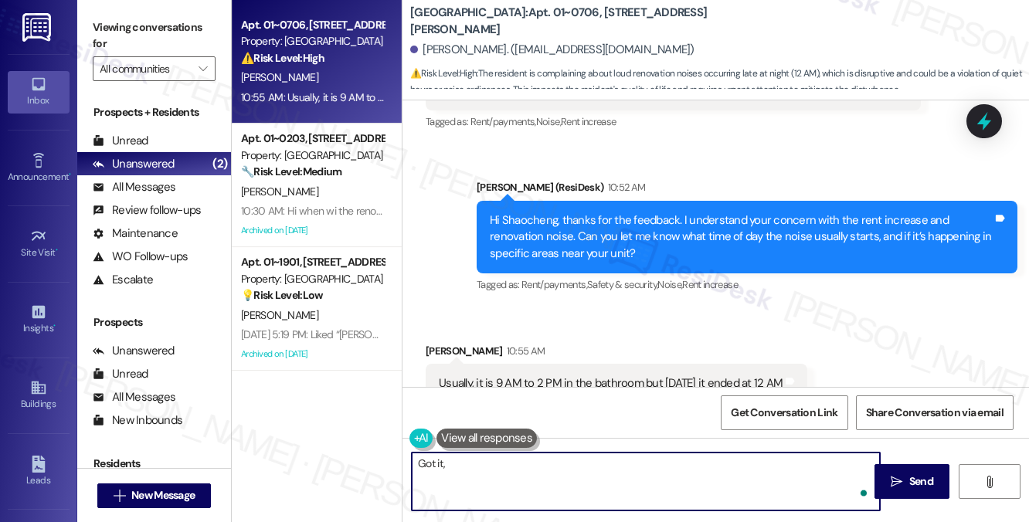
paste textarea "we sent out back on [DATE], there is a multiyear unit renovation project going …"
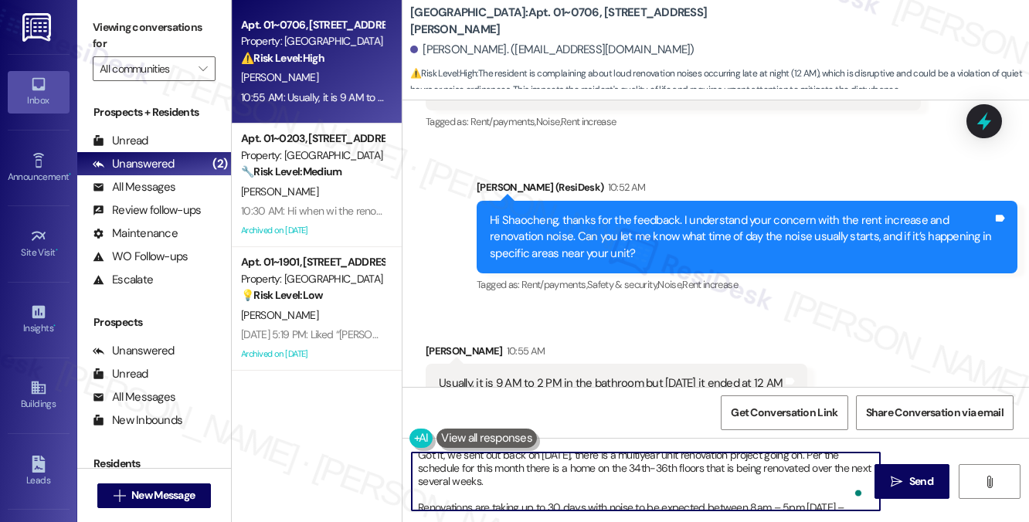
scroll to position [0, 0]
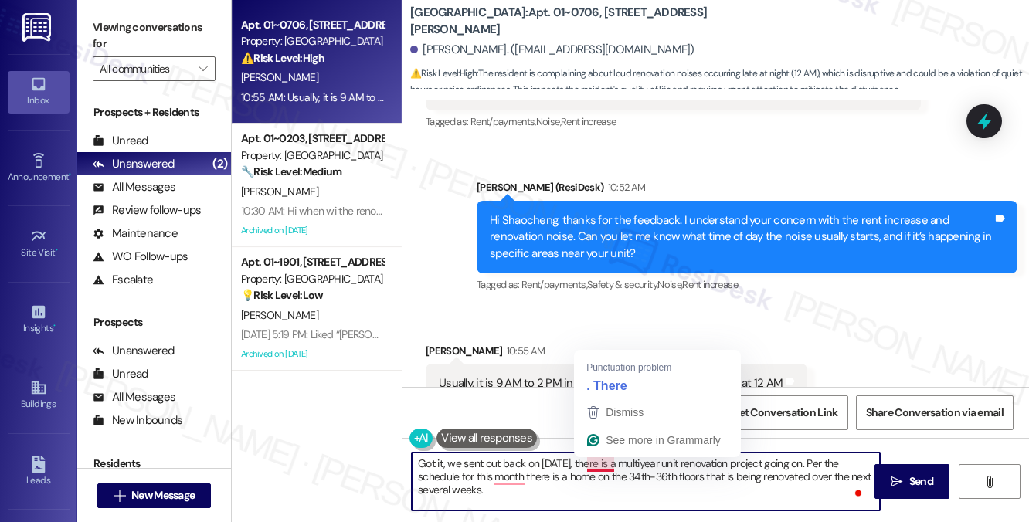
click at [588, 463] on textarea "Got it, we sent out back on [DATE], there is a multiyear unit renovation projec…" at bounding box center [646, 482] width 468 height 58
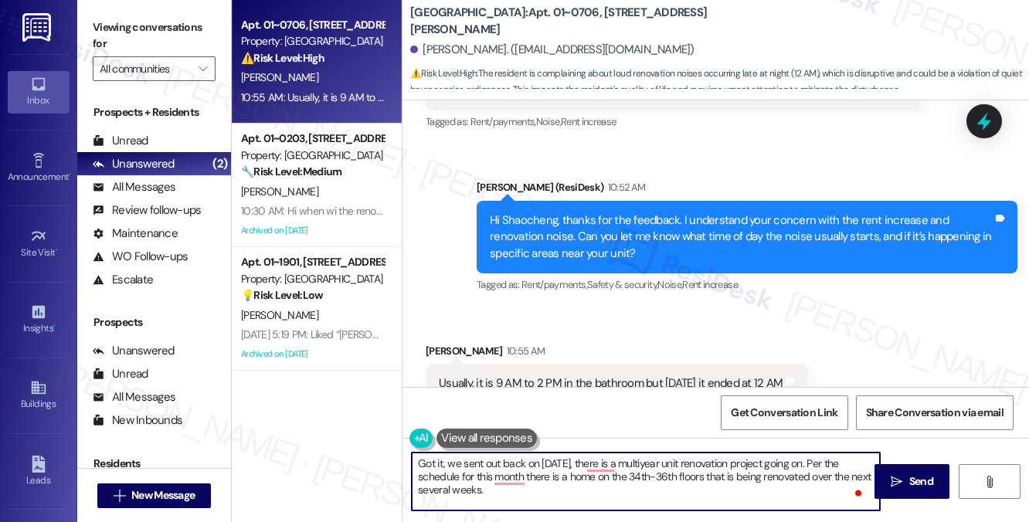
click at [453, 456] on textarea "Got it, we sent out back on [DATE], there is a multiyear unit renovation projec…" at bounding box center [646, 482] width 468 height 58
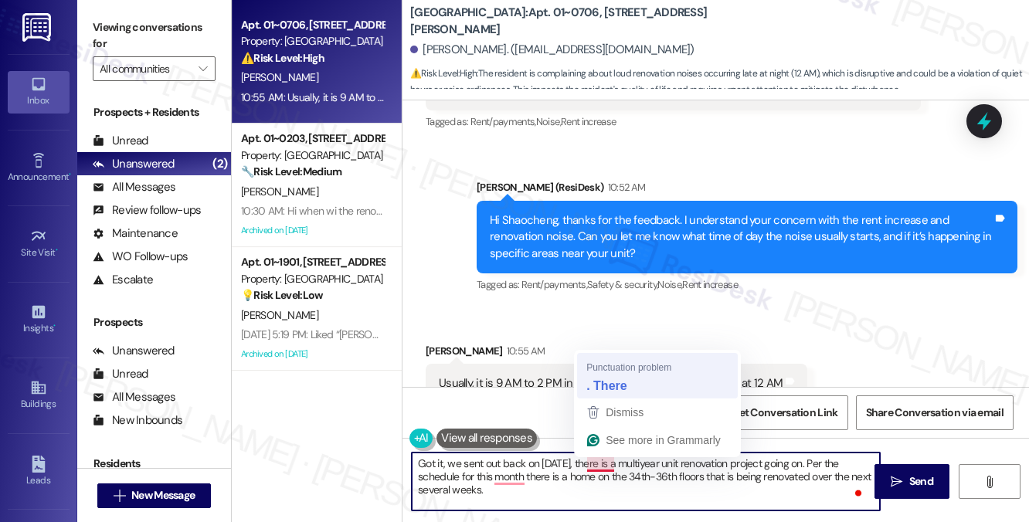
type textarea "Got it, we sent out back on [DATE]. There is a multiyear unit renovation projec…"
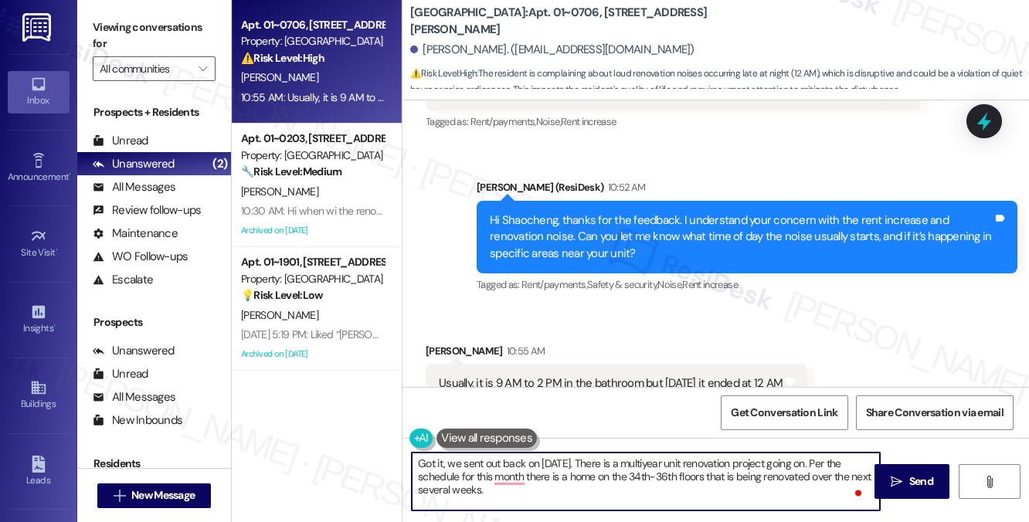
click at [646, 472] on textarea "Got it, we sent out back on [DATE]. There is a multiyear unit renovation projec…" at bounding box center [646, 482] width 468 height 58
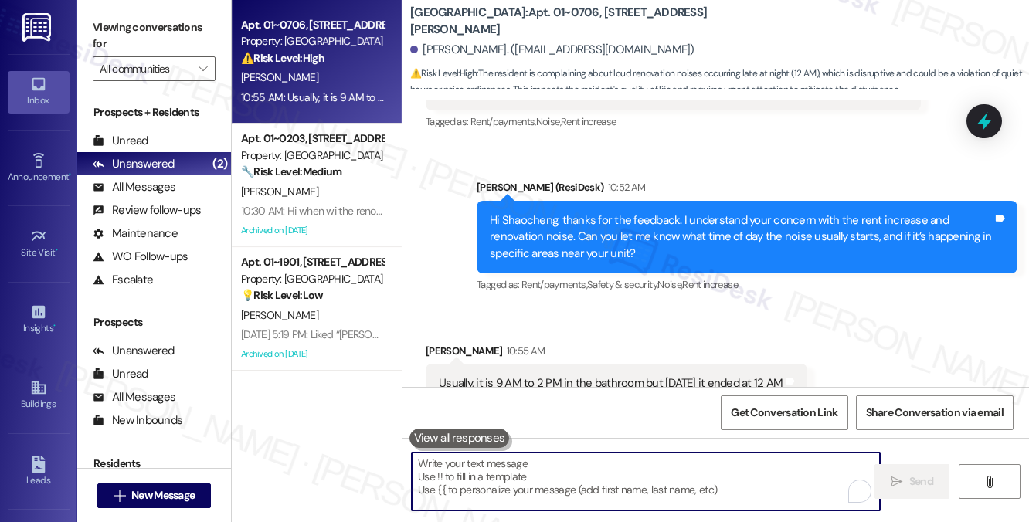
click at [539, 212] on div "Hi Shaocheng, thanks for the feedback. I understand your concern with the rent …" at bounding box center [741, 236] width 503 height 49
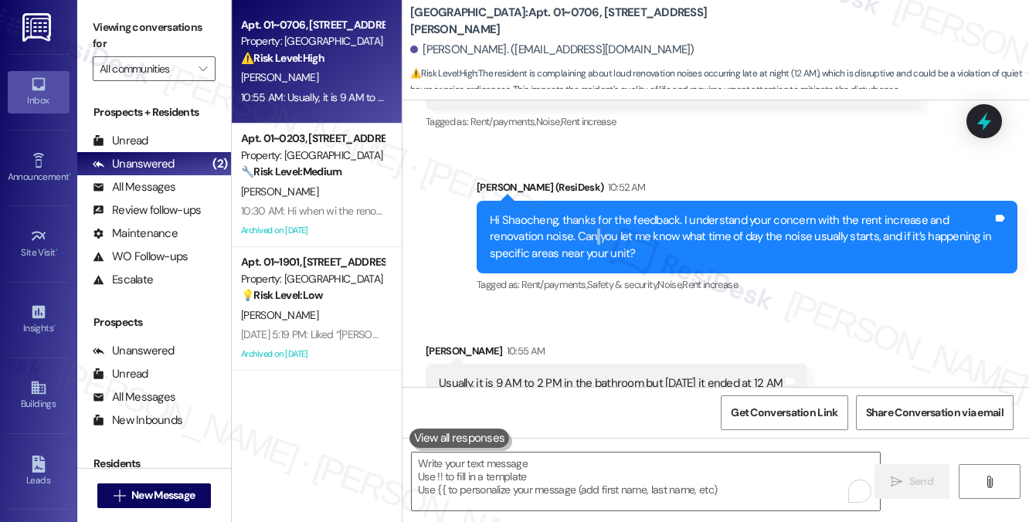
click at [539, 212] on div "Hi Shaocheng, thanks for the feedback. I understand your concern with the rent …" at bounding box center [741, 236] width 503 height 49
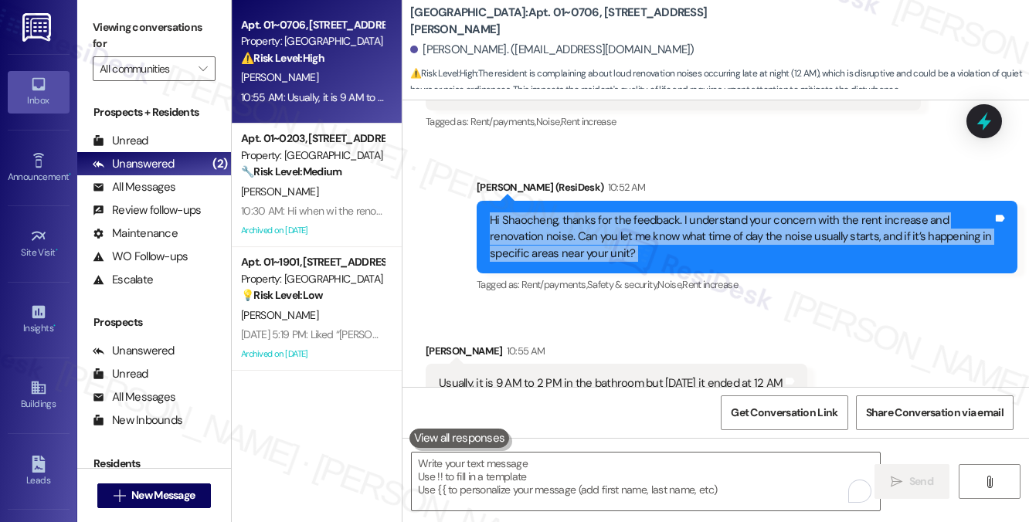
click at [539, 212] on div "Hi Shaocheng, thanks for the feedback. I understand your concern with the rent …" at bounding box center [741, 236] width 503 height 49
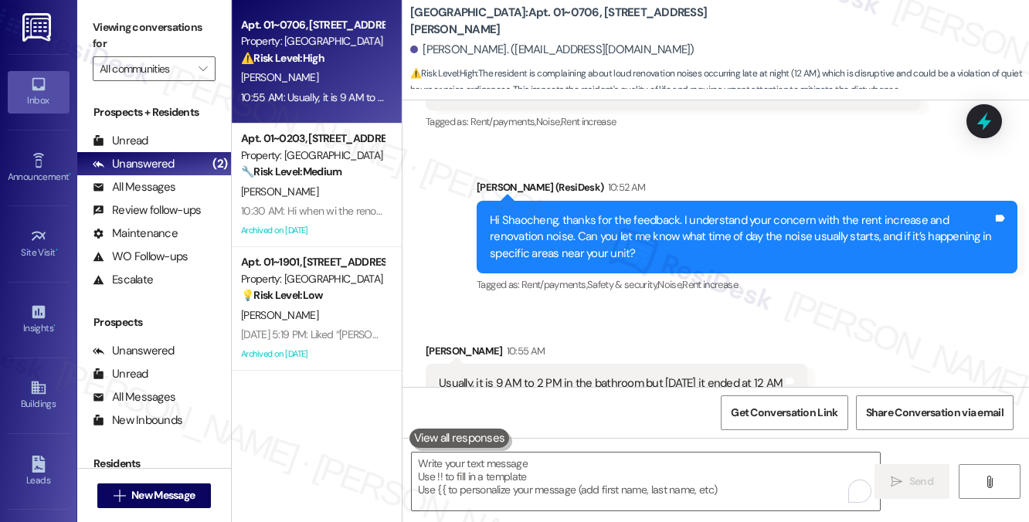
click at [173, 29] on label "Viewing conversations for" at bounding box center [154, 35] width 123 height 41
click at [523, 463] on textarea "To enrich screen reader interactions, please activate Accessibility in Grammarl…" at bounding box center [646, 482] width 468 height 58
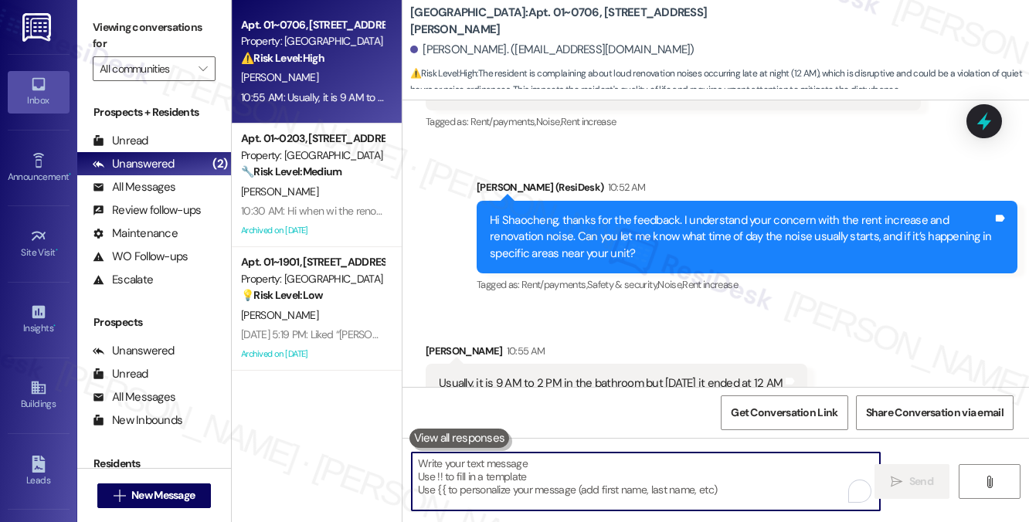
paste textarea "Thank you for clarifying, Shaocheng. I’m really sorry to hear the noise went on…"
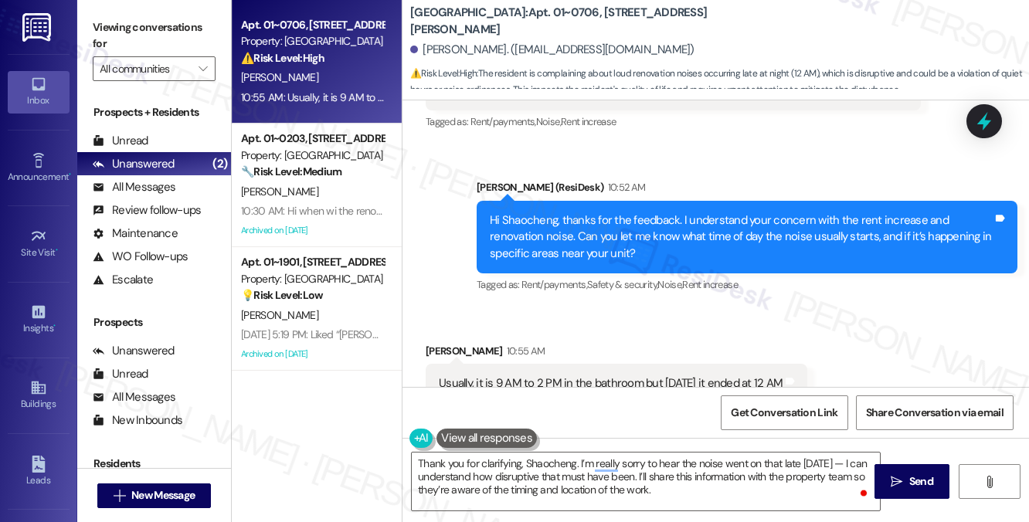
click at [459, 364] on div "Usually, it is 9 AM to 2 PM in the bathroom but [DATE] it ended at 12 AM Tags a…" at bounding box center [615, 383] width 381 height 39
click at [595, 459] on textarea "Thank you for clarifying, Shaocheng. I’m really sorry to hear the noise went on…" at bounding box center [646, 482] width 468 height 58
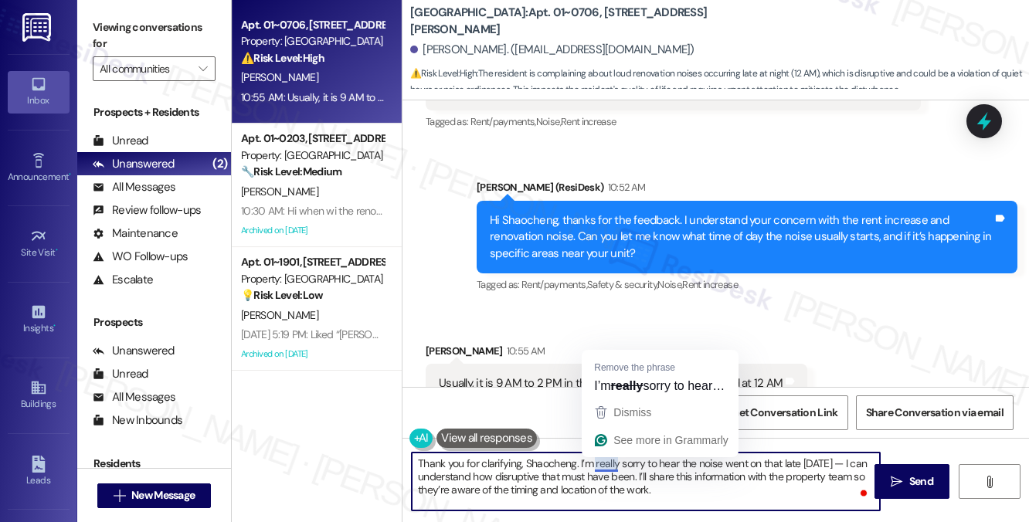
click at [595, 459] on textarea "Thank you for clarifying, Shaocheng. I’m really sorry to hear the noise went on…" at bounding box center [646, 482] width 468 height 58
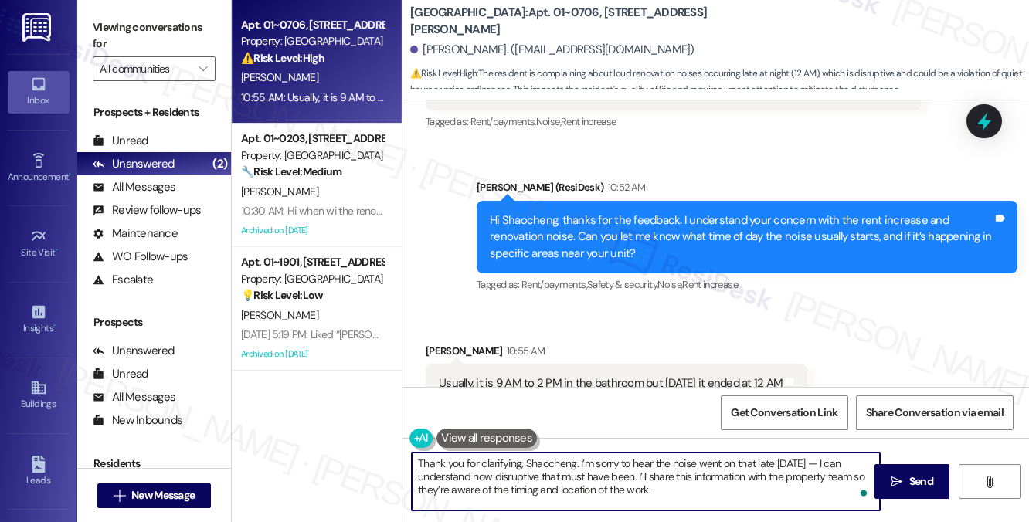
click at [661, 465] on textarea "Thank you for clarifying, Shaocheng. I’m sorry to hear the noise went on that l…" at bounding box center [646, 482] width 468 height 58
click at [711, 463] on textarea "Thank you for clarifying, Shaocheng. I’m sorry to hear the noise went on that l…" at bounding box center [646, 482] width 468 height 58
drag, startPoint x: 828, startPoint y: 465, endPoint x: 819, endPoint y: 463, distance: 9.4
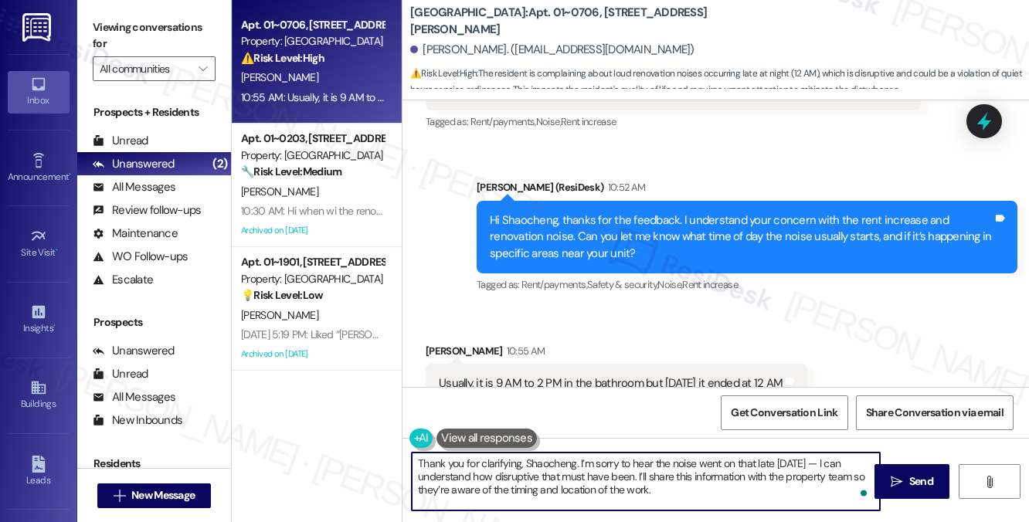
click at [819, 463] on textarea "Thank you for clarifying, Shaocheng. I’m sorry to hear the noise went on that l…" at bounding box center [646, 482] width 468 height 58
click at [686, 493] on textarea "Thank you for clarifying, Shaocheng. I’m sorry to hear the noise went on that l…" at bounding box center [646, 482] width 468 height 58
drag, startPoint x: 633, startPoint y: 476, endPoint x: 818, endPoint y: 452, distance: 186.2
click at [818, 453] on textarea "Thank you for clarifying, Shaocheng. I’m sorry to hear the noise went on that l…" at bounding box center [646, 482] width 468 height 58
click at [692, 479] on textarea "Thank you for clarifying, Shaocheng. I’m sorry to hear the noise went on that l…" at bounding box center [646, 482] width 468 height 58
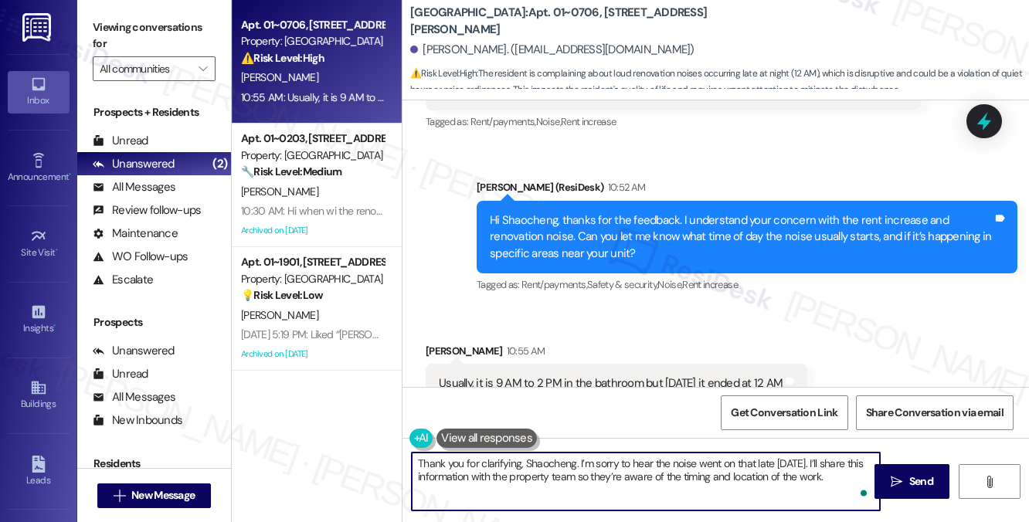
click at [692, 479] on textarea "Thank you for clarifying, Shaocheng. I’m sorry to hear the noise went on that l…" at bounding box center [646, 482] width 468 height 58
click at [720, 364] on div "Usually, it is 9 AM to 2 PM in the bathroom but [DATE] it ended at 12 AM Tags a…" at bounding box center [615, 383] width 381 height 39
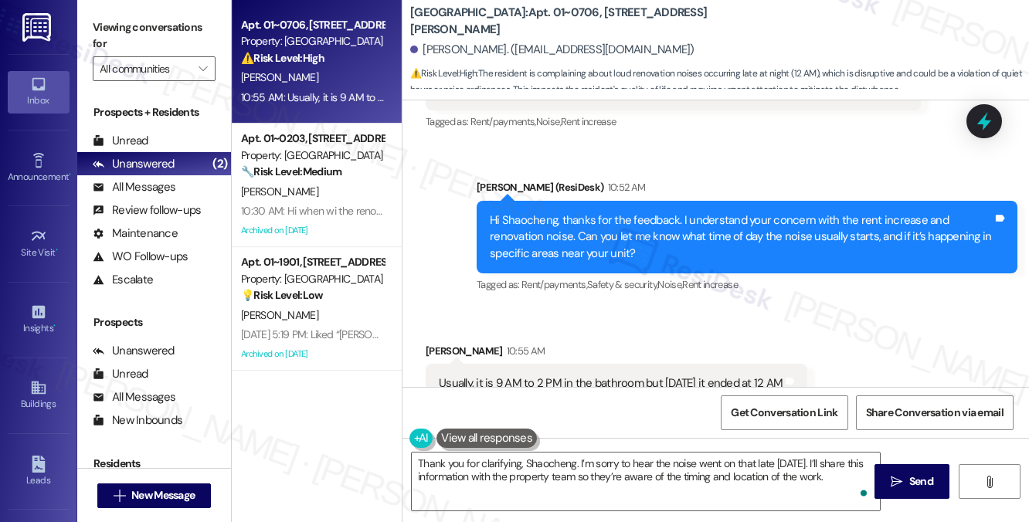
click at [198, 34] on label "Viewing conversations for" at bounding box center [154, 35] width 123 height 41
click at [611, 364] on div "Usually, it is 9 AM to 2 PM in the bathroom but [DATE] it ended at 12 AM Tags a…" at bounding box center [615, 383] width 381 height 39
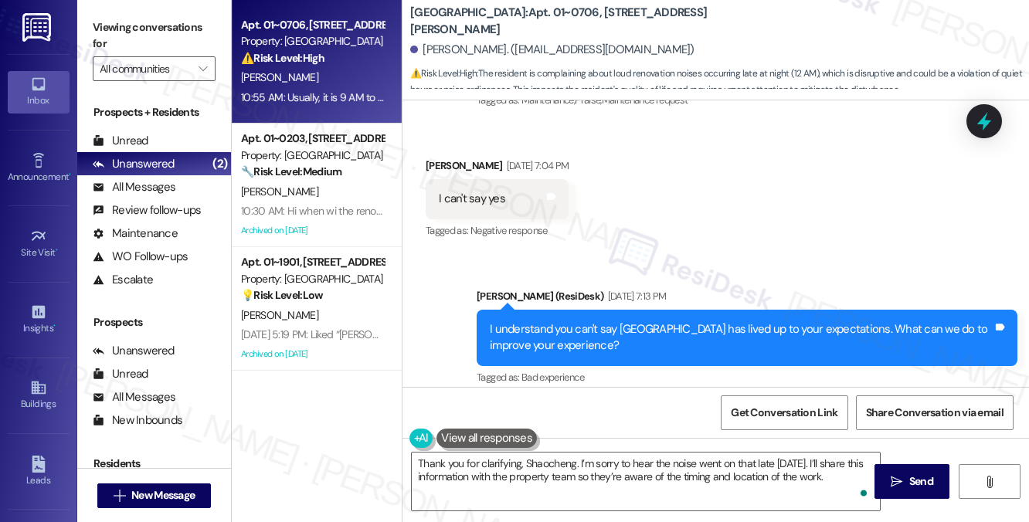
scroll to position [11416, 0]
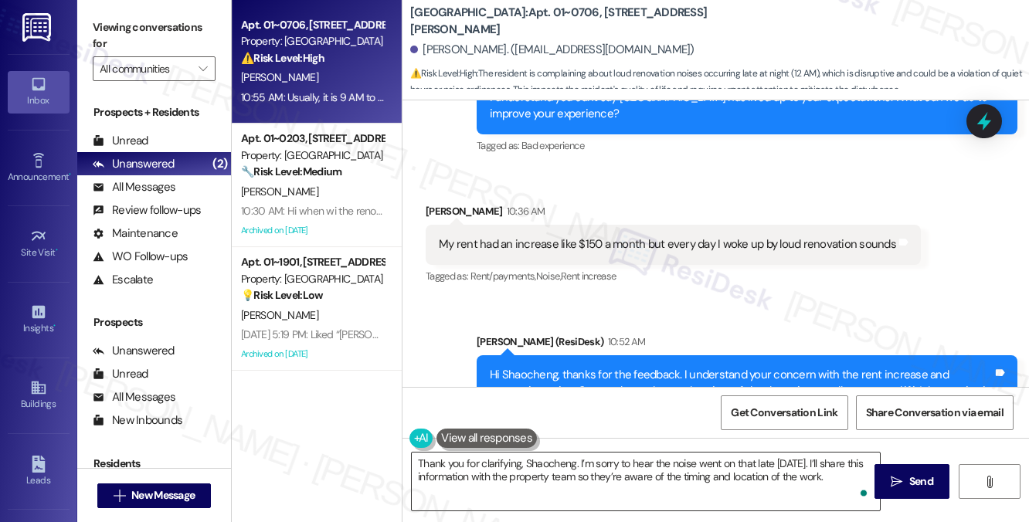
click at [578, 461] on textarea "Thank you for clarifying, Shaocheng. I’m sorry to hear the noise went on that l…" at bounding box center [646, 482] width 468 height 58
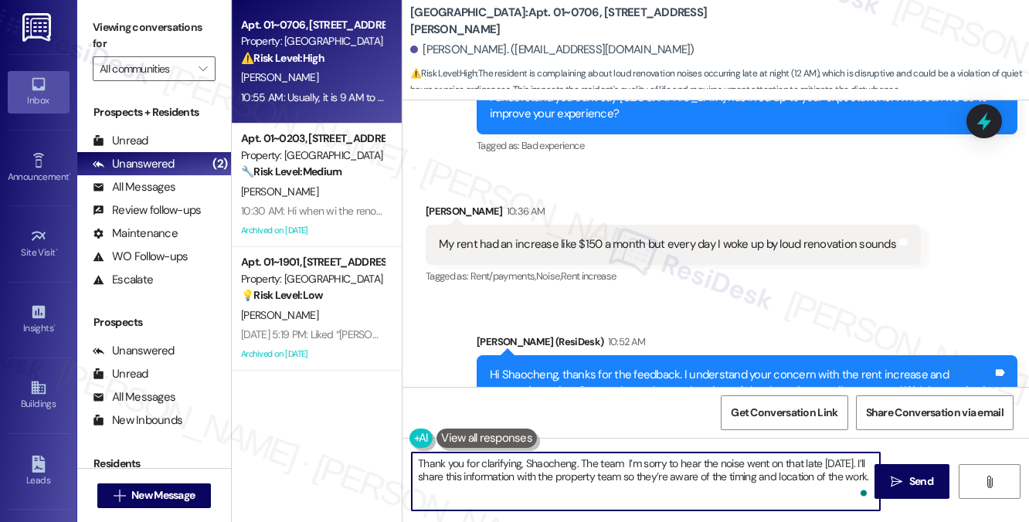
paste textarea "we sent out back on [DATE], there is a multiyear unit renovation project going …"
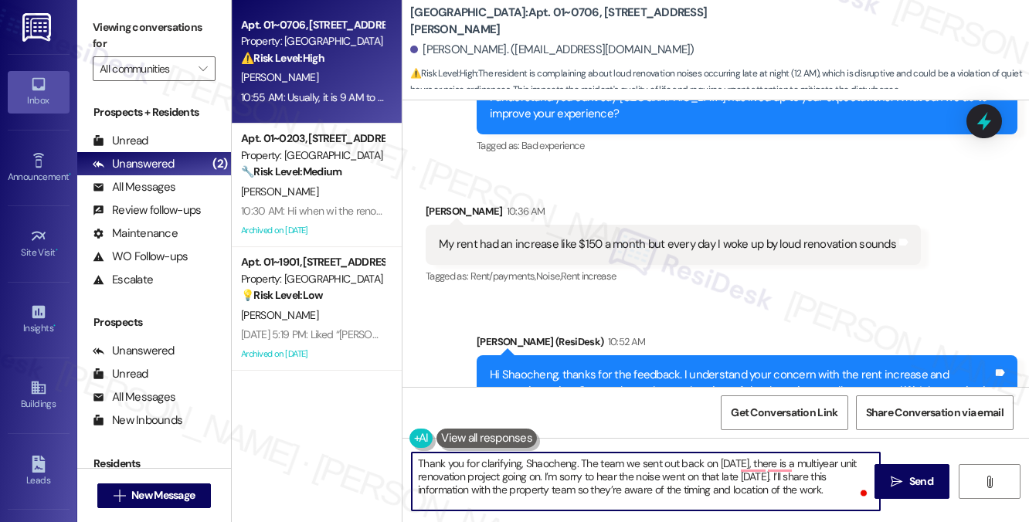
click at [632, 463] on textarea "Thank you for clarifying, Shaocheng. The team we sent out back on [DATE], there…" at bounding box center [646, 482] width 468 height 58
click at [752, 466] on textarea "Thank you for clarifying, Shaocheng. The team sent out back on [DATE], there is…" at bounding box center [646, 482] width 468 height 58
click at [770, 462] on textarea "Thank you for clarifying, Shaocheng. The team sent out back on [DATE], there is…" at bounding box center [646, 482] width 468 height 58
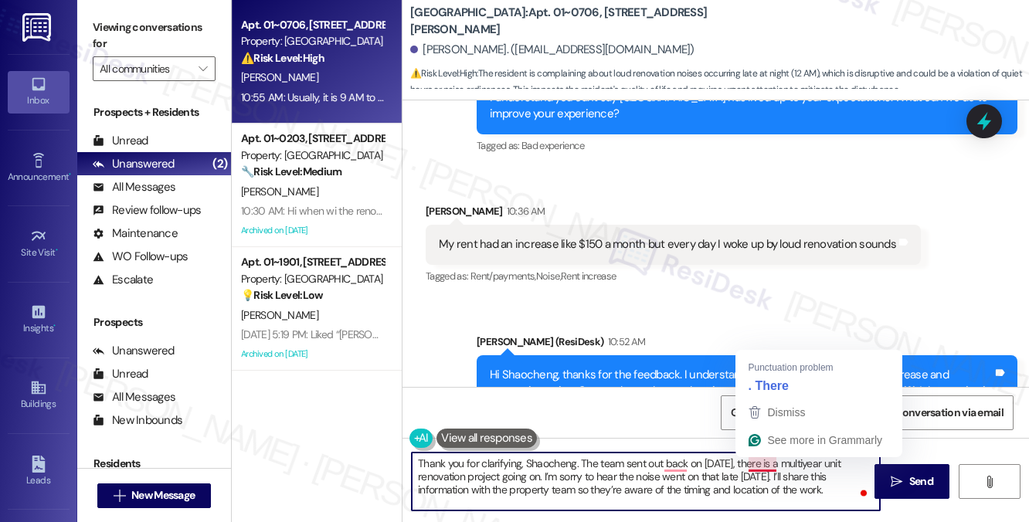
click at [770, 462] on textarea "Thank you for clarifying, Shaocheng. The team sent out back on [DATE], there is…" at bounding box center [646, 482] width 468 height 58
drag, startPoint x: 794, startPoint y: 463, endPoint x: 748, endPoint y: 465, distance: 45.6
click at [748, 466] on textarea "Thank you for clarifying, Shaocheng. The team sent out back on [DATE], there is…" at bounding box center [646, 482] width 468 height 58
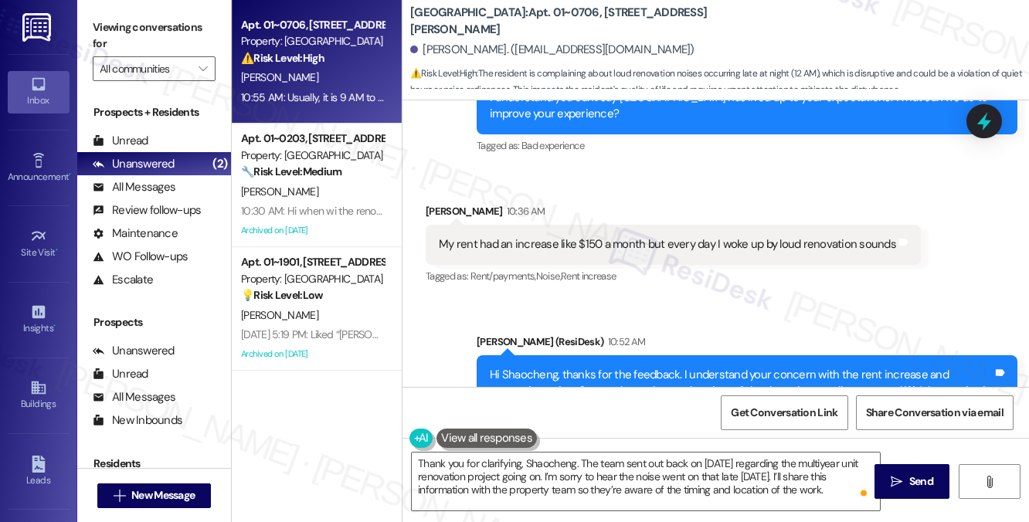
drag, startPoint x: 153, startPoint y: 18, endPoint x: 159, endPoint y: 34, distance: 17.4
click at [153, 18] on label "Viewing conversations for" at bounding box center [154, 35] width 123 height 41
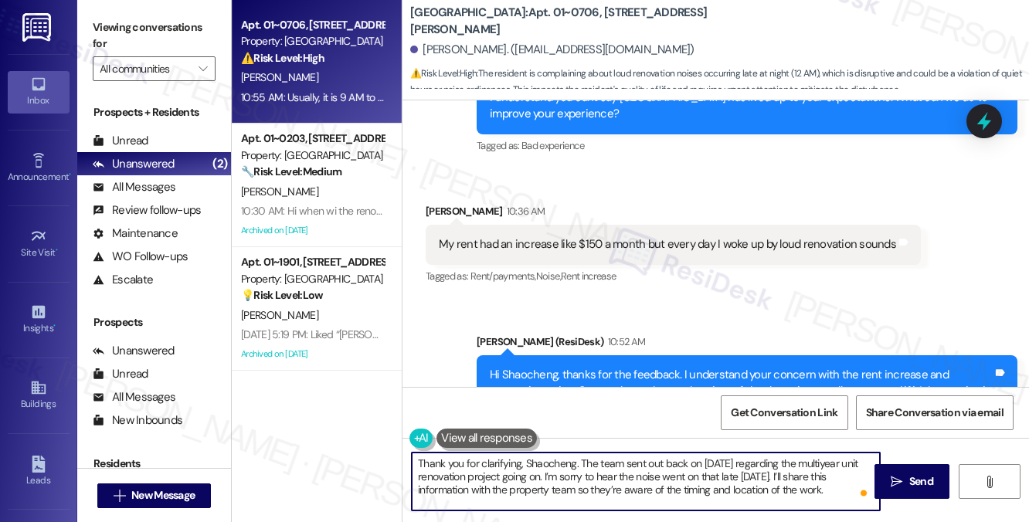
click at [544, 473] on textarea "Thank you for clarifying, Shaocheng. The team sent out back on [DATE] regarding…" at bounding box center [646, 482] width 468 height 58
paste textarea "Renovations are taking up to 30 days with noise to be expected between 8am – 5p…"
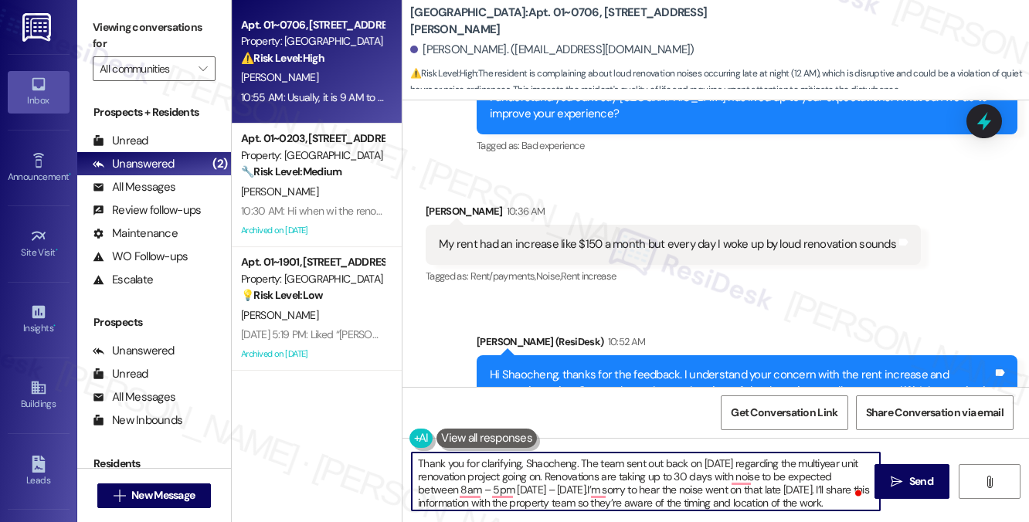
scroll to position [3, 0]
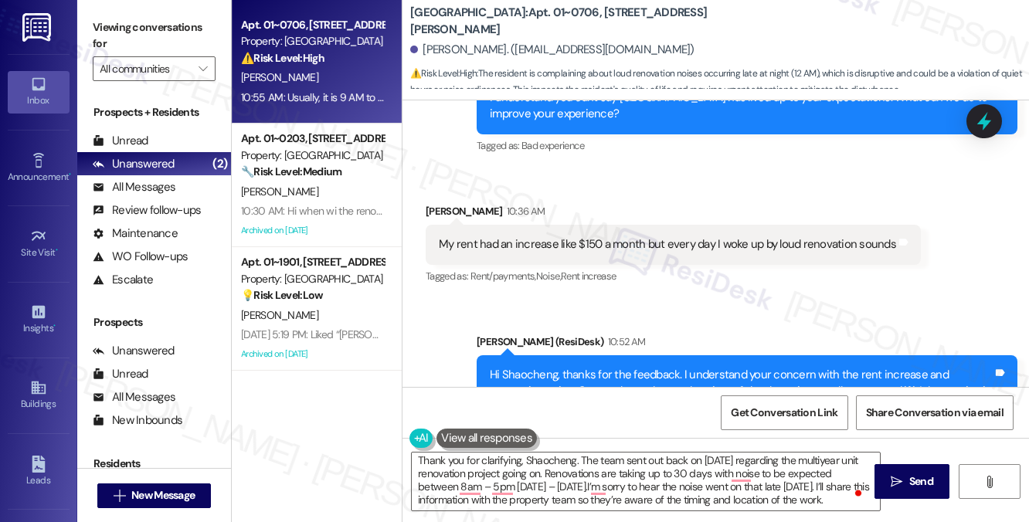
click at [186, 27] on label "Viewing conversations for" at bounding box center [154, 35] width 123 height 41
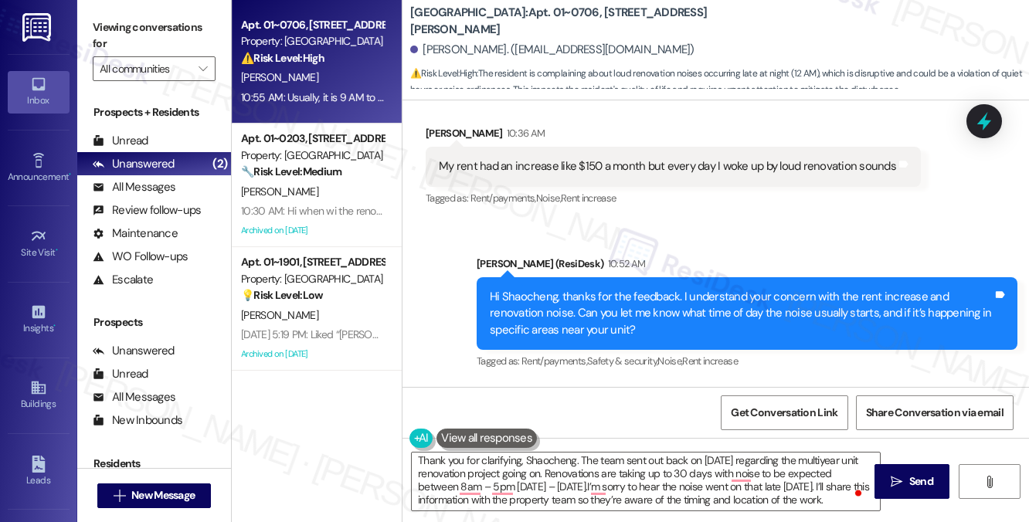
scroll to position [11570, 0]
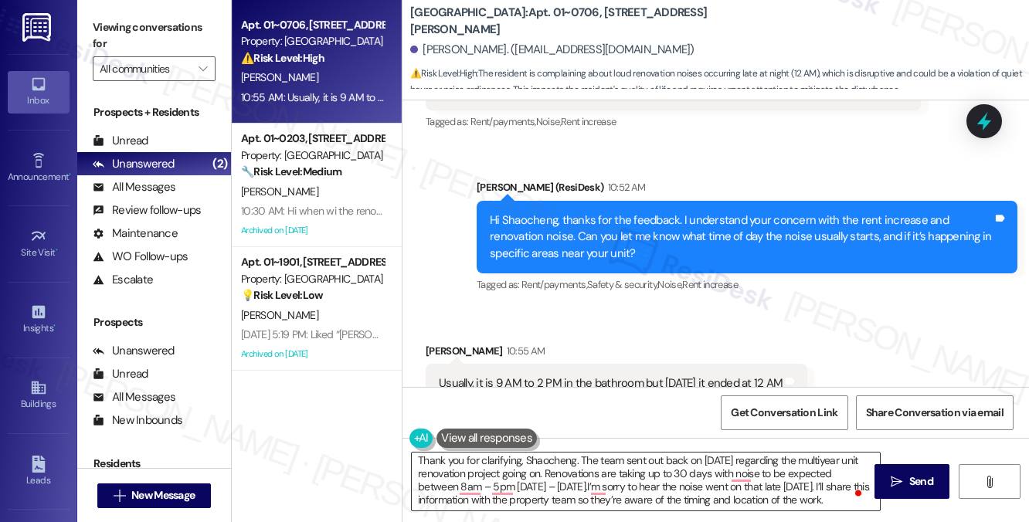
click at [544, 458] on textarea "Thank you for clarifying, Shaocheng. The team sent out back on [DATE] regarding…" at bounding box center [646, 482] width 468 height 58
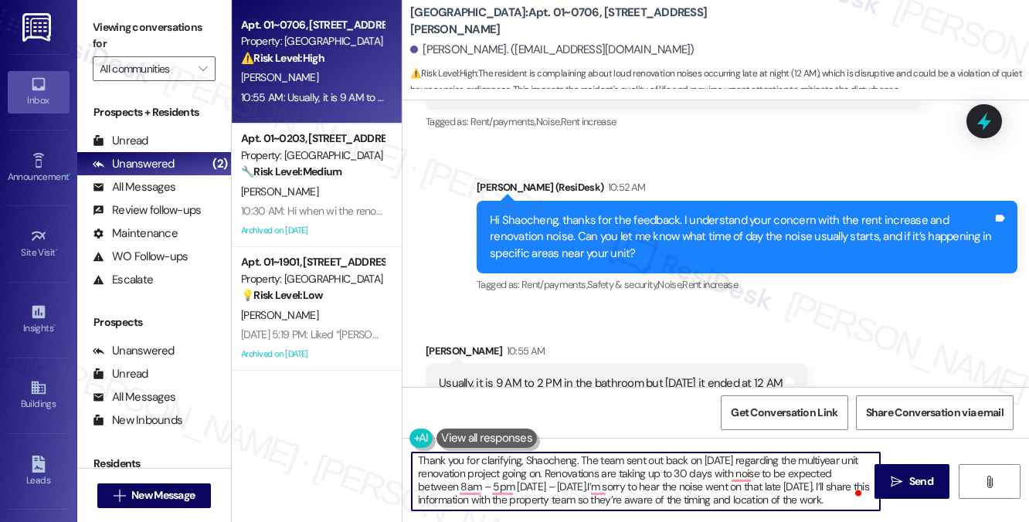
click at [544, 457] on textarea "Thank you for clarifying, Shaocheng. The team sent out back on [DATE] regarding…" at bounding box center [646, 482] width 468 height 58
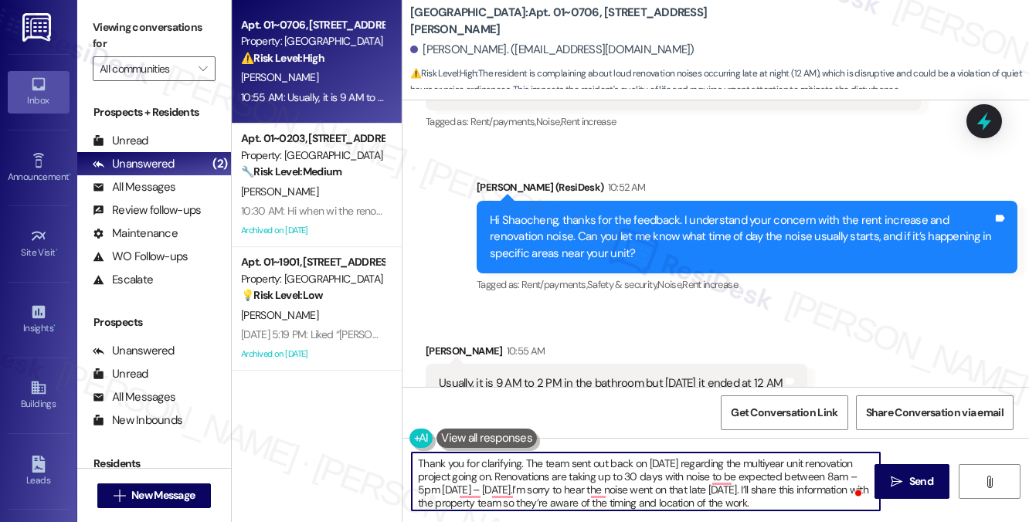
drag, startPoint x: 669, startPoint y: 466, endPoint x: 788, endPoint y: 466, distance: 118.9
click at [788, 466] on textarea "Thank you for clarifying. The team sent out back on [DATE] regarding the multiy…" at bounding box center [646, 482] width 468 height 58
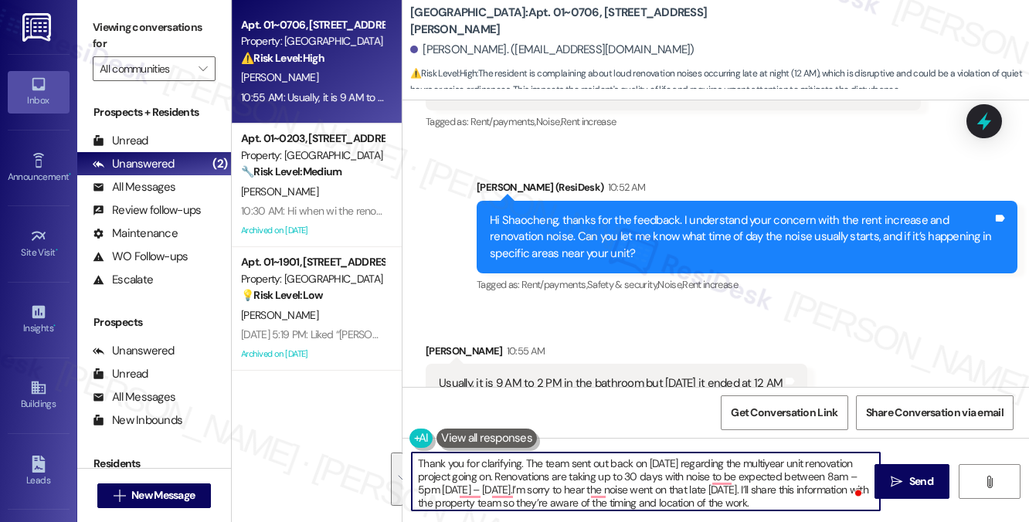
click at [587, 469] on textarea "Thank you for clarifying. The team sent out back on [DATE] regarding the multiy…" at bounding box center [646, 482] width 468 height 58
click at [494, 473] on textarea "Thank you for clarifying. The team sent out back on [DATE] regarding the multiy…" at bounding box center [646, 482] width 468 height 58
click at [517, 489] on textarea "Thank you for clarifying. The team sent out back on [DATE] regarding the multiy…" at bounding box center [646, 482] width 468 height 58
click at [534, 497] on textarea "Thank you for clarifying. The team sent out back on [DATE] regarding the multiy…" at bounding box center [646, 482] width 468 height 58
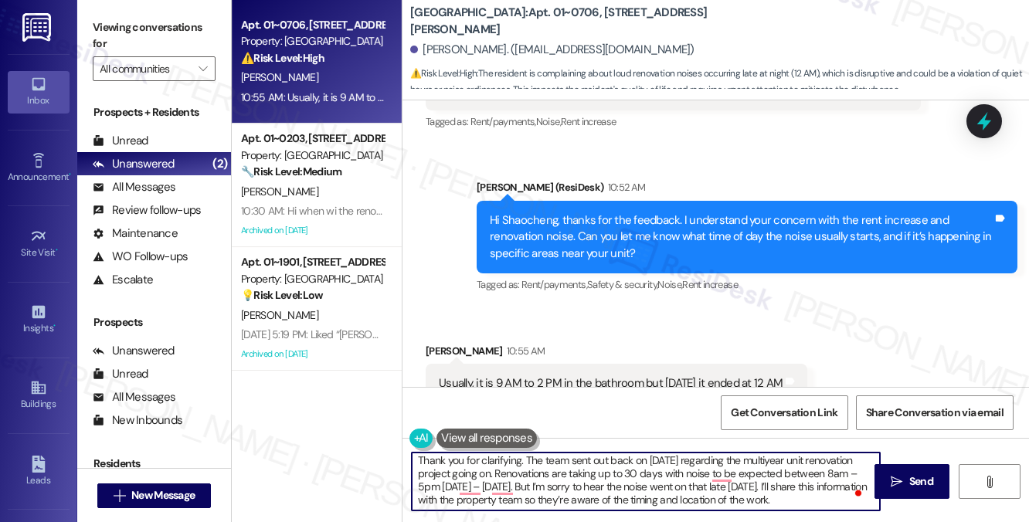
click at [534, 497] on textarea "Thank you for clarifying. The team sent out back on [DATE] regarding the multiy…" at bounding box center [646, 482] width 468 height 58
click at [666, 486] on textarea "Thank you for clarifying. The team sent out back on [DATE] regarding the multiy…" at bounding box center [646, 482] width 468 height 58
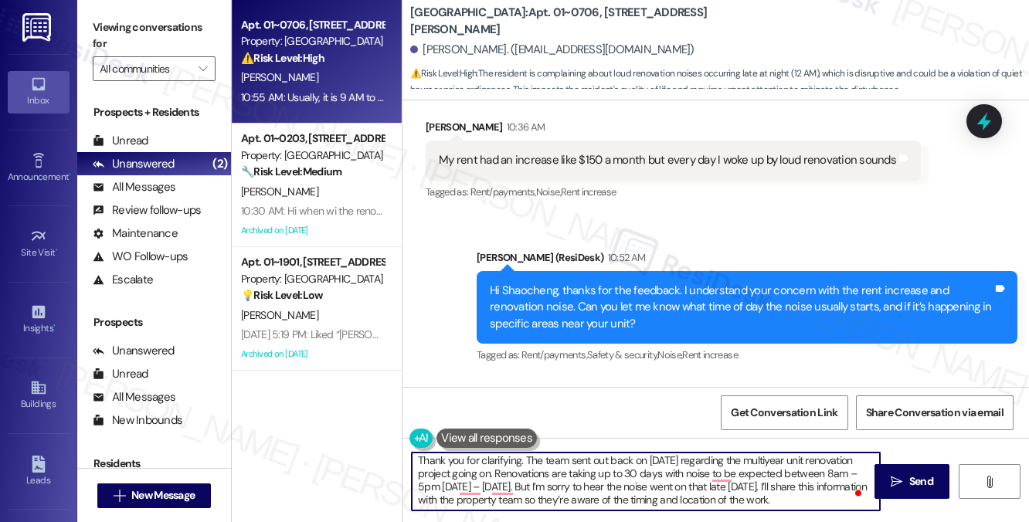
scroll to position [11570, 0]
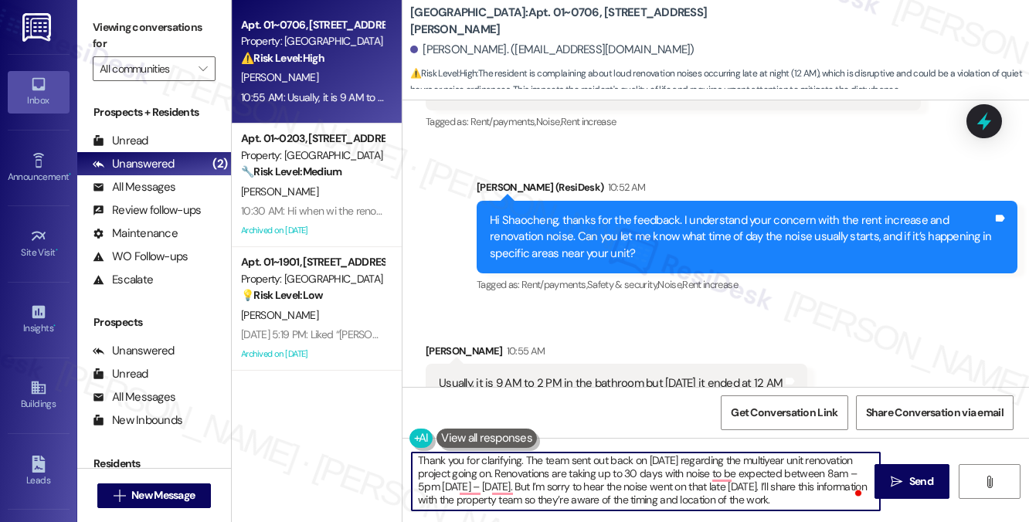
click at [544, 457] on textarea "Thank you for clarifying. The team sent out back on [DATE] regarding the multiy…" at bounding box center [646, 482] width 468 height 58
click at [609, 469] on textarea "Thank you for clarifying. The team sent out back on [DATE] regarding the multiy…" at bounding box center [646, 482] width 468 height 58
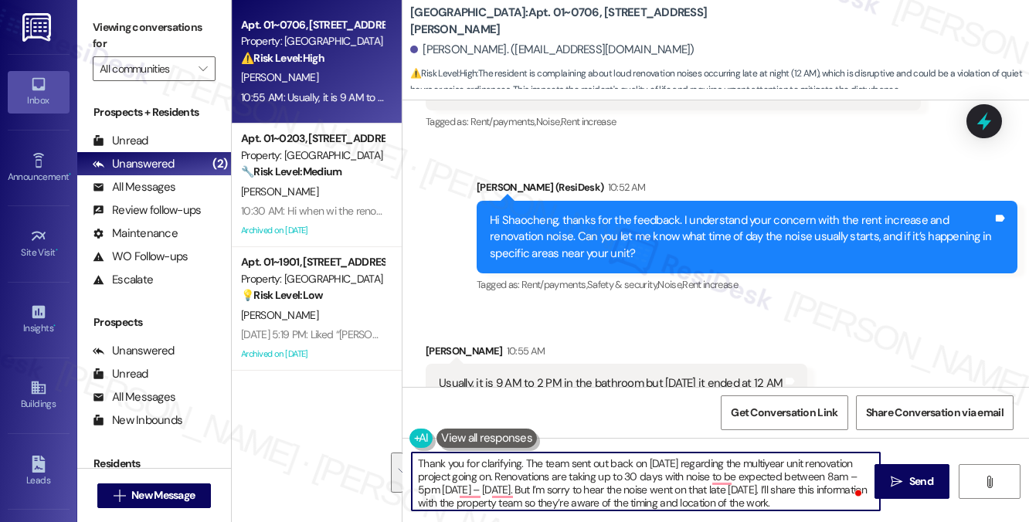
drag, startPoint x: 524, startPoint y: 459, endPoint x: 534, endPoint y: 491, distance: 34.0
click at [534, 491] on textarea "Thank you for clarifying. The team sent out back on [DATE] regarding the multiy…" at bounding box center [646, 482] width 468 height 58
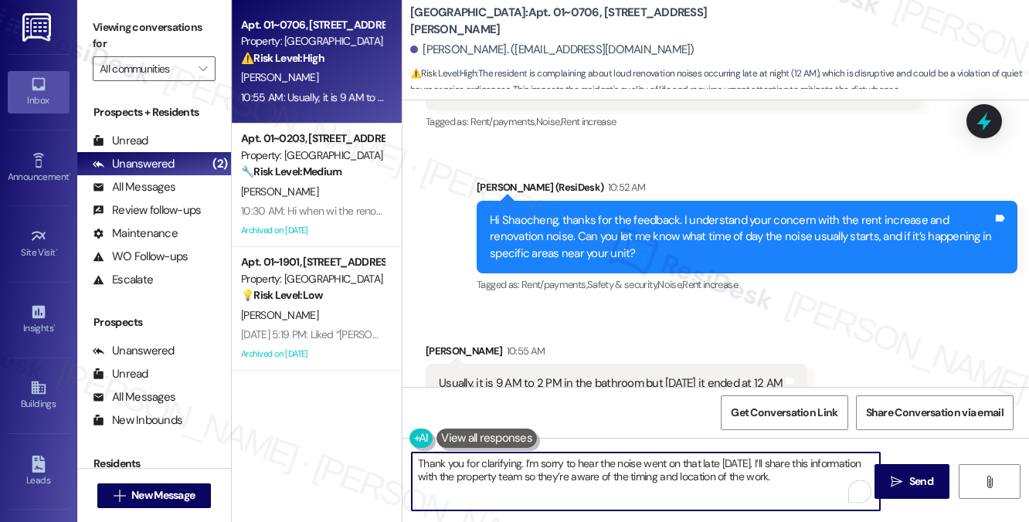
click at [651, 467] on textarea "Thank you for clarifying. I’m sorry to hear the noise went on that late [DATE].…" at bounding box center [646, 482] width 468 height 58
click at [828, 478] on textarea "Thank you for clarifying. I’m sorry to hear the noise went on that late [DATE].…" at bounding box center [646, 482] width 468 height 58
click at [651, 482] on textarea "Thank you for clarifying. I’m sorry to hear the noise went on that late [DATE].…" at bounding box center [646, 482] width 468 height 58
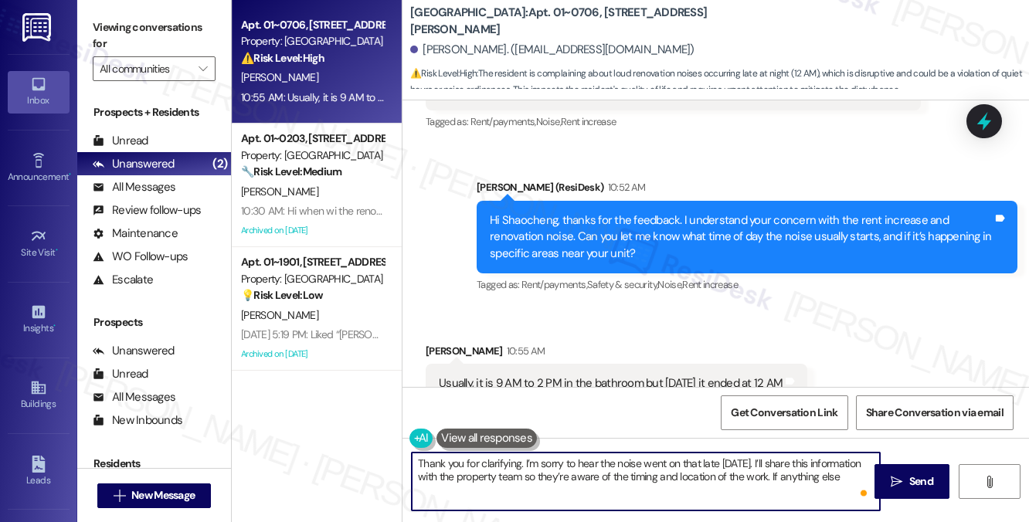
click at [651, 481] on textarea "Thank you for clarifying. I’m sorry to hear the noise went on that late [DATE].…" at bounding box center [646, 482] width 468 height 58
click at [571, 492] on textarea "Thank you for clarifying. I’m sorry to hear the noise went on that late [DATE].…" at bounding box center [646, 482] width 468 height 58
click at [812, 489] on textarea "Thank you for clarifying. I’m sorry to hear the noise went on that late [DATE].…" at bounding box center [646, 482] width 468 height 58
drag, startPoint x: 824, startPoint y: 478, endPoint x: 836, endPoint y: 485, distance: 13.5
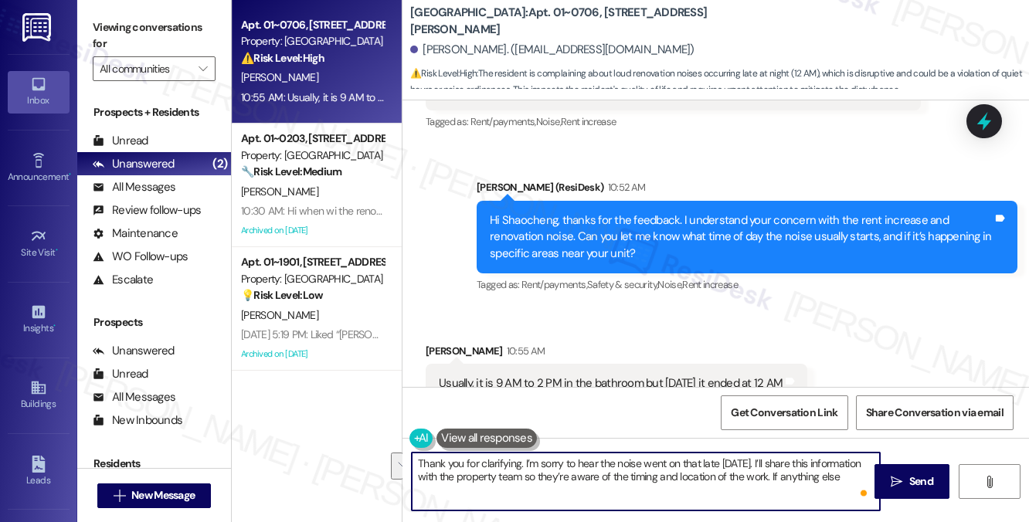
click at [836, 485] on textarea "Thank you for clarifying. I’m sorry to hear the noise went on that late [DATE].…" at bounding box center [646, 482] width 468 height 58
click at [538, 470] on textarea "Thank you for clarifying. I’m sorry to hear the noise went on that late [DATE].…" at bounding box center [646, 482] width 468 height 58
click at [626, 485] on textarea "Thank you for clarifying. I’m sorry to hear the noise went on that late [DATE].…" at bounding box center [646, 482] width 468 height 58
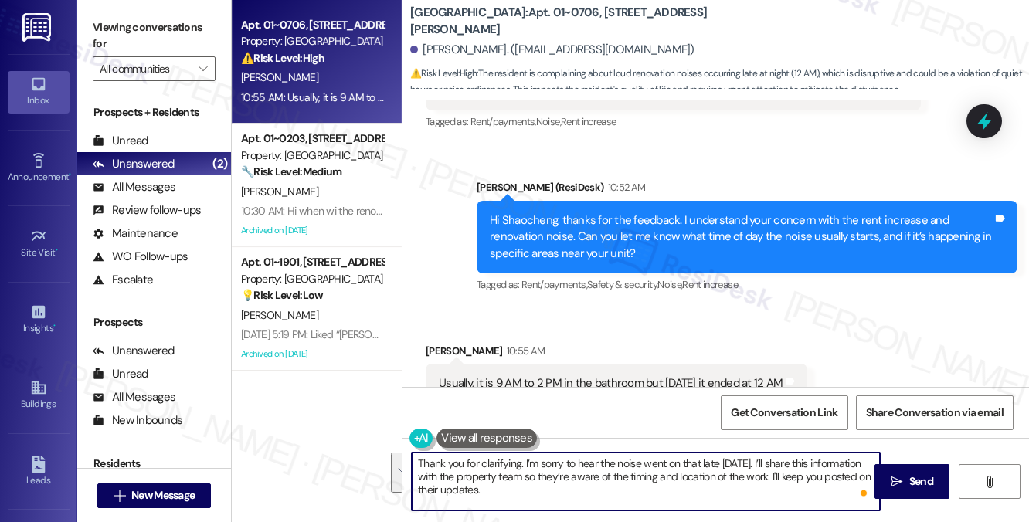
click at [626, 485] on textarea "Thank you for clarifying. I’m sorry to hear the noise went on that late [DATE].…" at bounding box center [646, 482] width 468 height 58
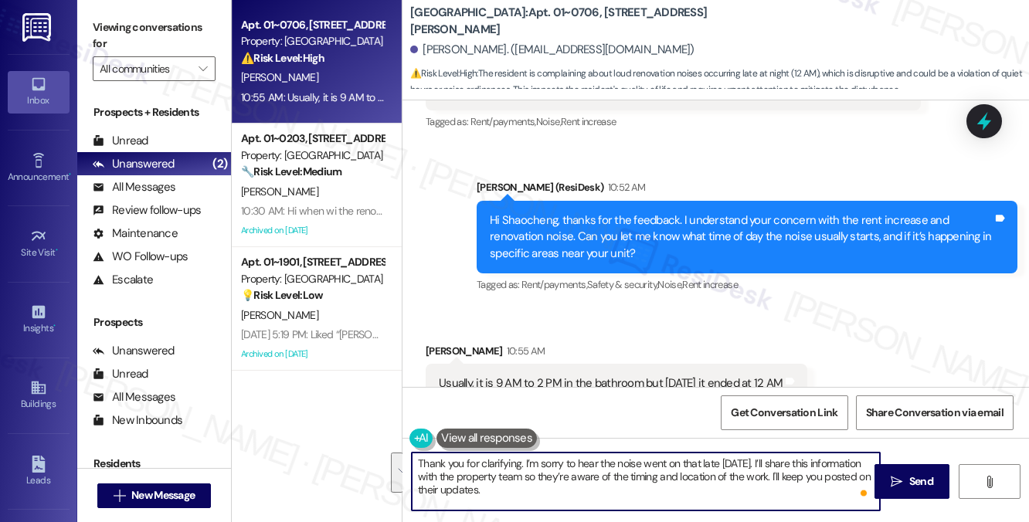
click at [568, 473] on textarea "Thank you for clarifying. I’m sorry to hear the noise went on that late [DATE].…" at bounding box center [646, 482] width 468 height 58
type textarea "Thank you for clarifying. I’m sorry to hear the noise went on that late [DATE].…"
click at [741, 375] on div "Usually, it is 9 AM to 2 PM in the bathroom but [DATE] it ended at 12 AM" at bounding box center [611, 383] width 344 height 16
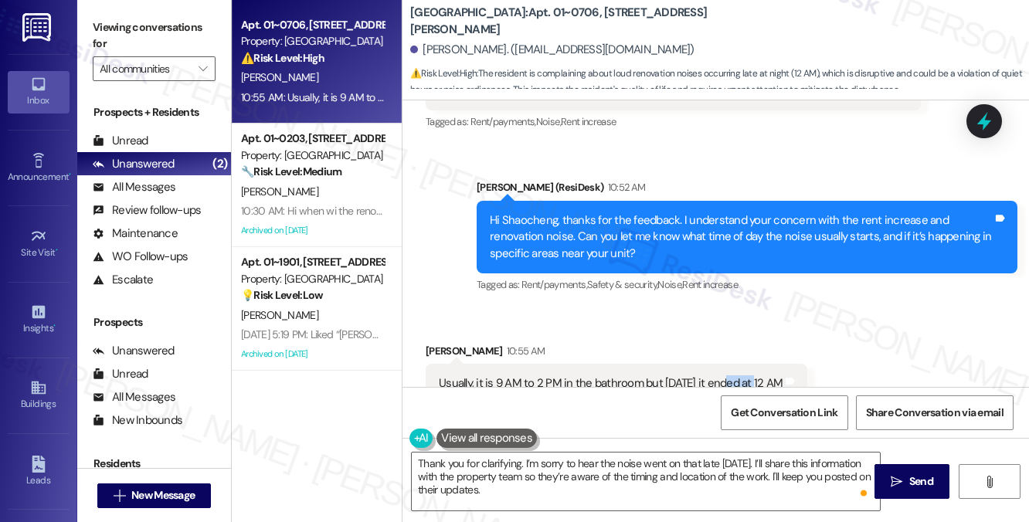
click at [741, 375] on div "Usually, it is 9 AM to 2 PM in the bathroom but [DATE] it ended at 12 AM" at bounding box center [611, 383] width 344 height 16
click at [773, 343] on div "[PERSON_NAME] 10:55 AM" at bounding box center [615, 354] width 381 height 22
click at [730, 375] on div "Usually, it is 9 AM to 2 PM in the bathroom but [DATE] it ended at 12 AM" at bounding box center [611, 383] width 344 height 16
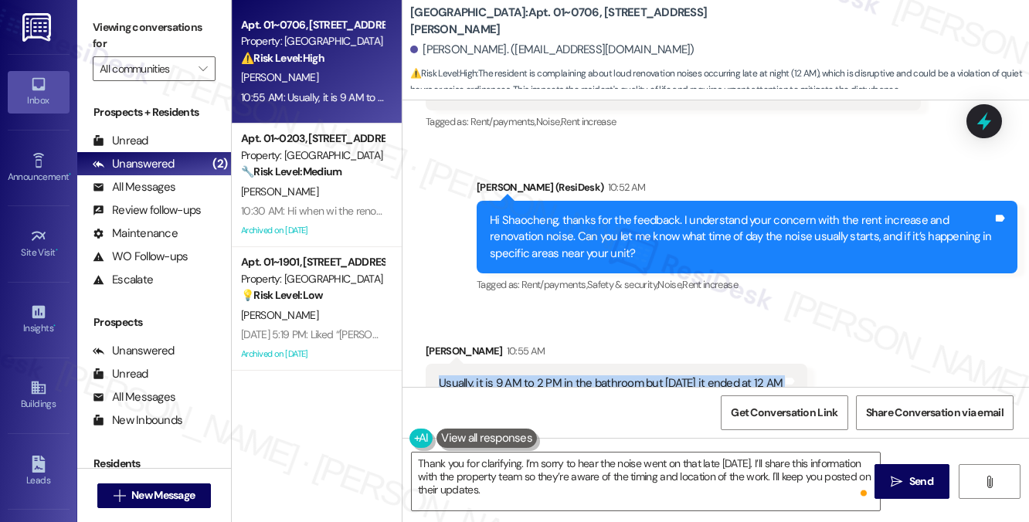
click at [730, 375] on div "Usually, it is 9 AM to 2 PM in the bathroom but [DATE] it ended at 12 AM" at bounding box center [611, 383] width 344 height 16
click at [642, 212] on div "Hi Shaocheng, thanks for the feedback. I understand your concern with the rent …" at bounding box center [741, 236] width 503 height 49
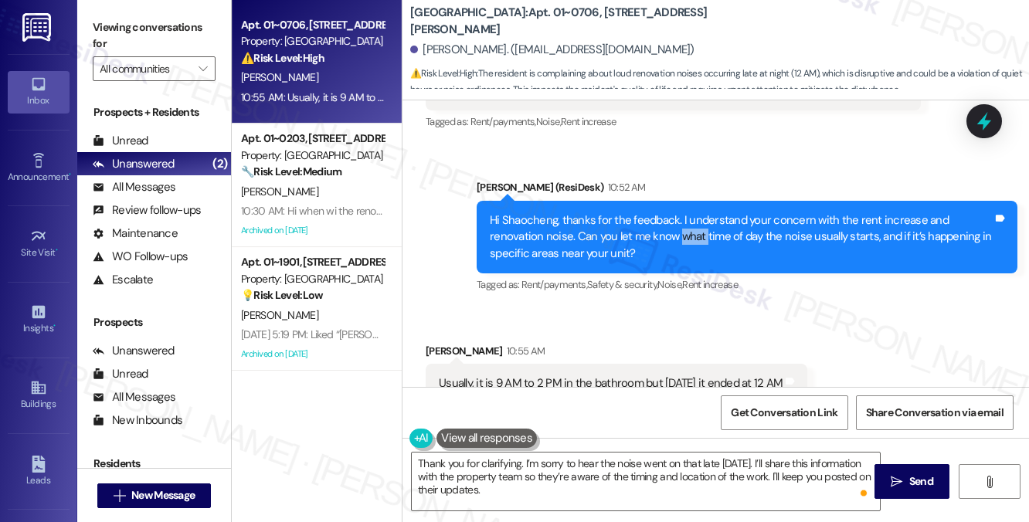
click at [642, 212] on div "Hi Shaocheng, thanks for the feedback. I understand your concern with the rent …" at bounding box center [741, 236] width 503 height 49
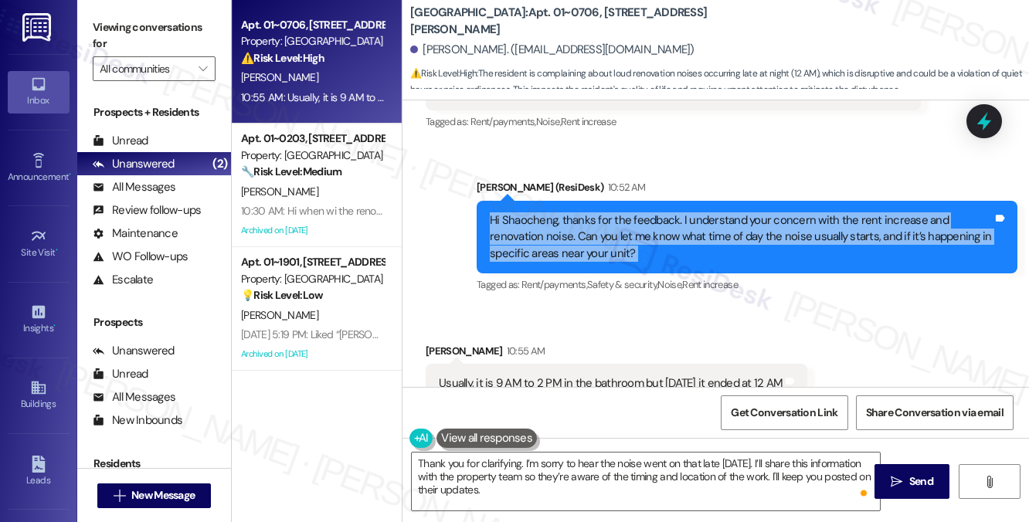
click at [642, 212] on div "Hi Shaocheng, thanks for the feedback. I understand your concern with the rent …" at bounding box center [741, 236] width 503 height 49
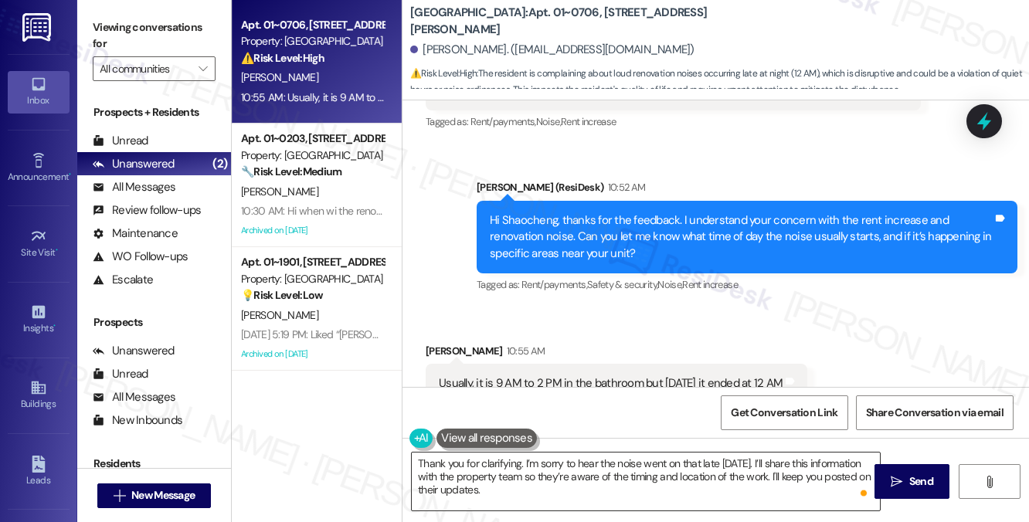
click at [575, 488] on textarea "Thank you for clarifying. I’m sorry to hear the noise went on that late [DATE].…" at bounding box center [646, 482] width 468 height 58
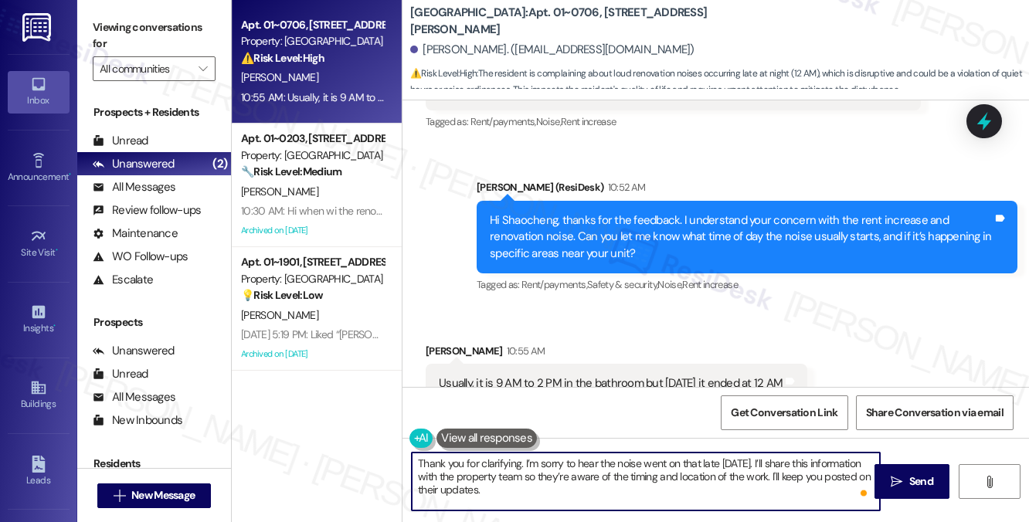
click at [575, 488] on textarea "Thank you for clarifying. I’m sorry to hear the noise went on that late [DATE].…" at bounding box center [646, 482] width 468 height 58
click at [703, 480] on textarea "Thank you for clarifying. I’m sorry to hear the noise went on that late [DATE].…" at bounding box center [646, 482] width 468 height 58
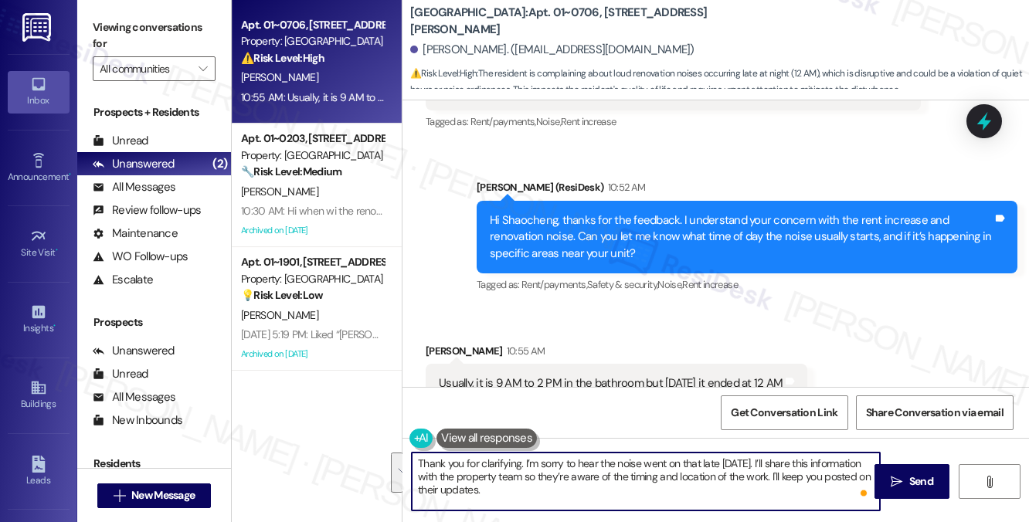
click at [693, 465] on textarea "Thank you for clarifying. I’m sorry to hear the noise went on that late [DATE].…" at bounding box center [646, 482] width 468 height 58
click at [686, 483] on textarea "Thank you for clarifying. I’m sorry to hear the noise went on that late [DATE].…" at bounding box center [646, 482] width 468 height 58
click at [717, 469] on textarea "Thank you for clarifying. I’m sorry to hear the noise went on that late [DATE].…" at bounding box center [646, 482] width 468 height 58
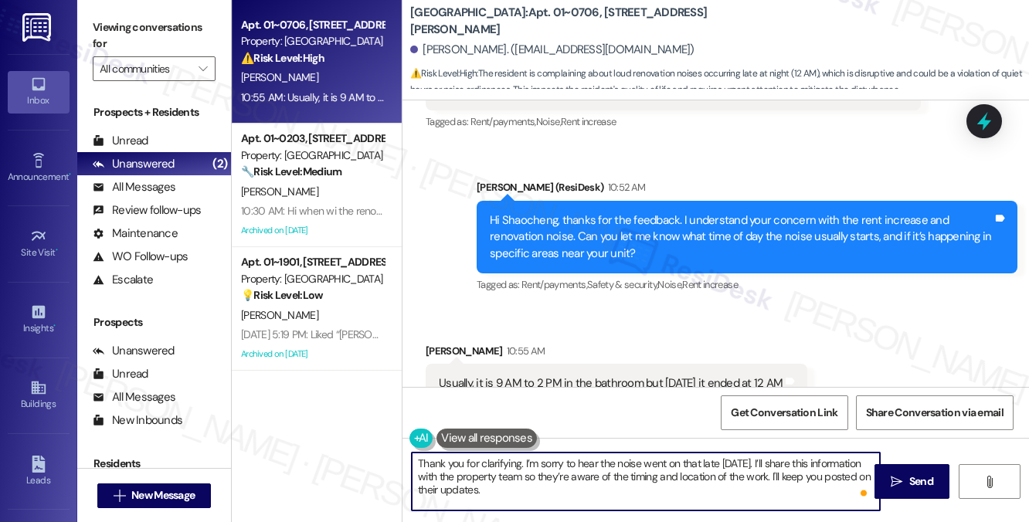
click at [717, 469] on textarea "Thank you for clarifying. I’m sorry to hear the noise went on that late [DATE].…" at bounding box center [646, 482] width 468 height 58
click at [633, 493] on textarea "Thank you for clarifying. I’m sorry to hear the noise went on that late [DATE].…" at bounding box center [646, 482] width 468 height 58
click at [720, 475] on textarea "Thank you for clarifying. I’m sorry to hear the noise went on that late [DATE].…" at bounding box center [646, 482] width 468 height 58
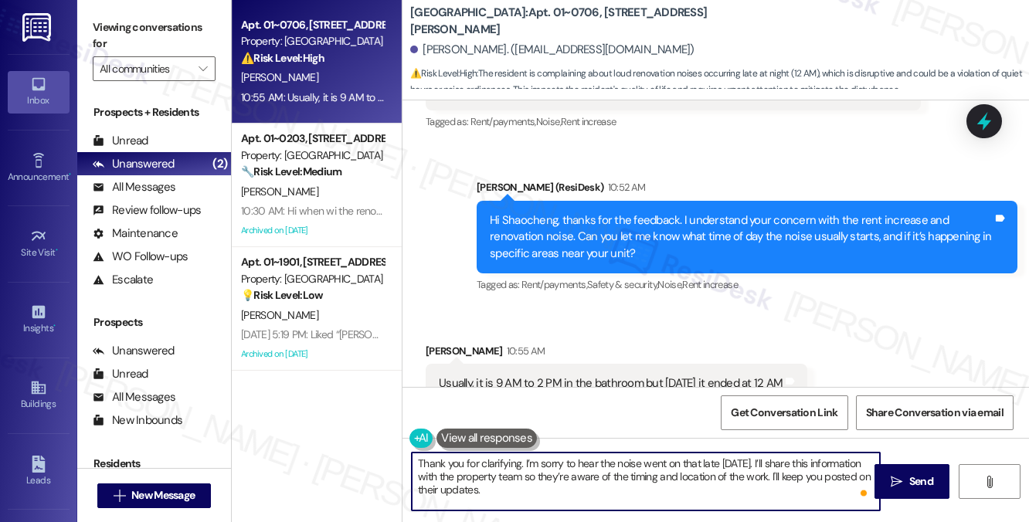
click at [720, 475] on textarea "Thank you for clarifying. I’m sorry to hear the noise went on that late [DATE].…" at bounding box center [646, 482] width 468 height 58
click at [731, 485] on textarea "Thank you for clarifying. I’m sorry to hear the noise went on that late [DATE].…" at bounding box center [646, 482] width 468 height 58
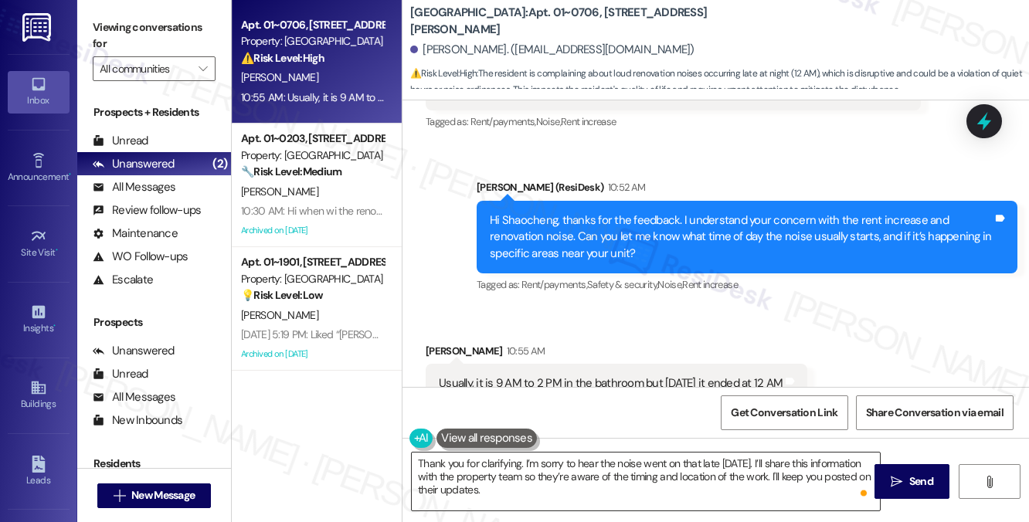
drag, startPoint x: 901, startPoint y: 486, endPoint x: 860, endPoint y: 468, distance: 44.9
click at [901, 486] on icon "" at bounding box center [896, 482] width 12 height 12
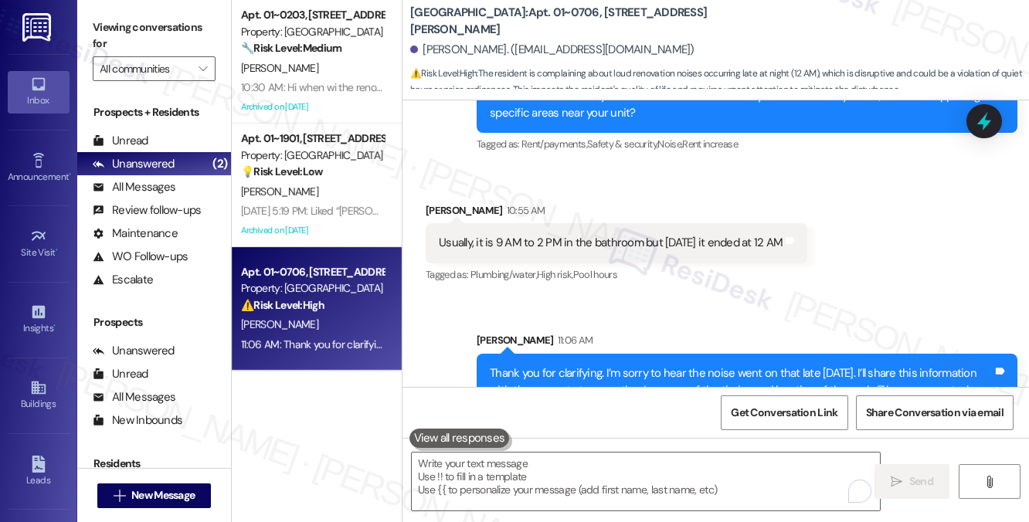
scroll to position [11402, 0]
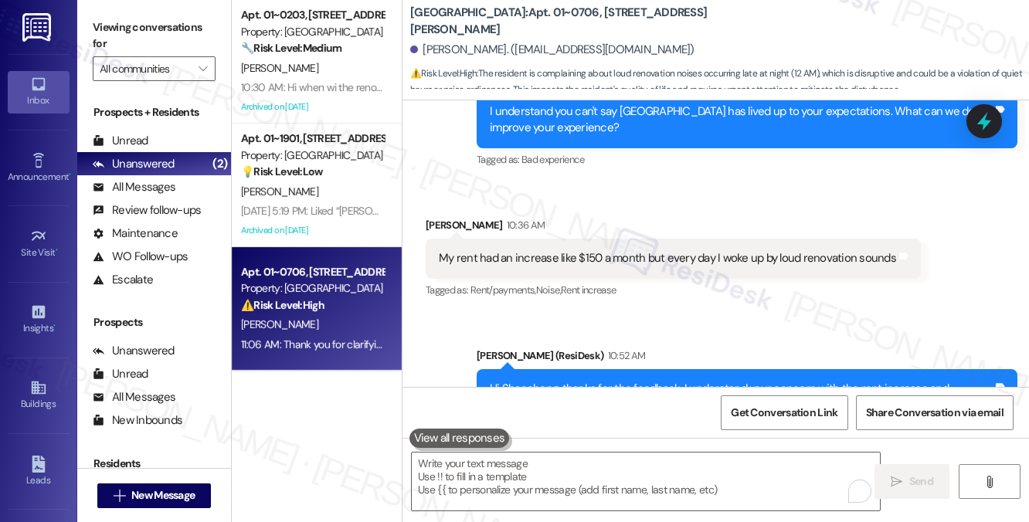
click at [584, 239] on div "My rent had an increase like $150 a month but every day I woke up by loud renov…" at bounding box center [672, 258] width 495 height 39
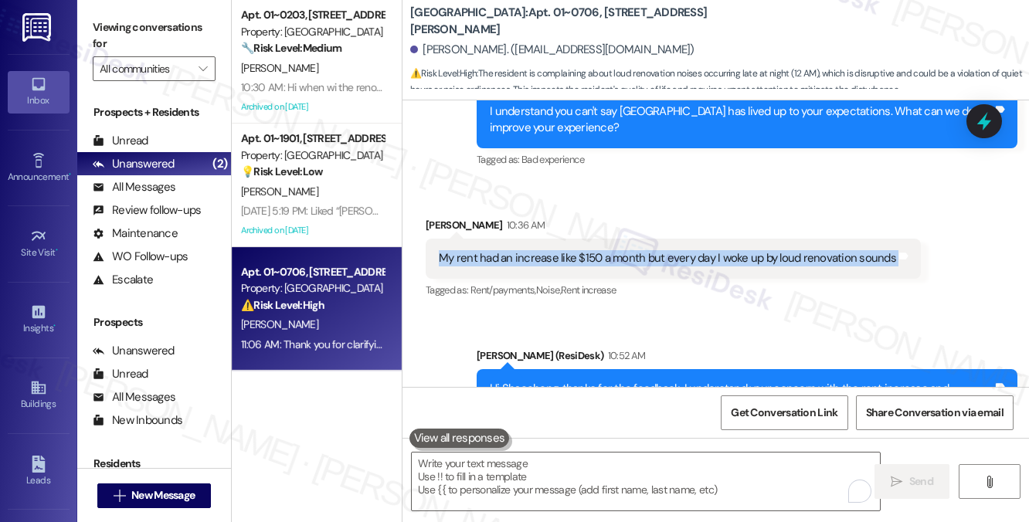
click at [584, 239] on div "My rent had an increase like $150 a month but every day I woke up by loud renov…" at bounding box center [672, 258] width 495 height 39
copy div "My rent had an increase like $150 a month but every day I woke up by loud renov…"
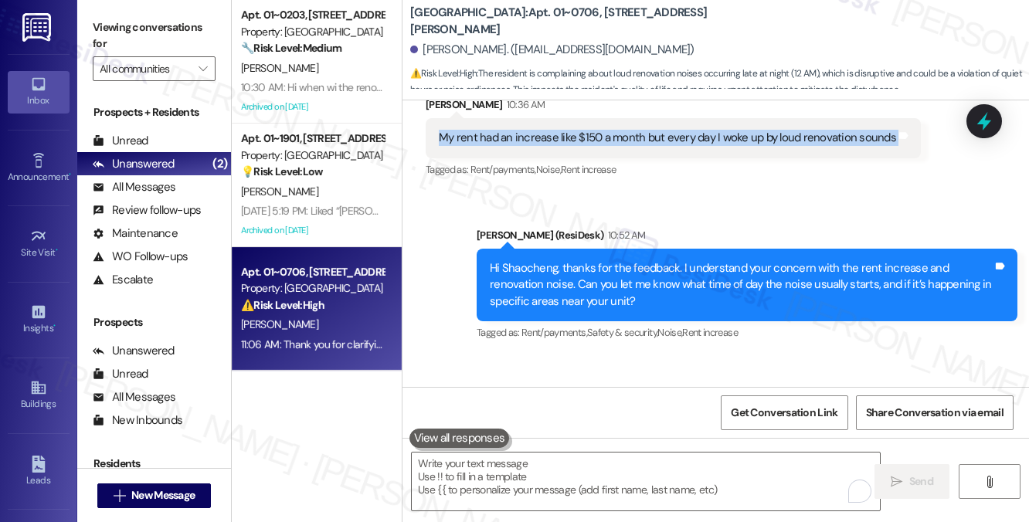
scroll to position [11556, 0]
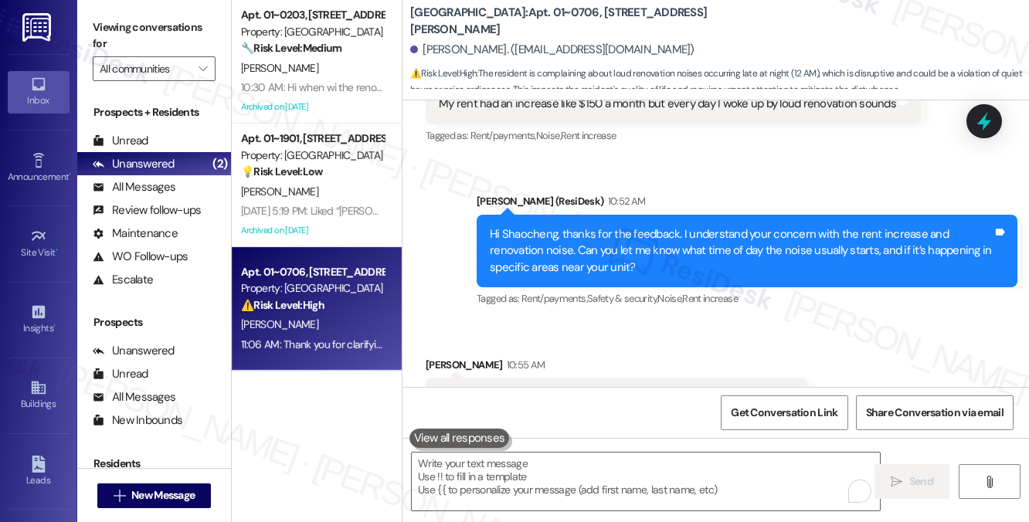
click at [859, 322] on div "Received via SMS [PERSON_NAME] 10:55 AM Usually, it is 9 AM to 2 PM in the bath…" at bounding box center [715, 387] width 626 height 131
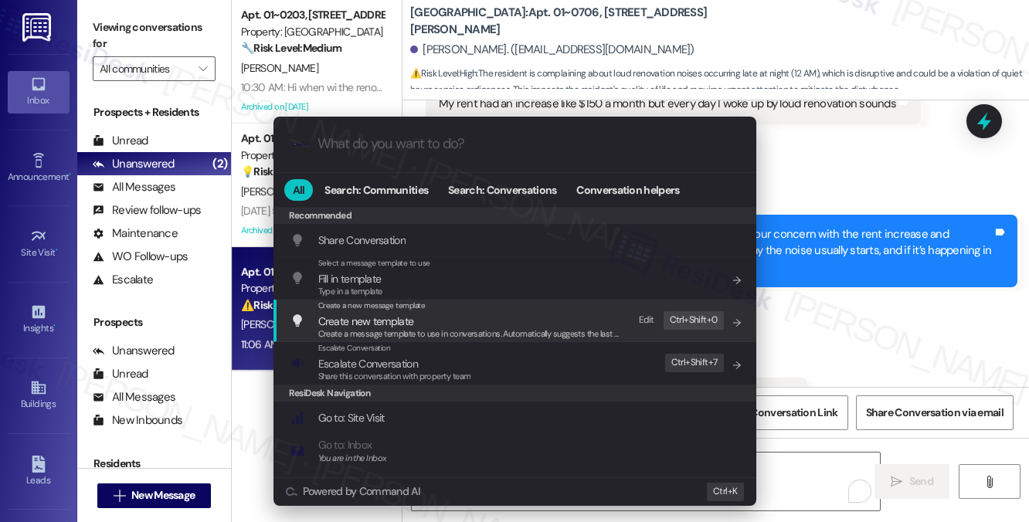
click at [482, 361] on div "Escalate Conversation Escalate Conversation Share this conversation with proper…" at bounding box center [516, 363] width 452 height 42
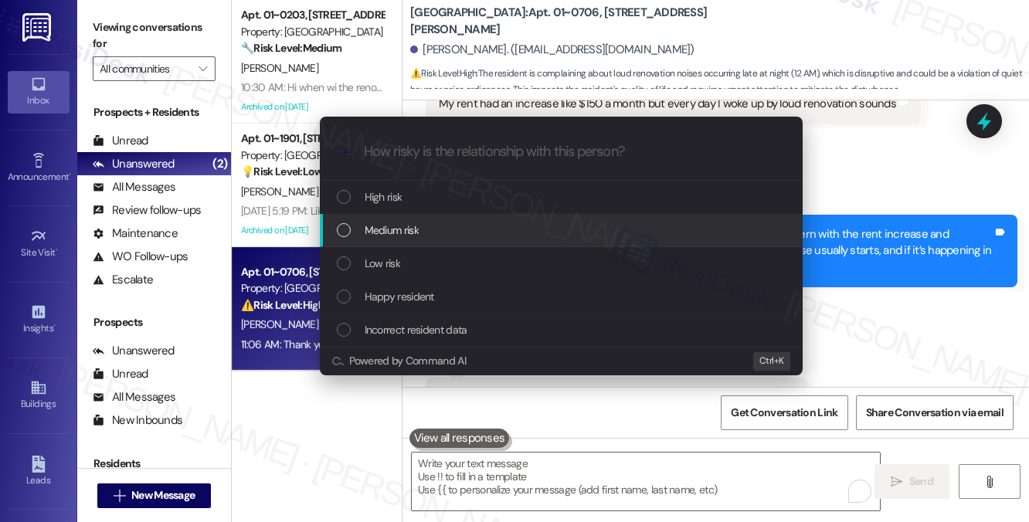
click at [415, 234] on span "Medium risk" at bounding box center [391, 230] width 54 height 17
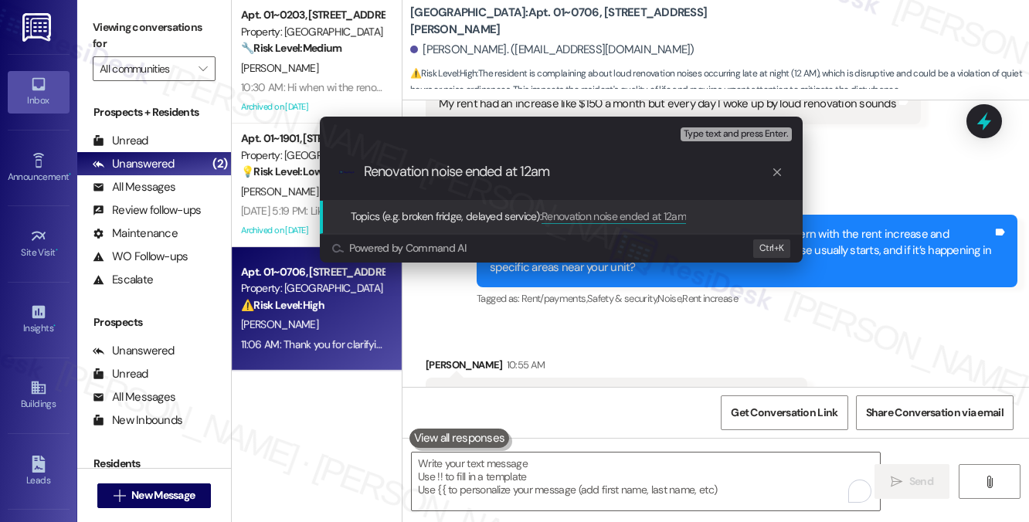
click at [483, 171] on input "Renovation noise ended at 12am" at bounding box center [567, 172] width 407 height 16
click at [544, 166] on input "Renovation noise ended at 12am" at bounding box center [567, 172] width 407 height 16
click at [560, 172] on input "Renovation noise ended at 12am" at bounding box center [567, 172] width 407 height 16
type input "Renovation noise ended at 12am [DATE] and rent increase concerns"
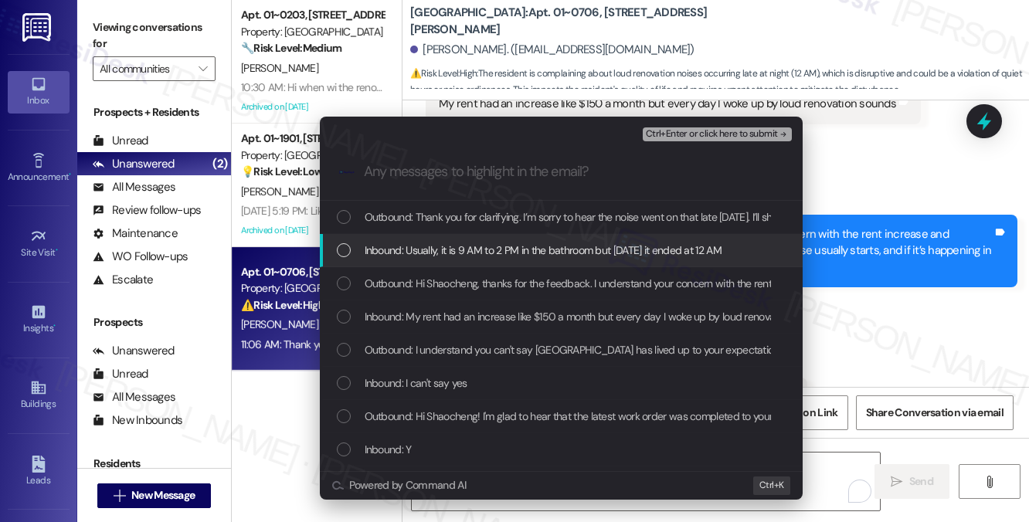
click at [557, 238] on div "Inbound: Usually, it is 9 AM to 2 PM in the bathroom but [DATE] it ended at 12 …" at bounding box center [561, 250] width 483 height 33
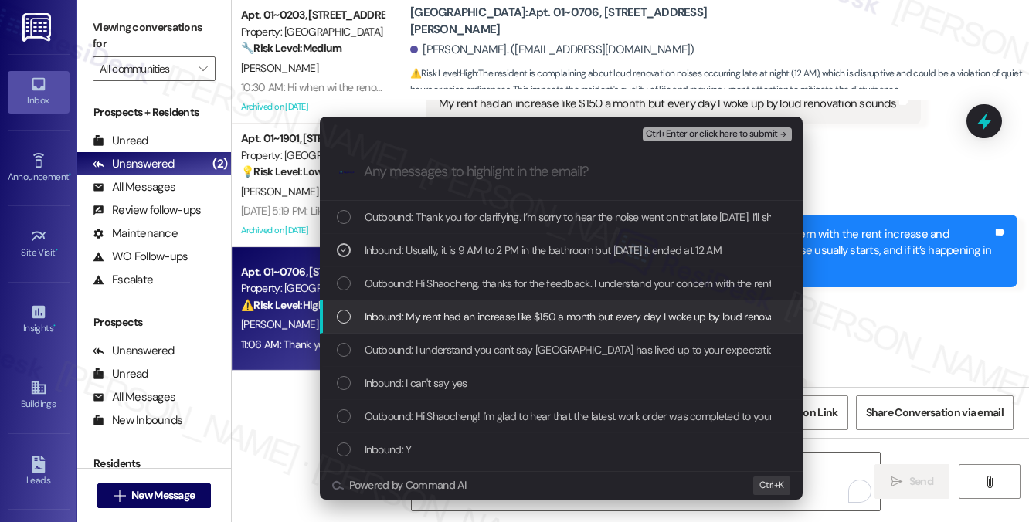
click at [537, 312] on span "Inbound: My rent had an increase like $150 a month but every day I woke up by l…" at bounding box center [595, 316] width 463 height 17
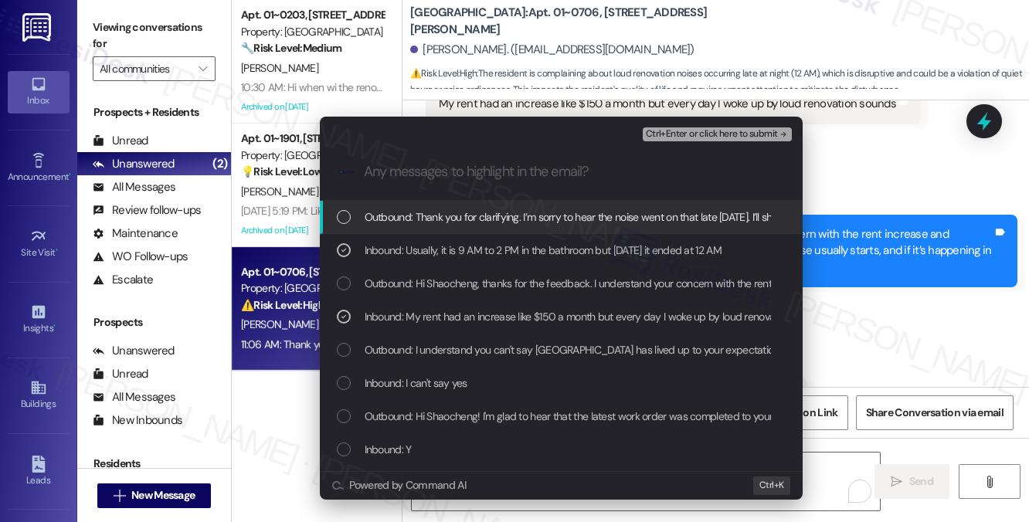
click at [707, 132] on span "Ctrl+Enter or click here to submit" at bounding box center [712, 134] width 132 height 11
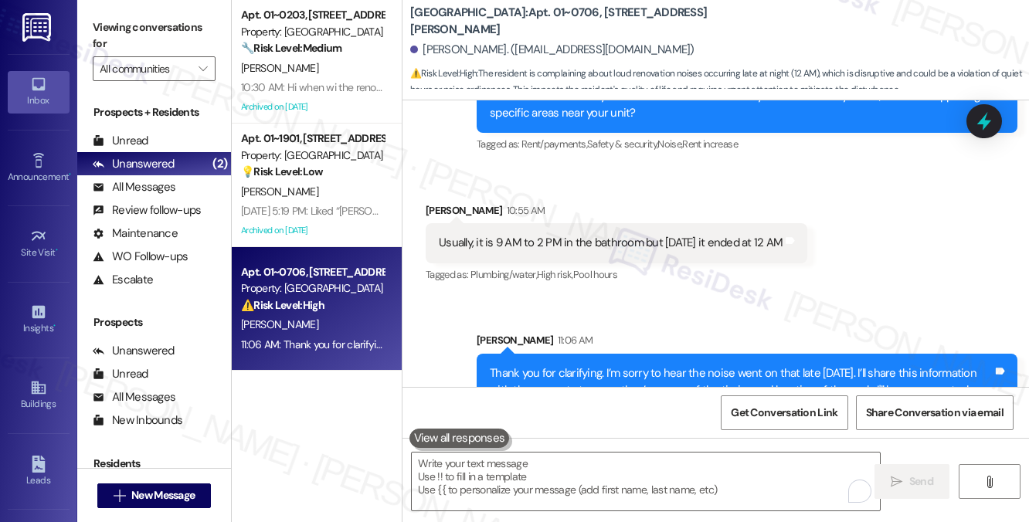
scroll to position [11569, 0]
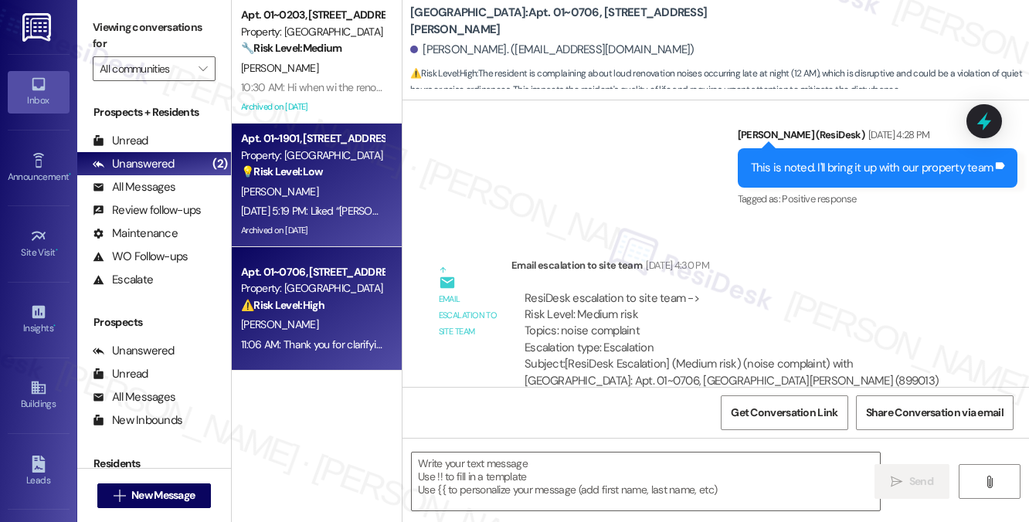
type textarea "Fetching suggested responses. Please feel free to read through the conversation…"
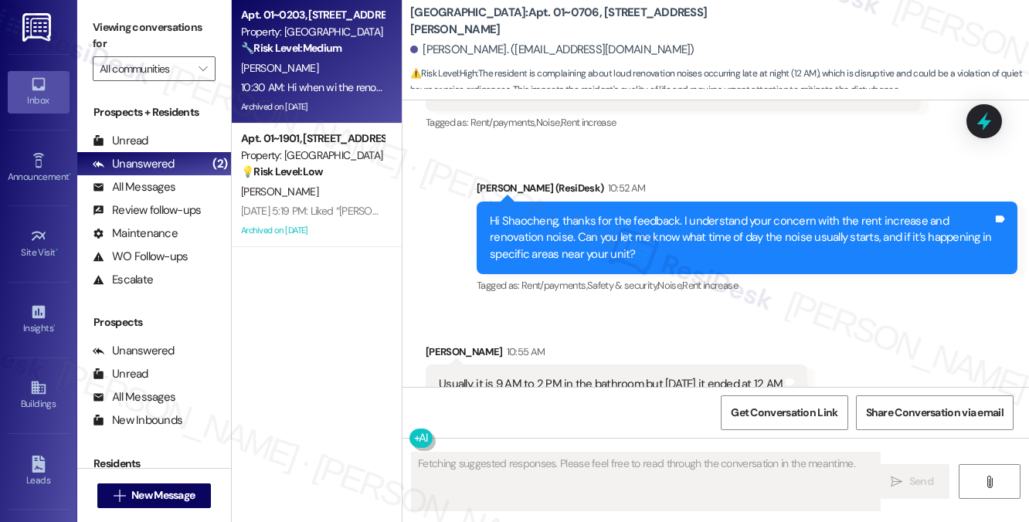
click at [352, 79] on div "10:30 AM: Hi when wi the renovations around my unit be complete 10:30 AM: Hi wh…" at bounding box center [312, 87] width 146 height 19
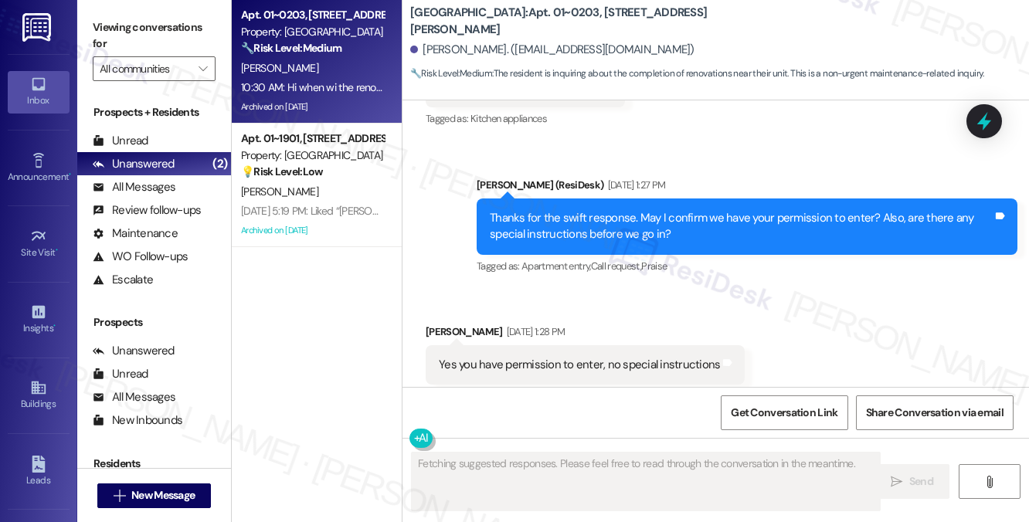
scroll to position [23042, 0]
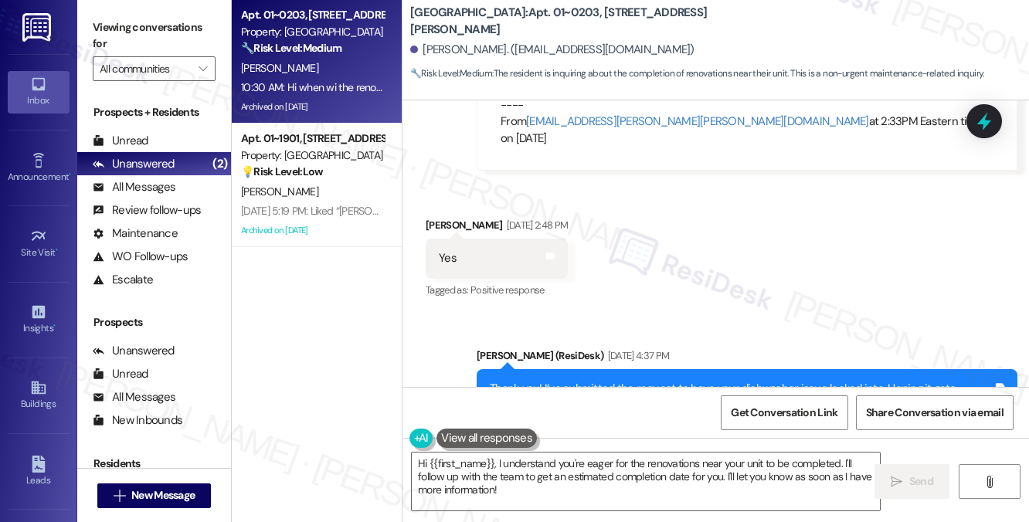
drag, startPoint x: 173, startPoint y: 28, endPoint x: 195, endPoint y: 46, distance: 28.0
click at [173, 27] on label "Viewing conversations for" at bounding box center [154, 35] width 123 height 41
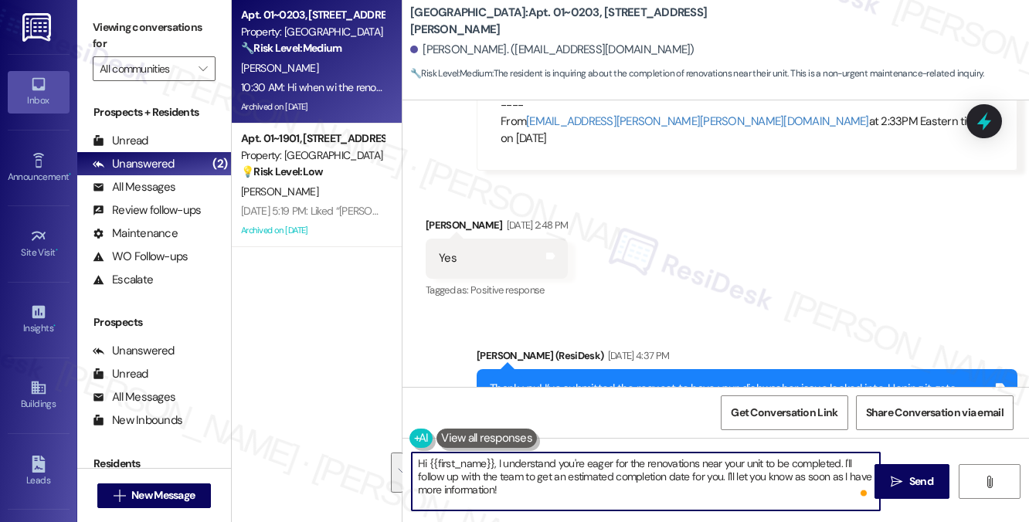
drag, startPoint x: 559, startPoint y: 490, endPoint x: 497, endPoint y: 464, distance: 67.1
click at [497, 464] on textarea "Hi {{first_name}}, I understand you're eager for the renovations near your unit…" at bounding box center [646, 482] width 468 height 58
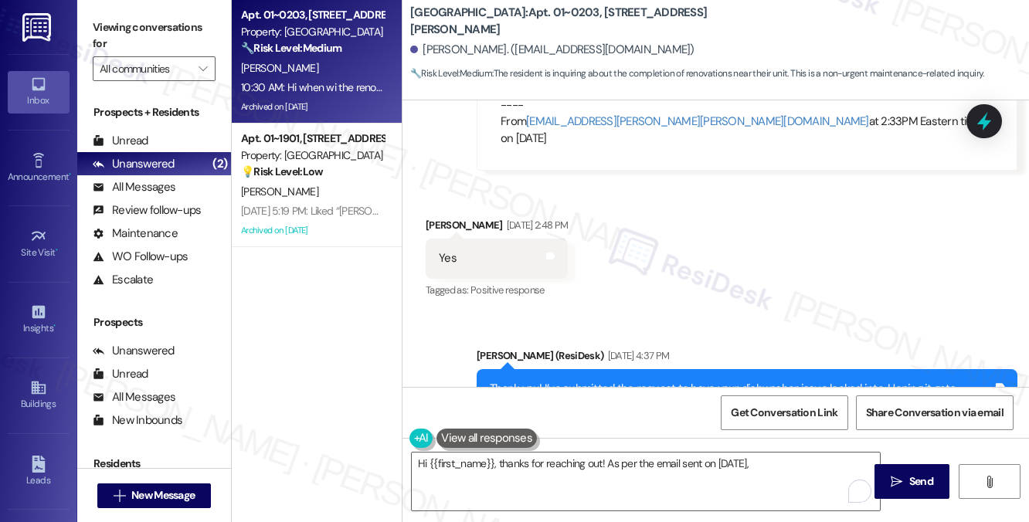
click at [153, 36] on label "Viewing conversations for" at bounding box center [154, 35] width 123 height 41
click at [173, 38] on label "Viewing conversations for" at bounding box center [154, 35] width 123 height 41
click at [186, 44] on label "Viewing conversations for" at bounding box center [154, 35] width 123 height 41
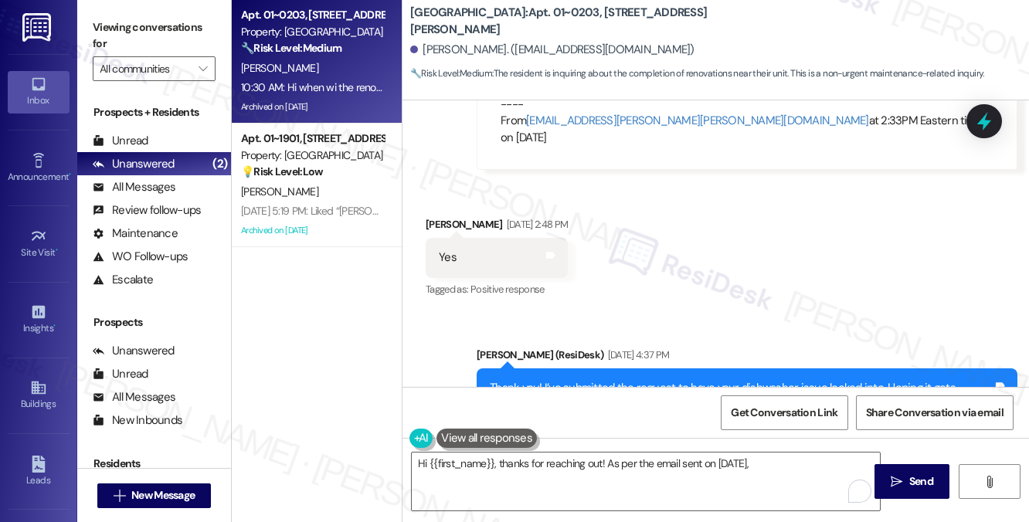
click at [185, 33] on label "Viewing conversations for" at bounding box center [154, 35] width 123 height 41
click at [172, 22] on label "Viewing conversations for" at bounding box center [154, 35] width 123 height 41
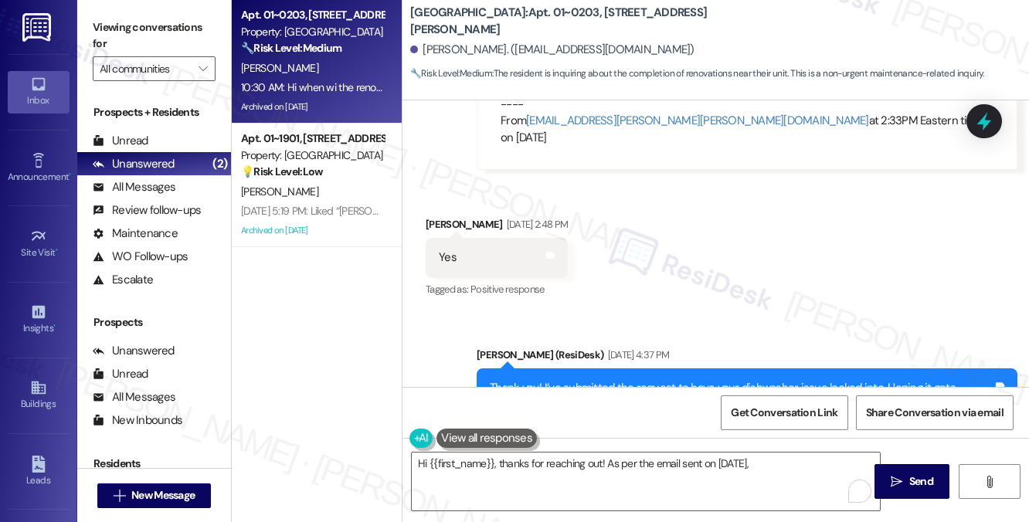
click at [177, 32] on label "Viewing conversations for" at bounding box center [154, 35] width 123 height 41
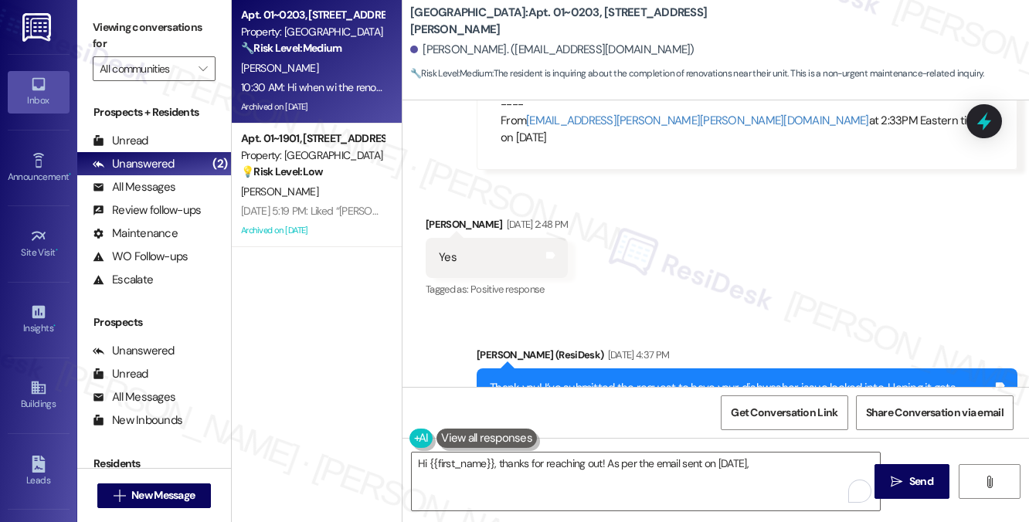
click at [830, 312] on div "Sent via SMS [PERSON_NAME] (ResiDesk) [DATE] 4:37 PM Thank you! I’ve submitted …" at bounding box center [715, 385] width 626 height 147
click at [147, 21] on label "Viewing conversations for" at bounding box center [154, 35] width 123 height 41
click at [543, 470] on textarea "Hi {{first_name}}, thanks for reaching out! As per the email sent on [DATE]," at bounding box center [646, 482] width 468 height 58
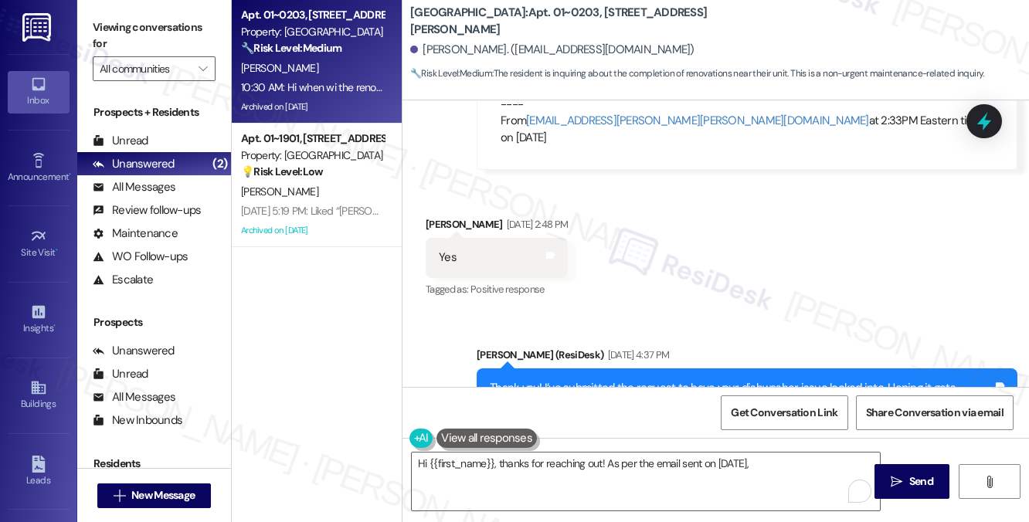
copy div "Hi when wi the renovations around my unit be complete Tags and notes"
click at [185, 33] on label "Viewing conversations for" at bounding box center [154, 35] width 123 height 41
click at [562, 24] on b "[GEOGRAPHIC_DATA]: Apt. 01~0203, [STREET_ADDRESS][PERSON_NAME]" at bounding box center [564, 21] width 309 height 33
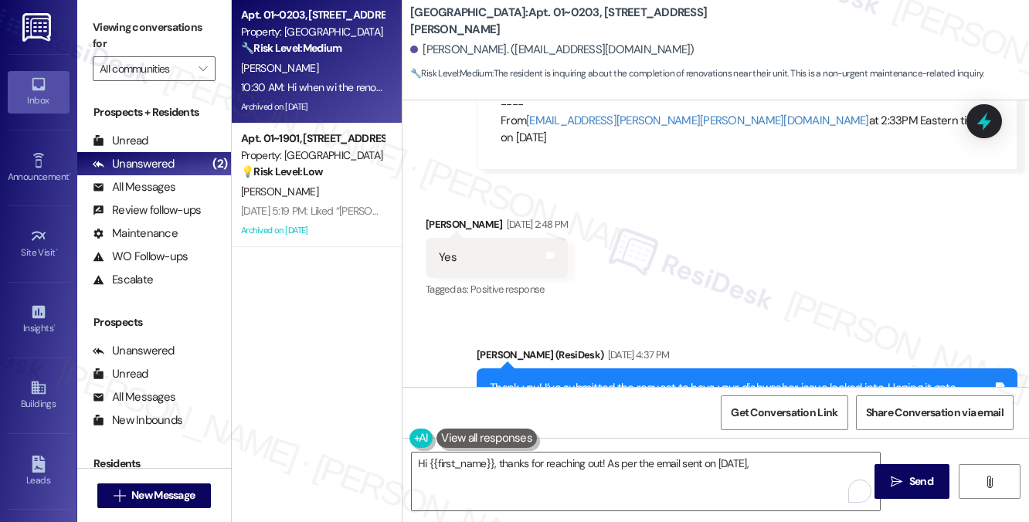
click at [548, 24] on b "[GEOGRAPHIC_DATA]: Apt. 01~0203, [STREET_ADDRESS][PERSON_NAME]" at bounding box center [564, 21] width 309 height 33
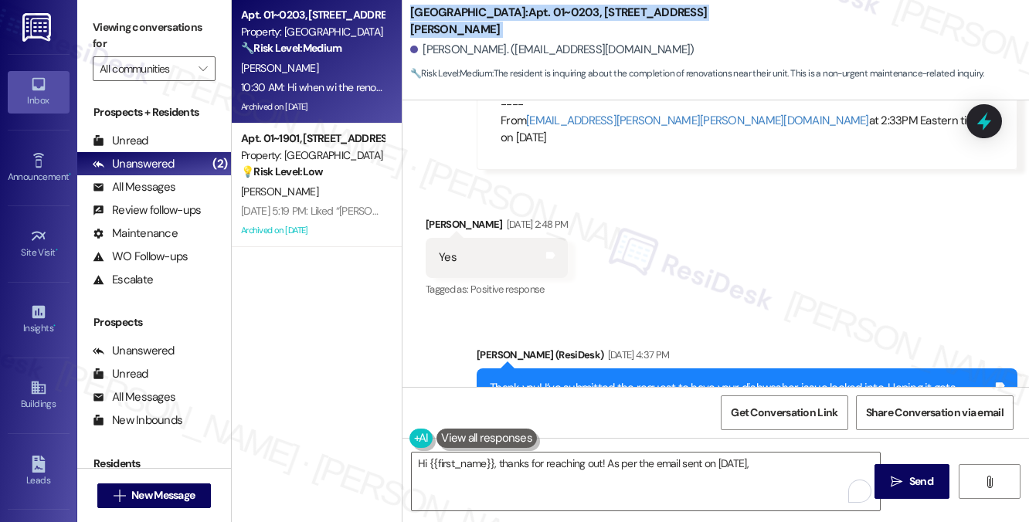
click at [548, 24] on b "[GEOGRAPHIC_DATA]: Apt. 01~0203, [STREET_ADDRESS][PERSON_NAME]" at bounding box center [564, 21] width 309 height 33
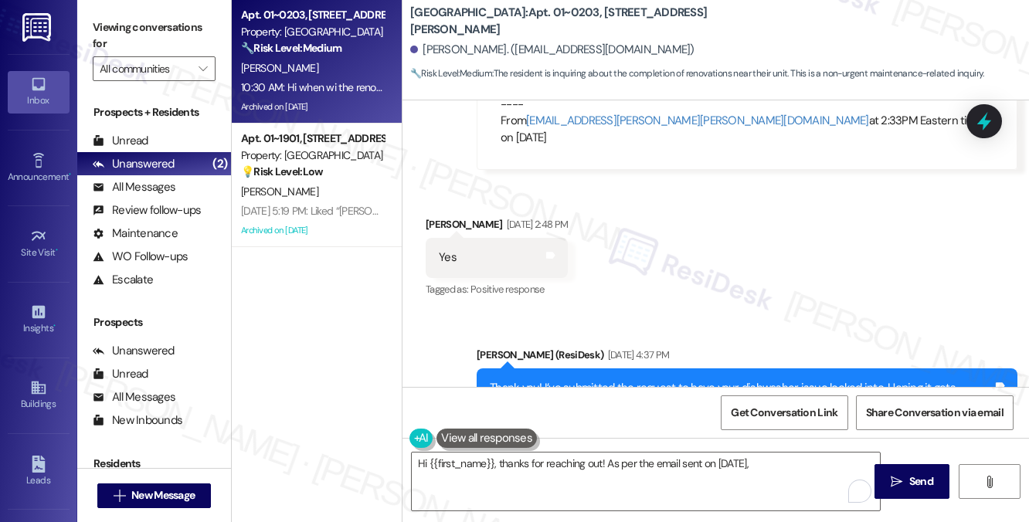
click at [138, 37] on label "Viewing conversations for" at bounding box center [154, 35] width 123 height 41
click at [622, 473] on textarea "Hi {{first_name}}, thanks for reaching out! As per the email sent on [DATE]," at bounding box center [646, 482] width 468 height 58
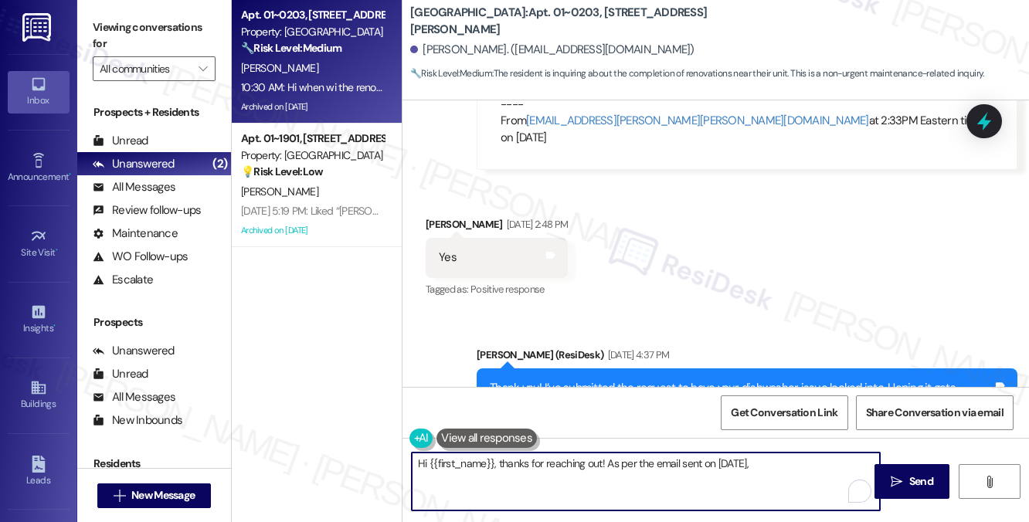
click at [822, 463] on textarea "Hi {{first_name}}, thanks for reaching out! As per the email sent on [DATE]," at bounding box center [646, 482] width 468 height 58
drag, startPoint x: 784, startPoint y: 464, endPoint x: 606, endPoint y: 459, distance: 177.7
click at [606, 459] on textarea "Hi {{first_name}}, thanks for reaching out! As per the email sent on [DATE]," at bounding box center [646, 482] width 468 height 58
paste textarea "Thank you for reaching out. I understand your concern about the ongoing renovat…"
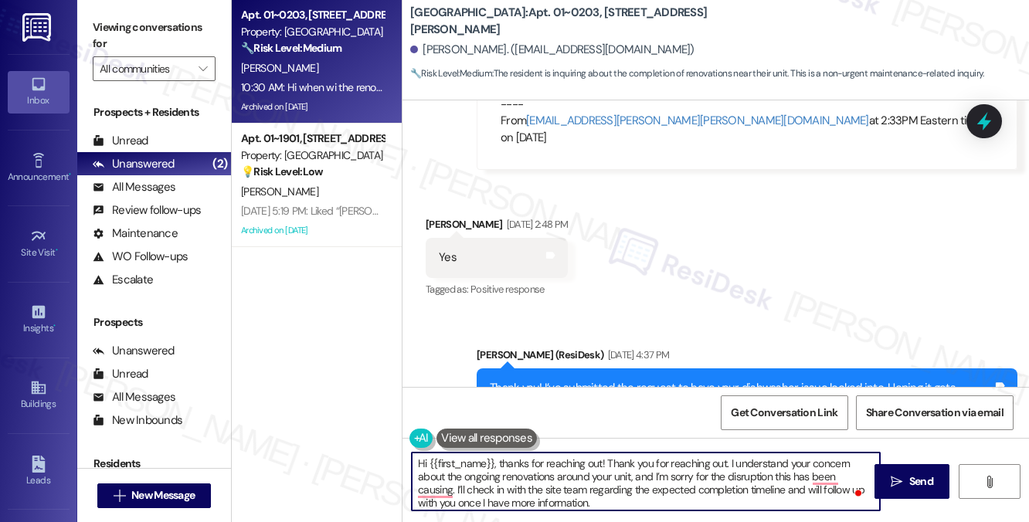
drag, startPoint x: 726, startPoint y: 460, endPoint x: 612, endPoint y: 464, distance: 114.4
click at [612, 464] on textarea "Hi {{first_name}}, thanks for reaching out! Thank you for reaching out. I under…" at bounding box center [646, 482] width 468 height 58
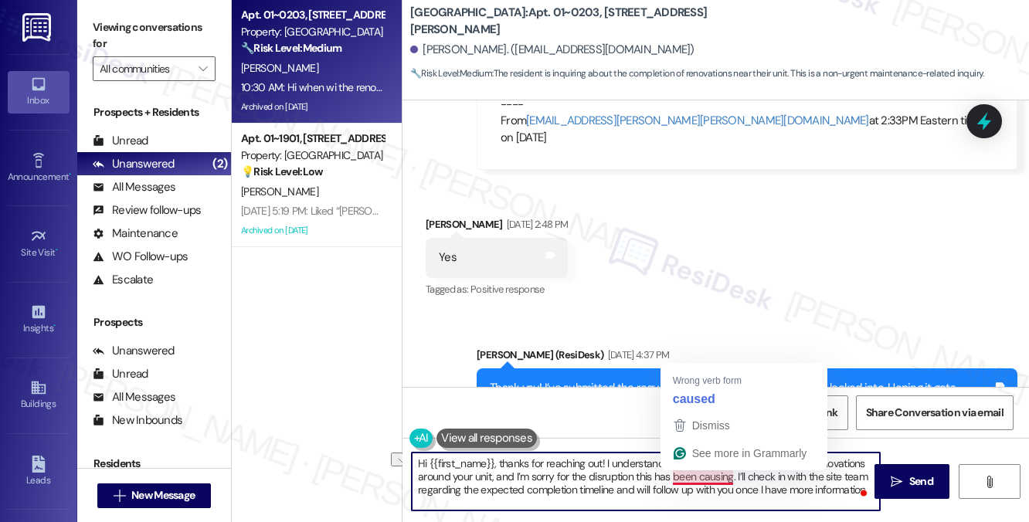
drag, startPoint x: 488, startPoint y: 476, endPoint x: 732, endPoint y: 474, distance: 244.0
click at [732, 474] on textarea "Hi {{first_name}}, thanks for reaching out! I understand your concern about the…" at bounding box center [646, 482] width 468 height 58
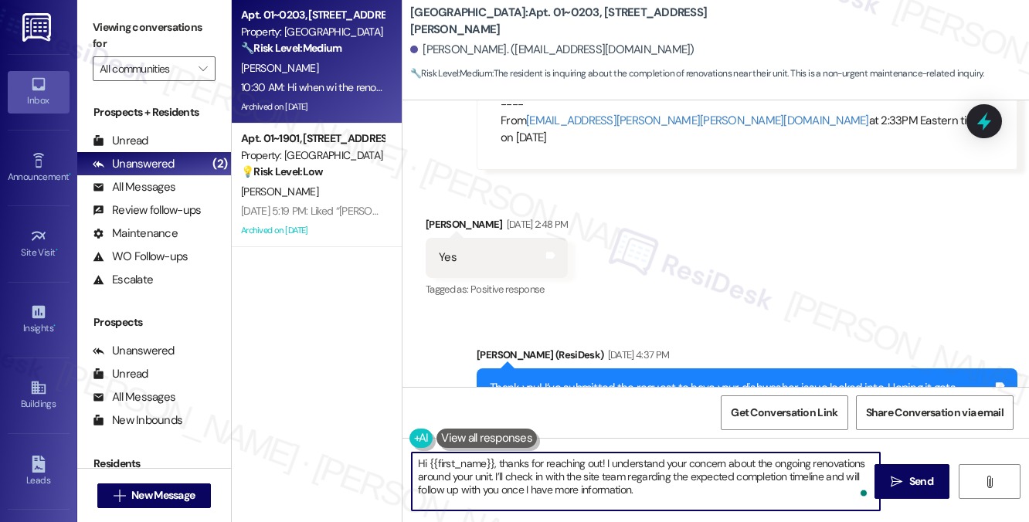
click at [717, 498] on textarea "Hi {{first_name}}, thanks for reaching out! I understand your concern about the…" at bounding box center [646, 482] width 468 height 58
click at [433, 493] on div "[PERSON_NAME] 10:30 AM" at bounding box center [581, 504] width 313 height 22
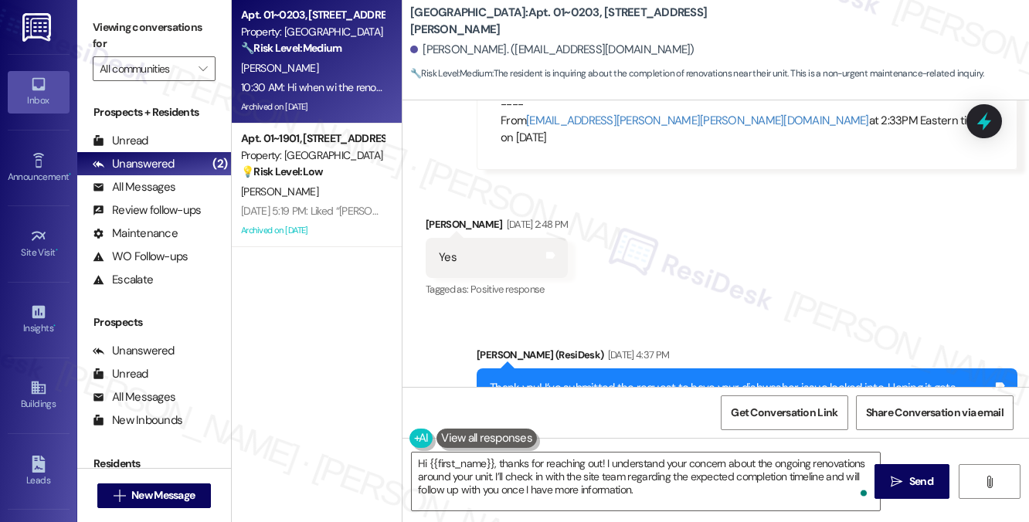
click at [433, 493] on div "[PERSON_NAME] 10:30 AM" at bounding box center [581, 504] width 313 height 22
click at [195, 32] on label "Viewing conversations for" at bounding box center [154, 35] width 123 height 41
click at [171, 28] on label "Viewing conversations for" at bounding box center [154, 35] width 123 height 41
click at [543, 470] on textarea "Hi {{first_name}}, thanks for reaching out! I understand your concern about the…" at bounding box center [646, 482] width 468 height 58
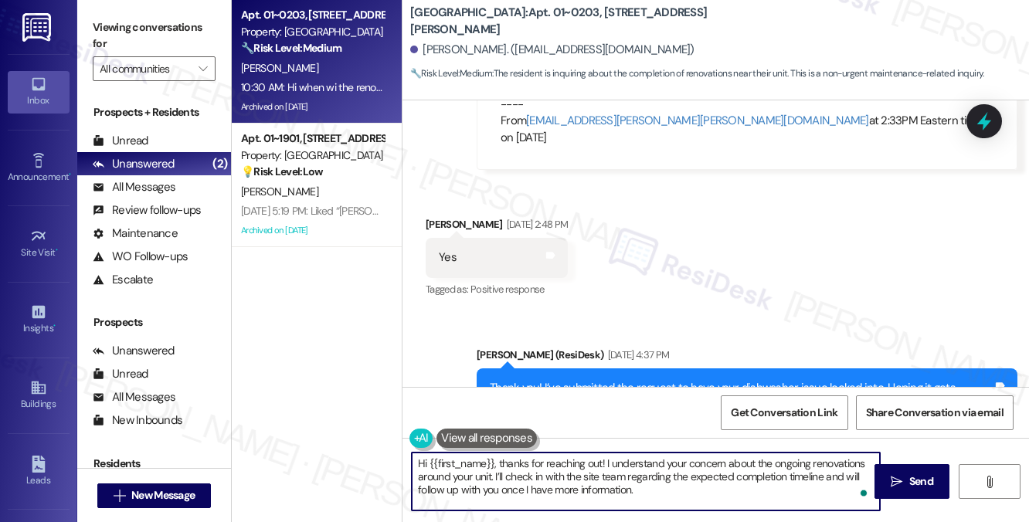
click at [543, 470] on textarea "Hi {{first_name}}, thanks for reaching out! I understand your concern about the…" at bounding box center [646, 482] width 468 height 58
click at [544, 470] on textarea "Hi {{first_name}}, thanks for reaching out! I understand your concern about the…" at bounding box center [646, 482] width 468 height 58
click at [744, 478] on textarea "Hi {{first_name}}, thanks for reaching out! I understand your concern about the…" at bounding box center [646, 482] width 468 height 58
click at [600, 467] on textarea "Hi {{first_name}}, thanks for reaching out! I understand your concern about the…" at bounding box center [646, 482] width 468 height 58
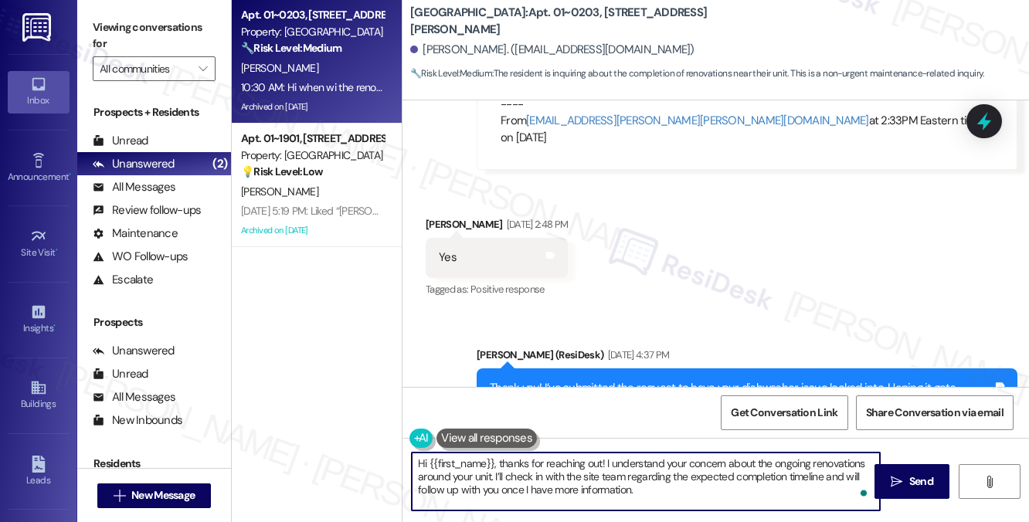
click at [600, 467] on textarea "Hi {{first_name}}, thanks for reaching out! I understand your concern about the…" at bounding box center [646, 482] width 468 height 58
click at [706, 483] on textarea "Hi {{first_name}}, thanks for reaching out! I understand your concern about the…" at bounding box center [646, 482] width 468 height 58
drag, startPoint x: 660, startPoint y: 487, endPoint x: 824, endPoint y: 480, distance: 163.9
click at [824, 480] on textarea "Hi {{first_name}}, thanks for reaching out! I understand your concern about the…" at bounding box center [646, 482] width 468 height 58
click at [695, 487] on textarea "Hi {{first_name}}, thanks for reaching out! I understand your concern about the…" at bounding box center [646, 482] width 468 height 58
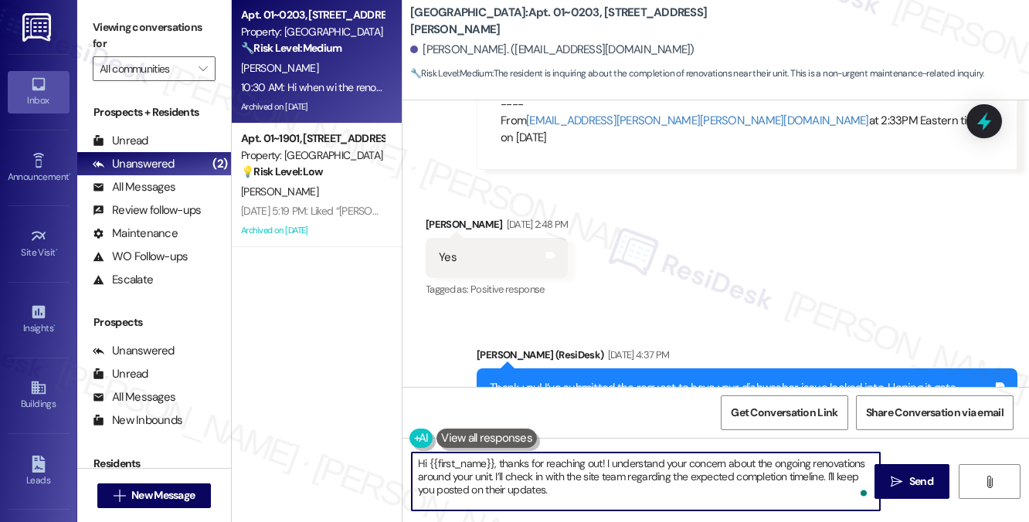
click at [695, 487] on textarea "Hi {{first_name}}, thanks for reaching out! I understand your concern about the…" at bounding box center [646, 482] width 468 height 58
click at [693, 487] on textarea "Hi {{first_name}}, thanks for reaching out! I understand your concern about the…" at bounding box center [646, 482] width 468 height 58
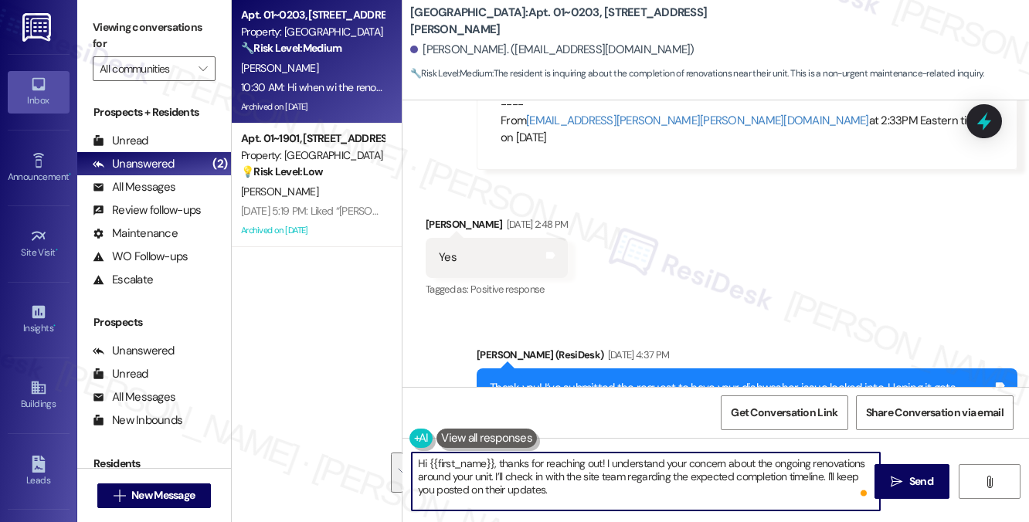
click at [763, 483] on textarea "Hi {{first_name}}, thanks for reaching out! I understand your concern about the…" at bounding box center [646, 482] width 468 height 58
type textarea "Hi {{first_name}}, thanks for reaching out! I understand your concern about the…"
click at [703, 470] on textarea "Hi {{first_name}}, thanks for reaching out! I understand your concern about the…" at bounding box center [646, 482] width 468 height 58
click at [924, 474] on span "Send" at bounding box center [921, 481] width 24 height 16
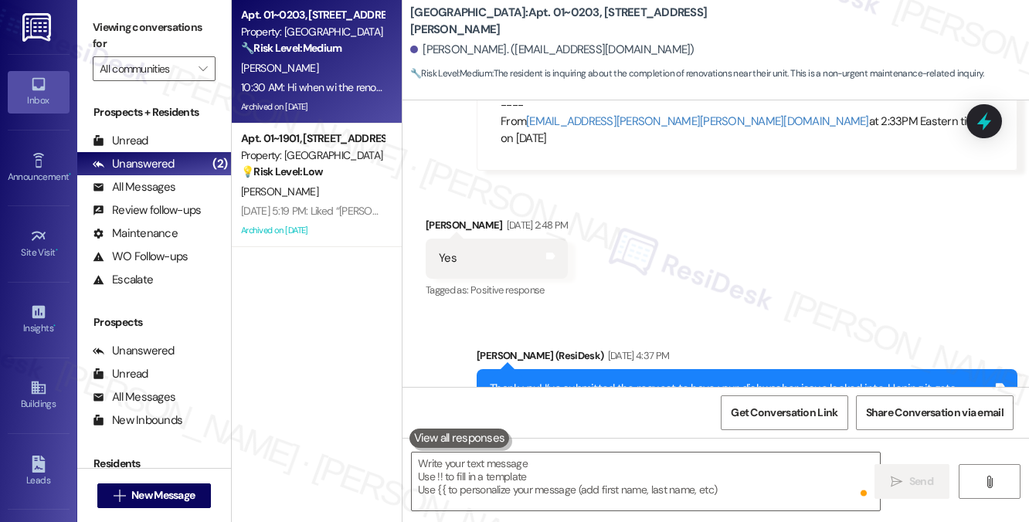
scroll to position [23183, 0]
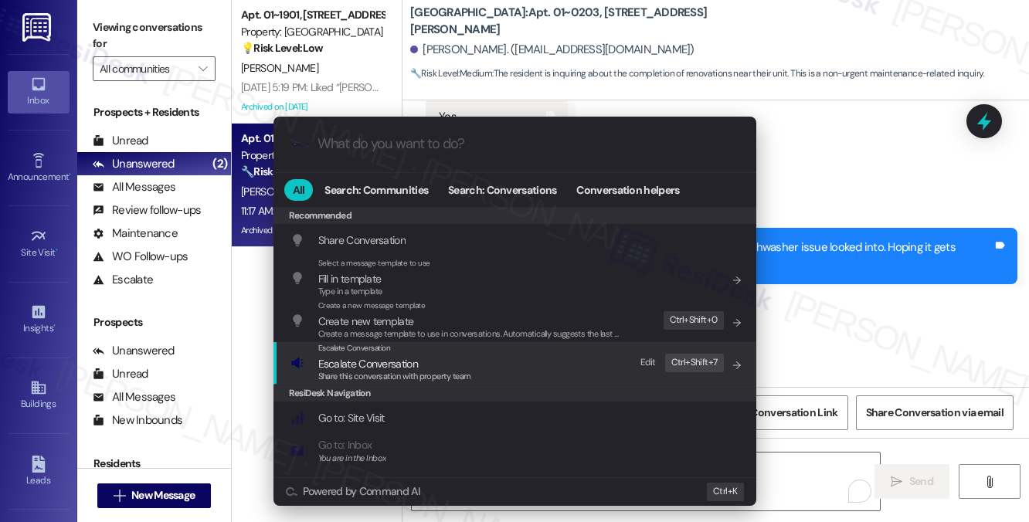
click at [455, 361] on span "Escalate Conversation" at bounding box center [394, 363] width 153 height 17
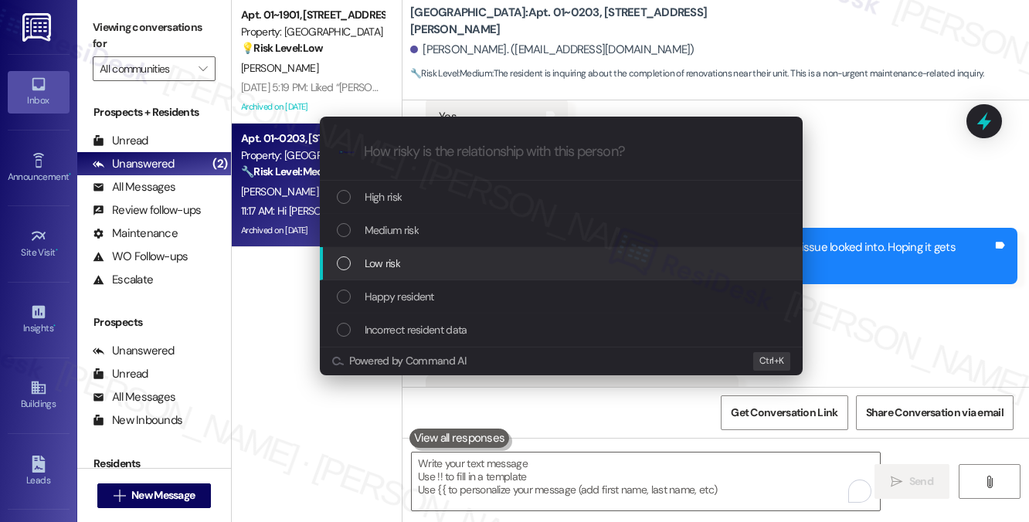
click at [398, 248] on div "Low risk" at bounding box center [561, 263] width 483 height 33
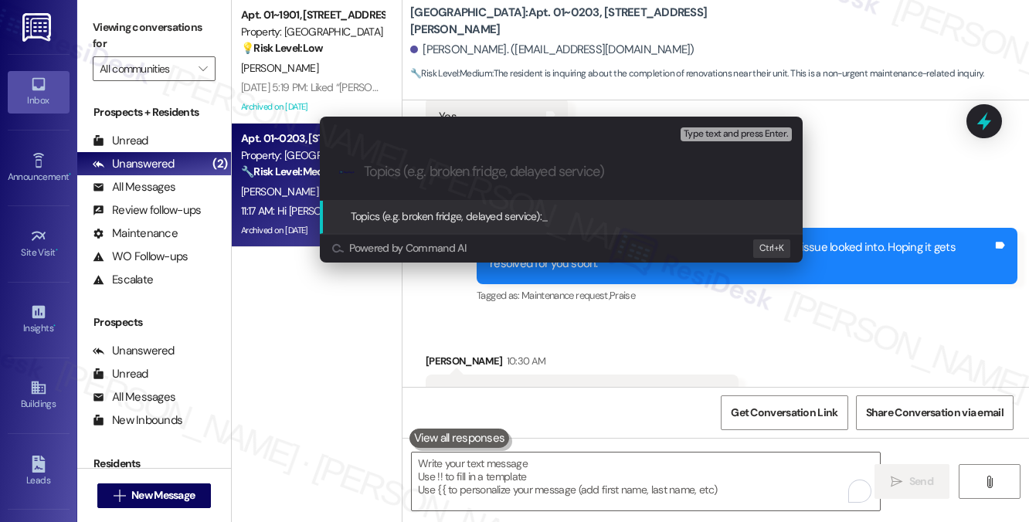
paste input "Renovation Completion Around Your Unit"
click at [537, 178] on input "Renovation Completion Around Your Unit" at bounding box center [567, 172] width 407 height 16
click at [571, 170] on input "Renovation Completion Around Your Unit" at bounding box center [567, 172] width 407 height 16
click at [611, 178] on input "Renovation Completion Around their Unit" at bounding box center [567, 172] width 407 height 16
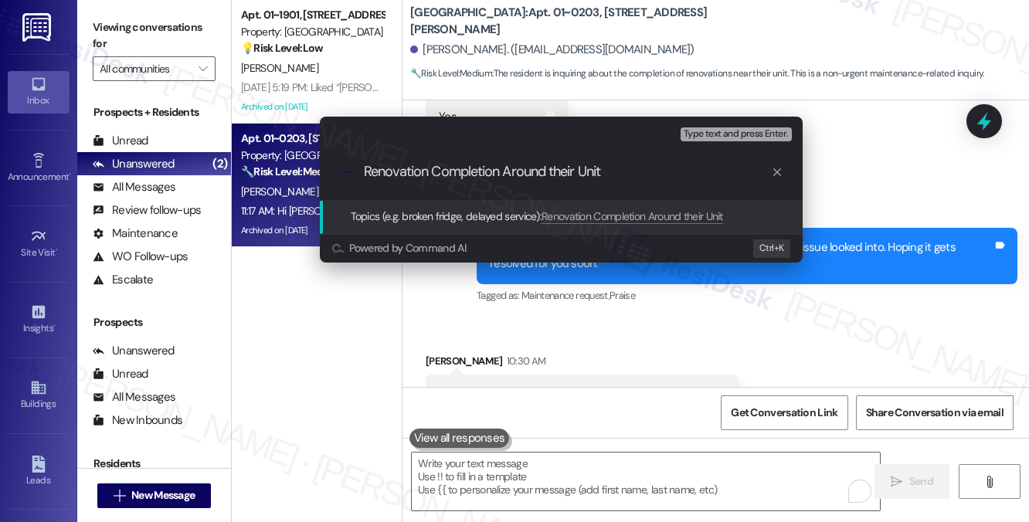
click at [621, 178] on input "Renovation Completion Around their Unit" at bounding box center [567, 172] width 407 height 16
type input "Renovation Completion Around their Unit Inquiry"
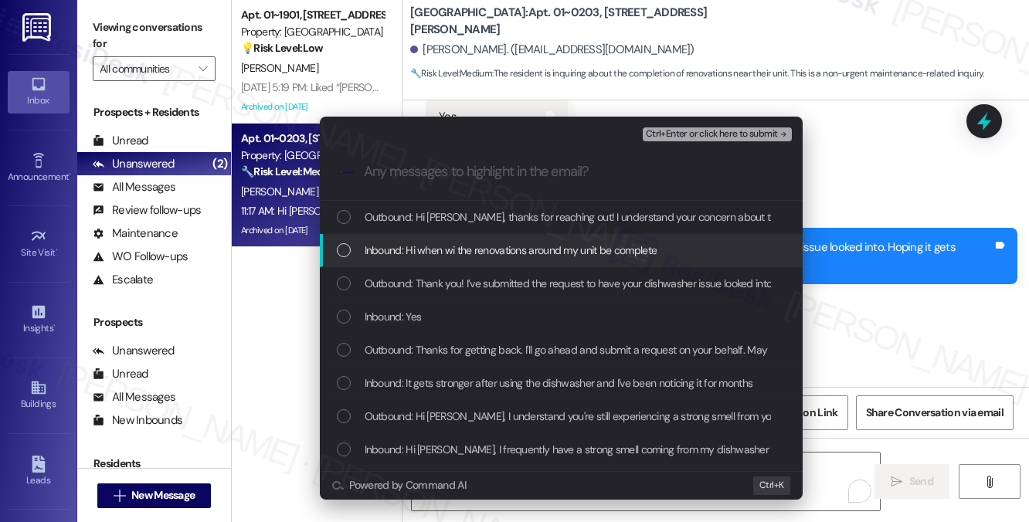
click at [571, 251] on span "Inbound: Hi when wi the renovations around my unit be complete" at bounding box center [510, 250] width 293 height 17
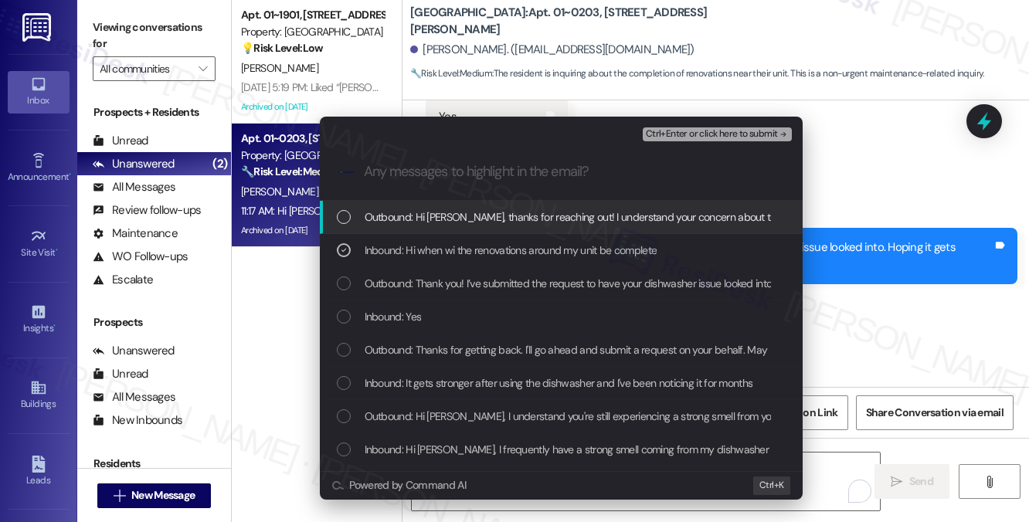
click at [700, 131] on span "Ctrl+Enter or click here to submit" at bounding box center [712, 134] width 132 height 11
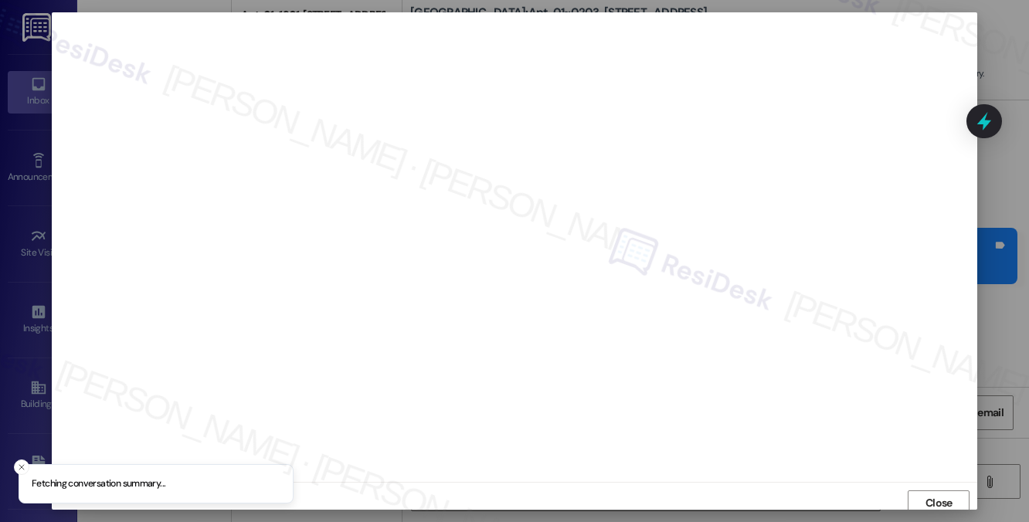
scroll to position [5, 0]
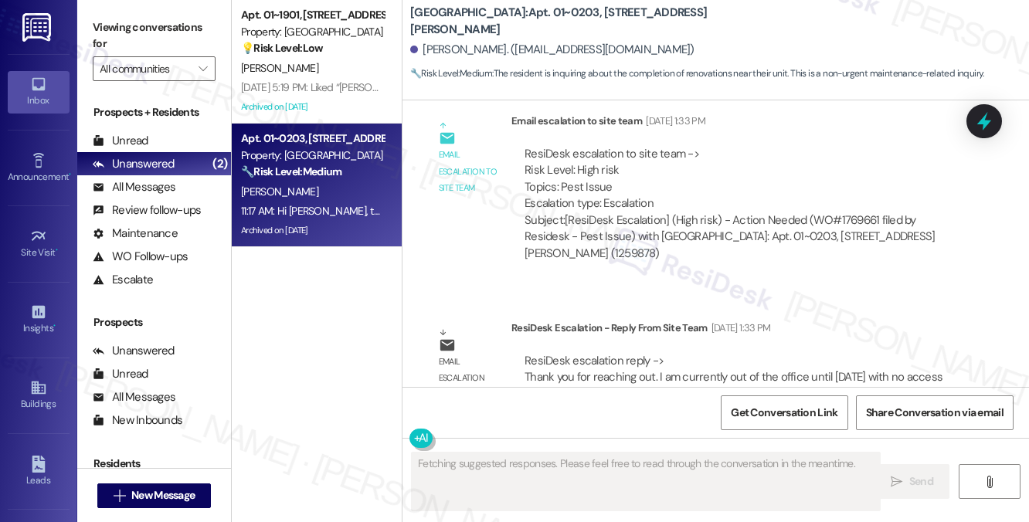
scroll to position [23042, 0]
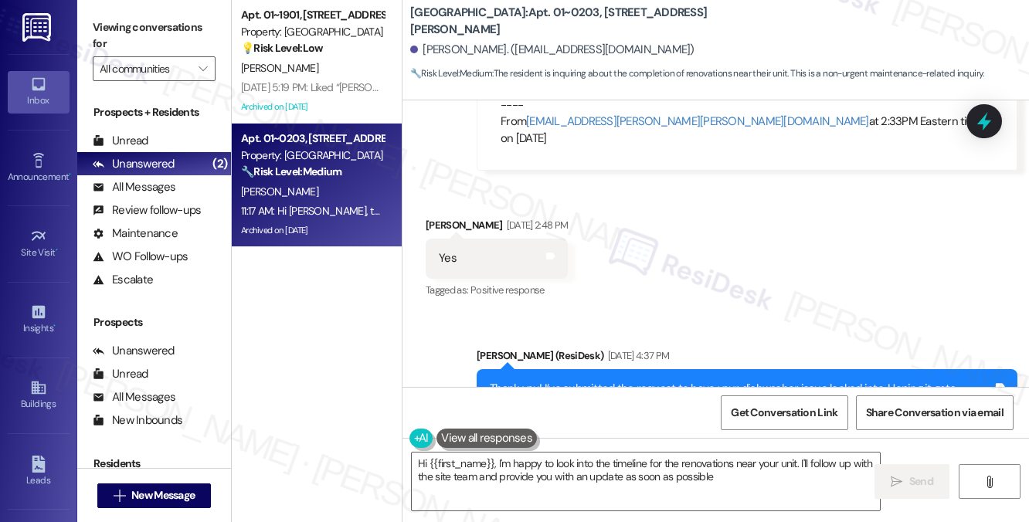
type textarea "Hi {{first_name}}, I'm happy to look into the timeline for the renovations near…"
